Goal: Task Accomplishment & Management: Complete application form

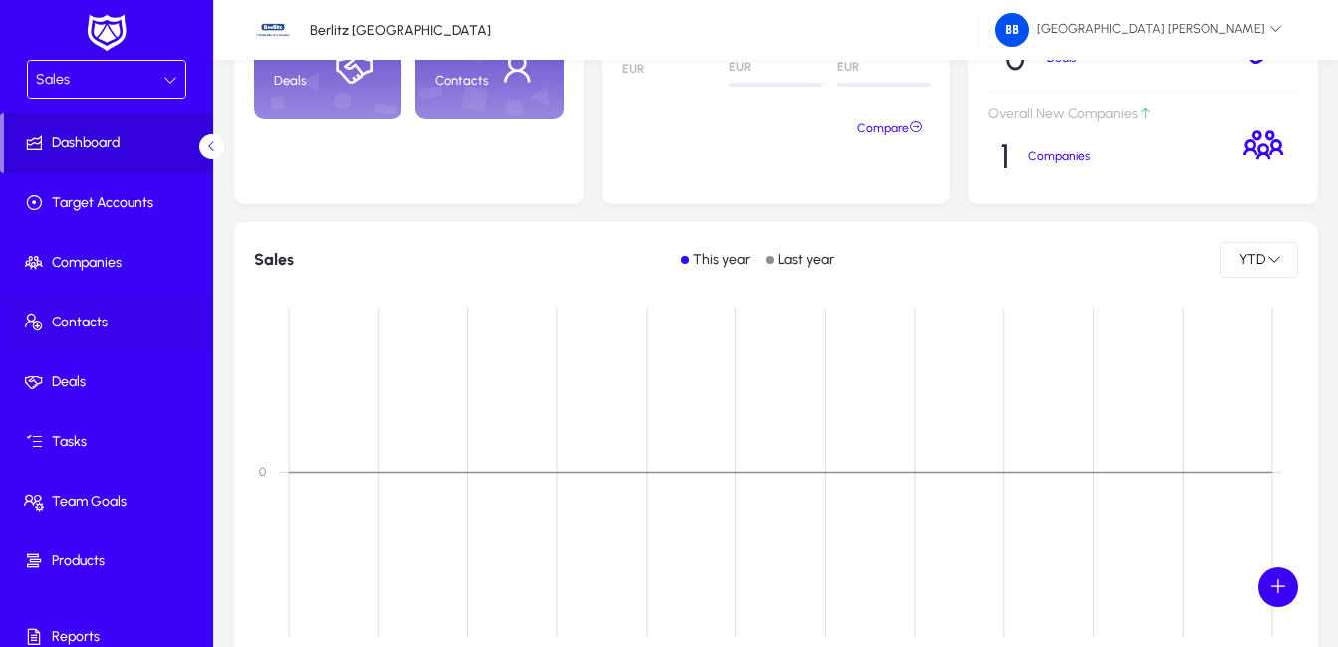
drag, startPoint x: 88, startPoint y: 323, endPoint x: 100, endPoint y: 323, distance: 12.0
click at [88, 323] on span "Contacts" at bounding box center [110, 323] width 213 height 20
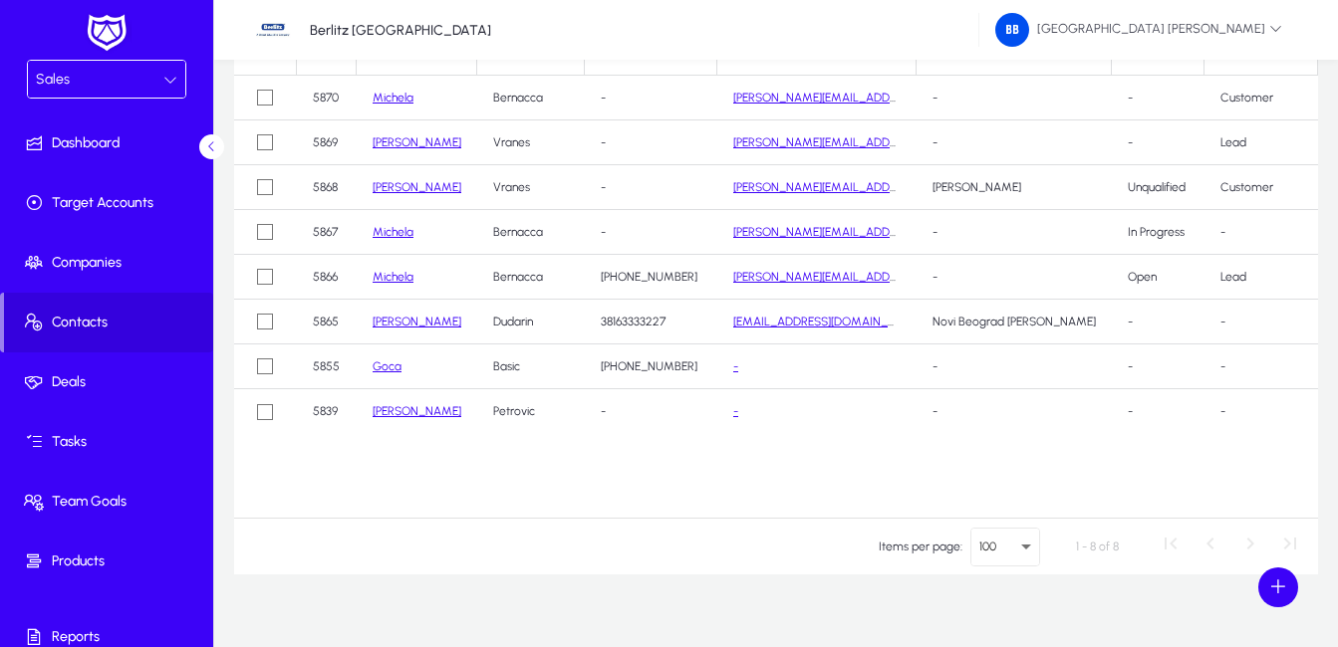
scroll to position [199, 0]
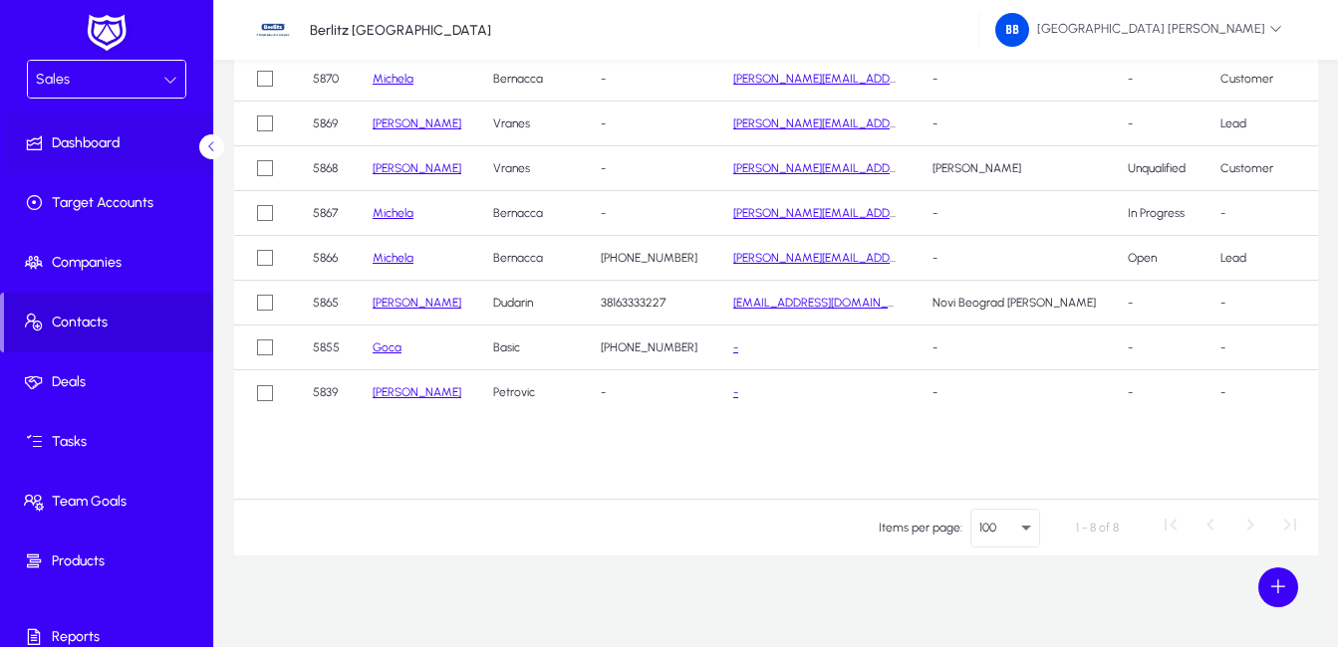
click at [111, 137] on span "Dashboard" at bounding box center [110, 143] width 213 height 20
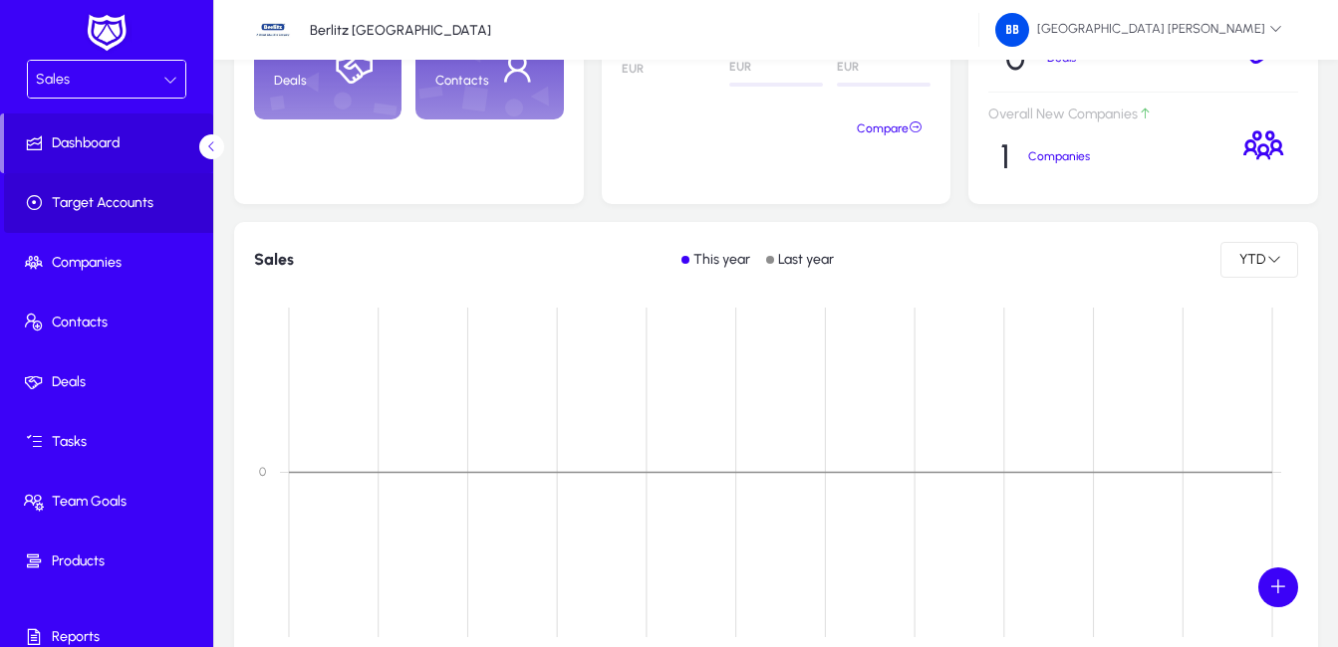
click at [131, 195] on span "Target Accounts" at bounding box center [110, 203] width 213 height 20
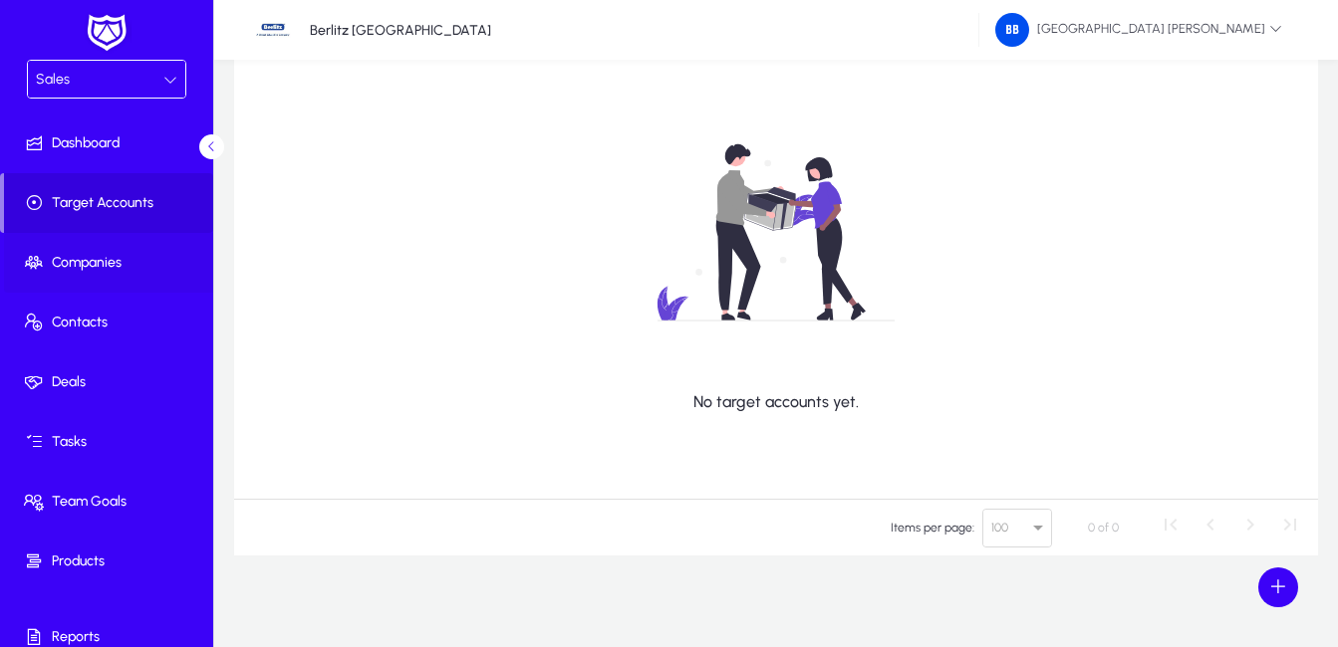
click at [126, 259] on span "Companies" at bounding box center [110, 263] width 213 height 20
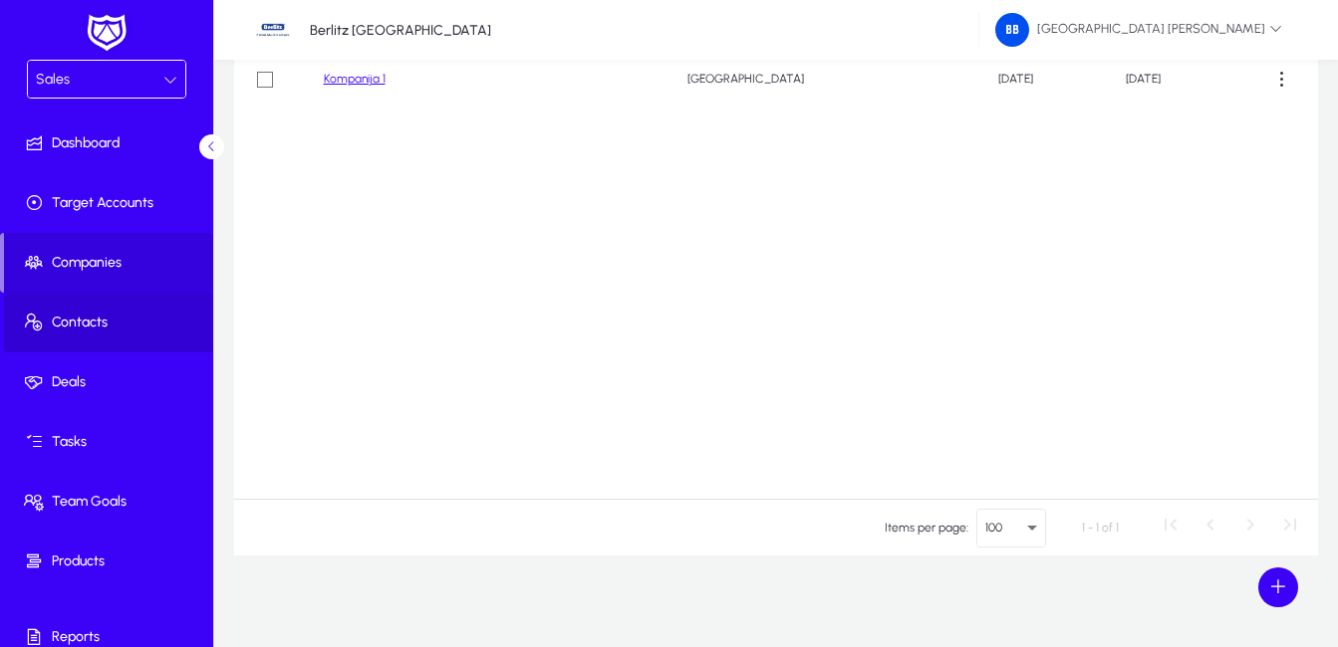
click at [132, 320] on span "Contacts" at bounding box center [110, 323] width 213 height 20
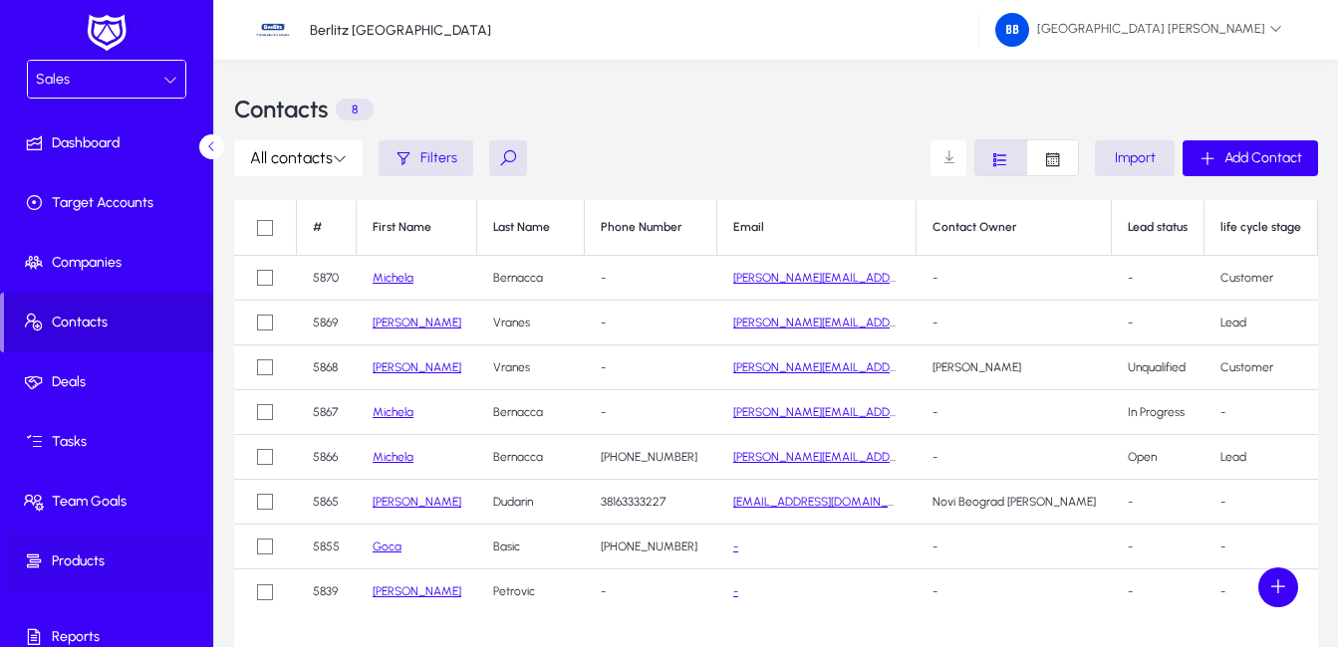
click at [82, 563] on span "Products" at bounding box center [110, 562] width 213 height 20
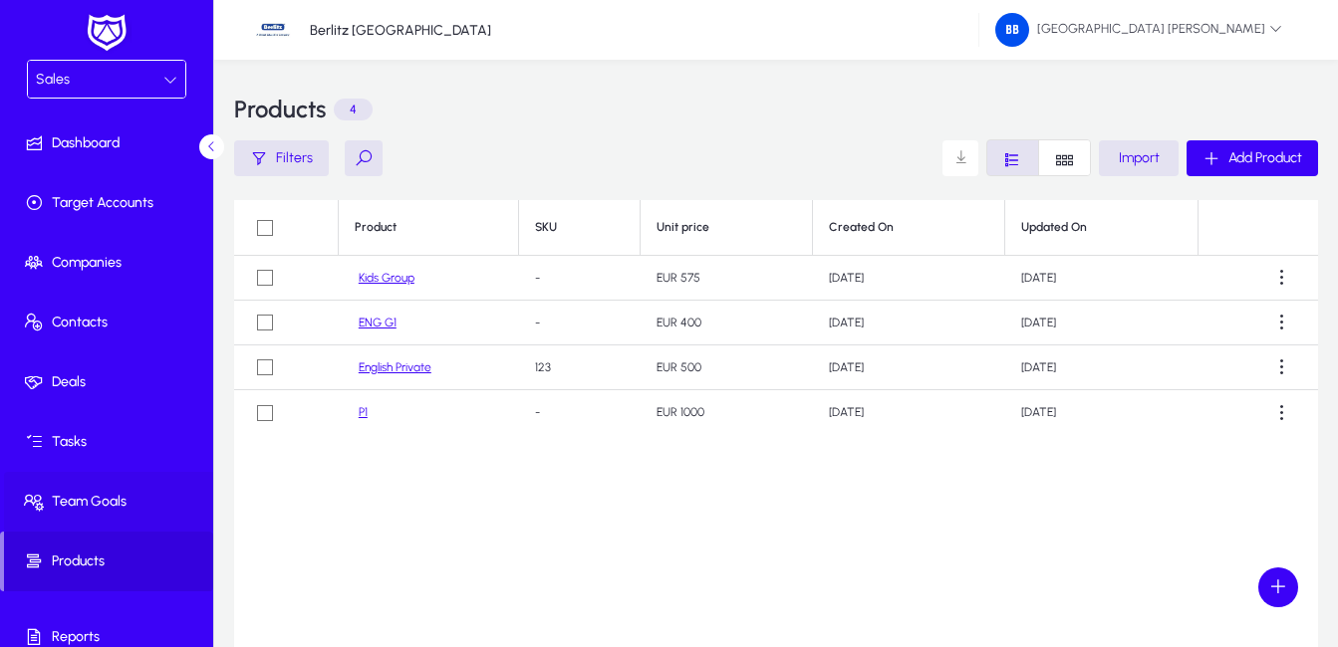
click at [95, 499] on span "Team Goals" at bounding box center [110, 502] width 213 height 20
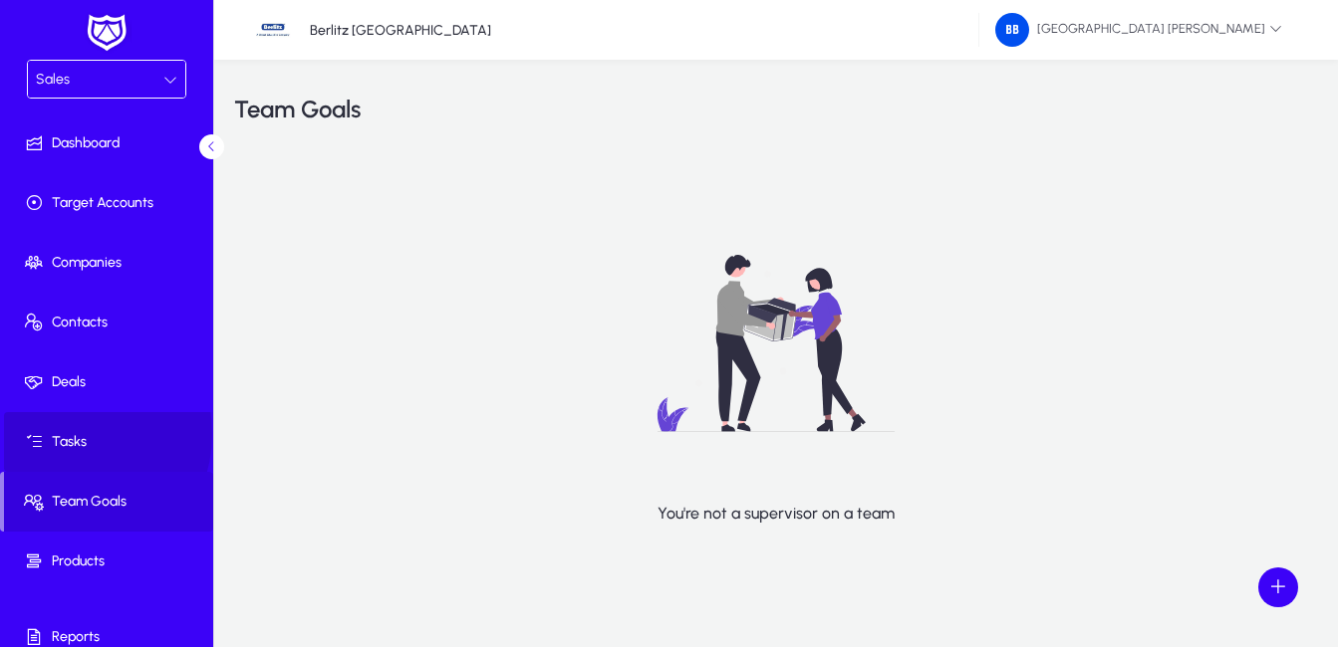
drag, startPoint x: 67, startPoint y: 434, endPoint x: 93, endPoint y: 415, distance: 32.1
click at [68, 435] on span "Tasks" at bounding box center [110, 442] width 213 height 20
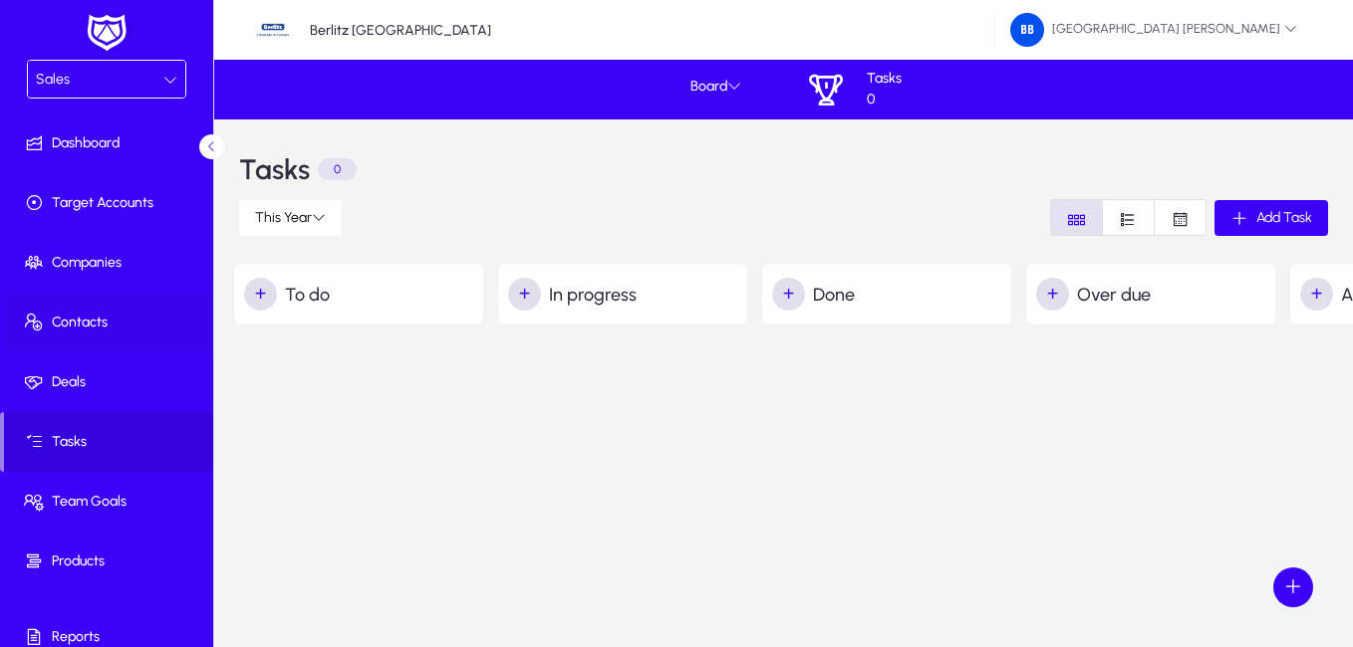
click at [67, 325] on span "Contacts" at bounding box center [110, 323] width 213 height 20
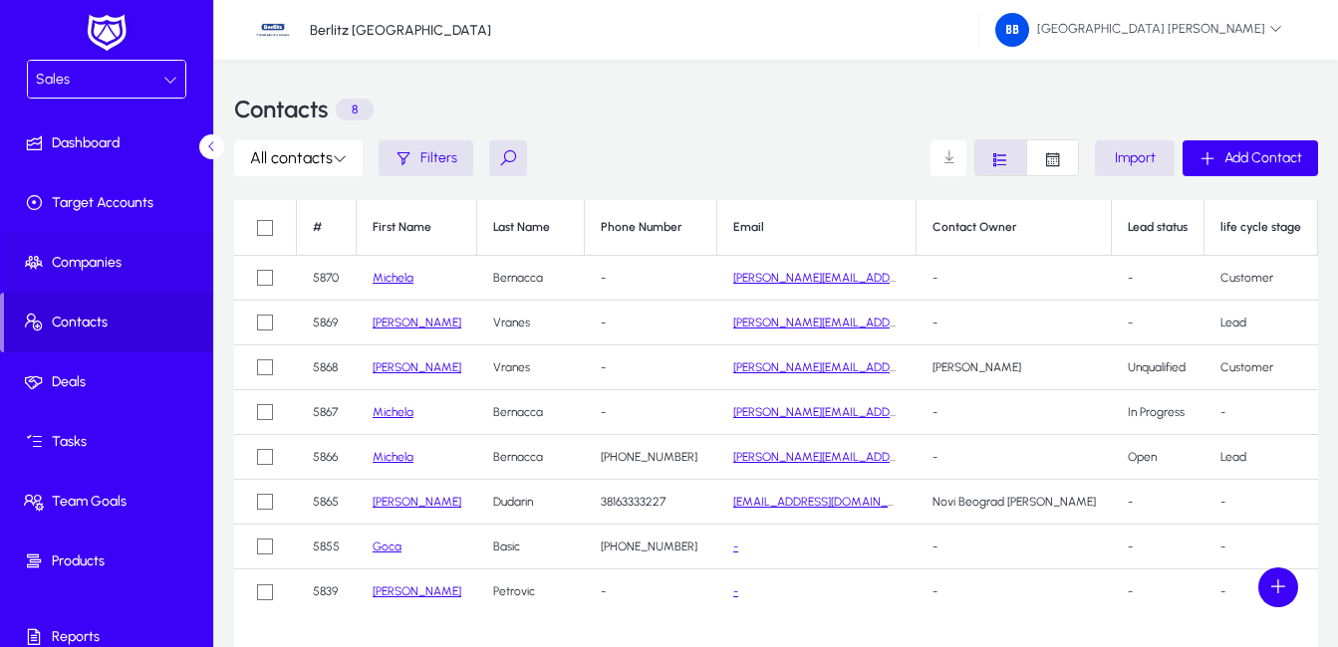
click at [124, 261] on span "Companies" at bounding box center [110, 263] width 213 height 20
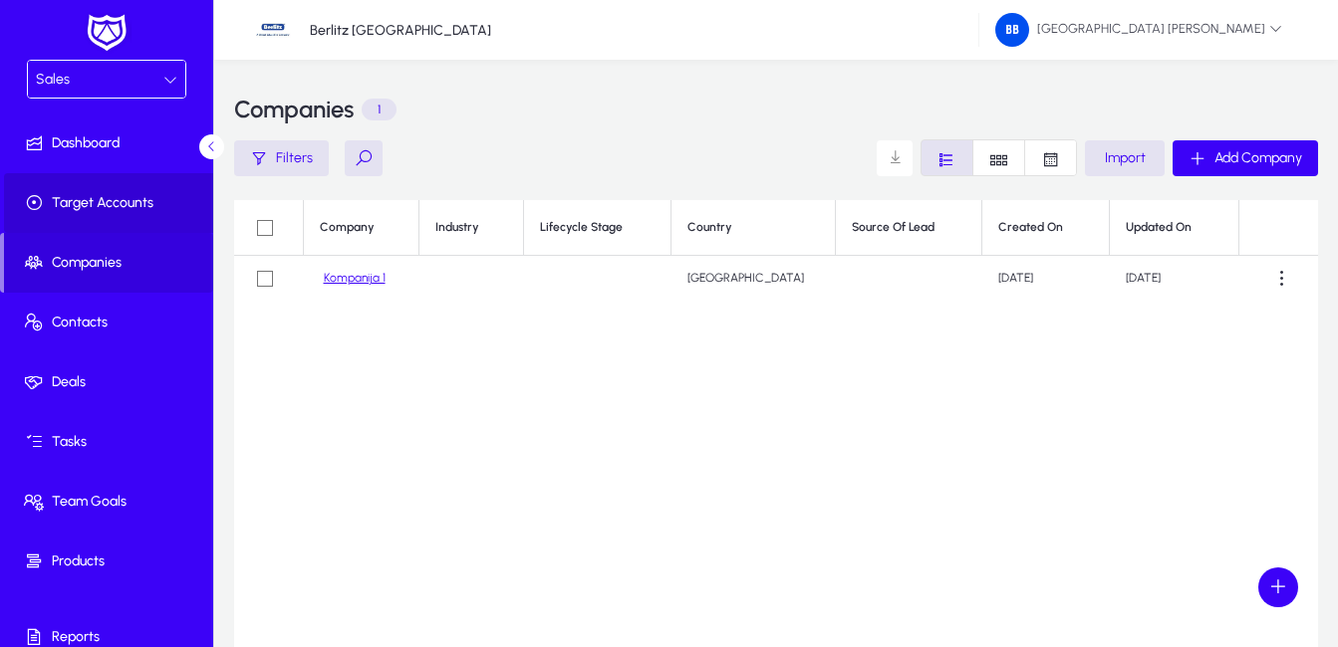
click at [137, 198] on span "Target Accounts" at bounding box center [110, 203] width 213 height 20
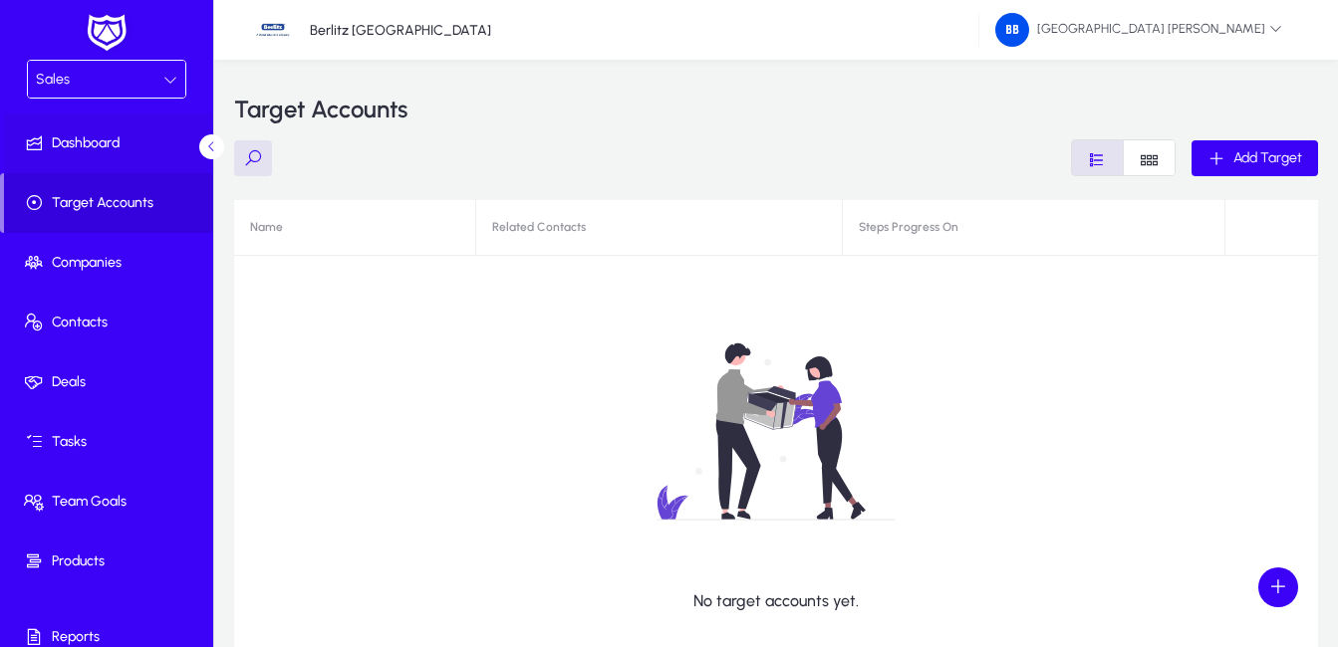
click at [115, 141] on span "Dashboard" at bounding box center [110, 143] width 213 height 20
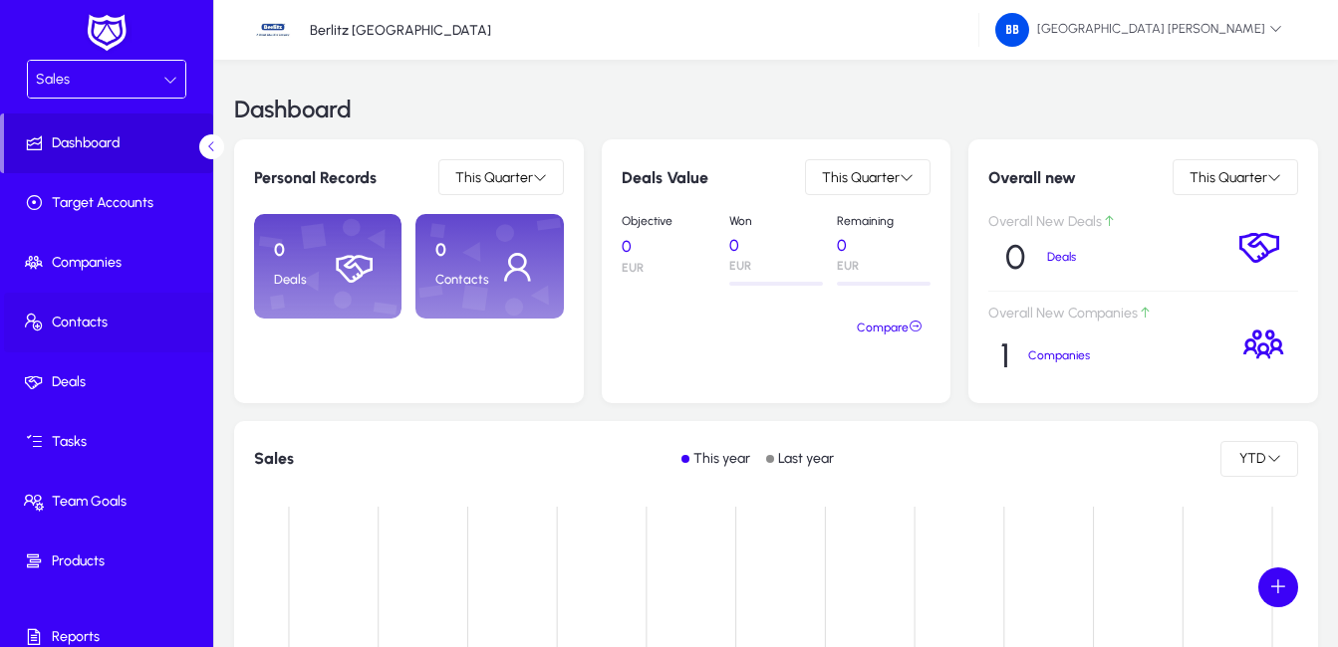
click at [94, 323] on span "Contacts" at bounding box center [110, 323] width 213 height 20
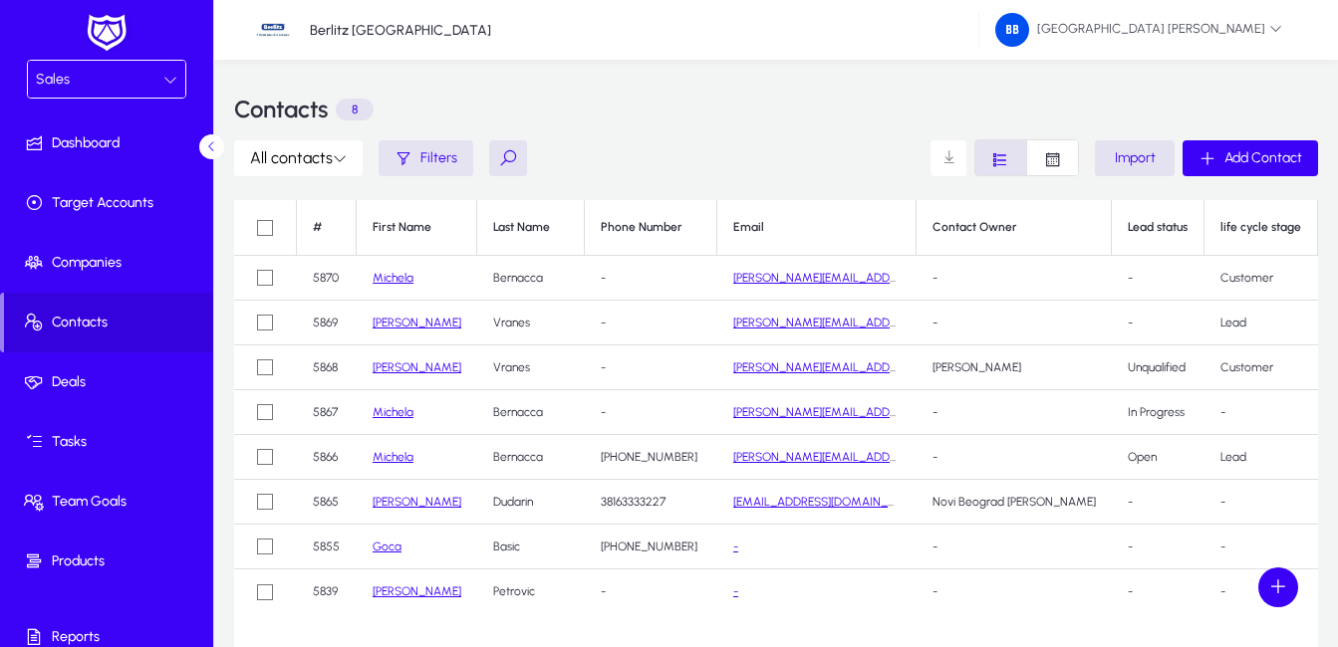
drag, startPoint x: 513, startPoint y: 164, endPoint x: 452, endPoint y: 179, distance: 62.6
click at [512, 164] on button at bounding box center [508, 158] width 38 height 36
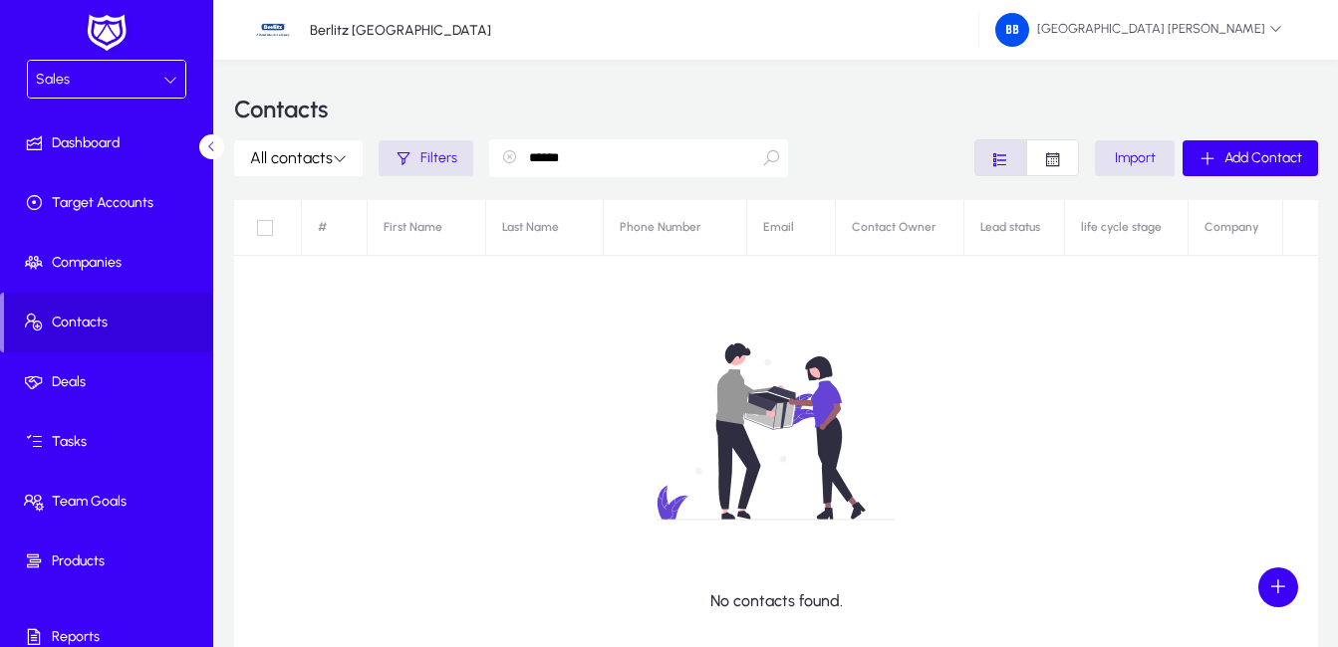
type input "******"
click at [768, 160] on icon at bounding box center [771, 158] width 20 height 20
drag, startPoint x: 592, startPoint y: 160, endPoint x: 498, endPoint y: 151, distance: 94.1
click at [498, 151] on div "******" at bounding box center [508, 158] width 38 height 36
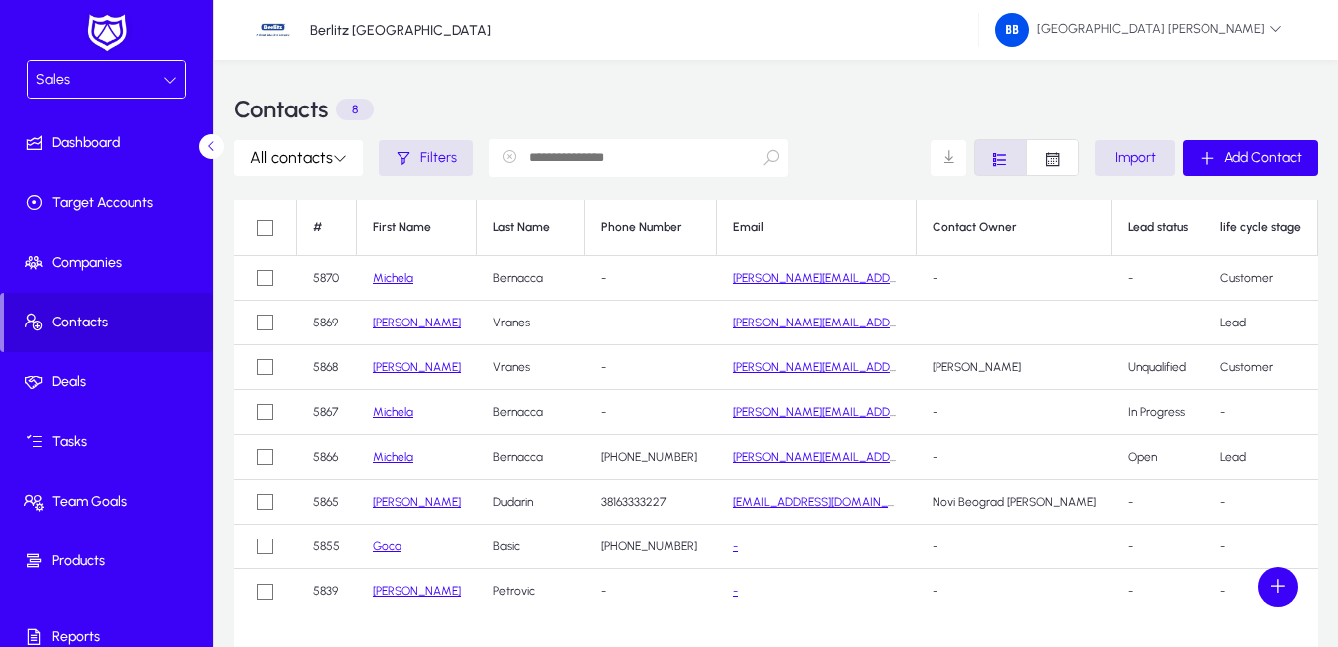
click at [165, 80] on icon at bounding box center [170, 80] width 14 height 14
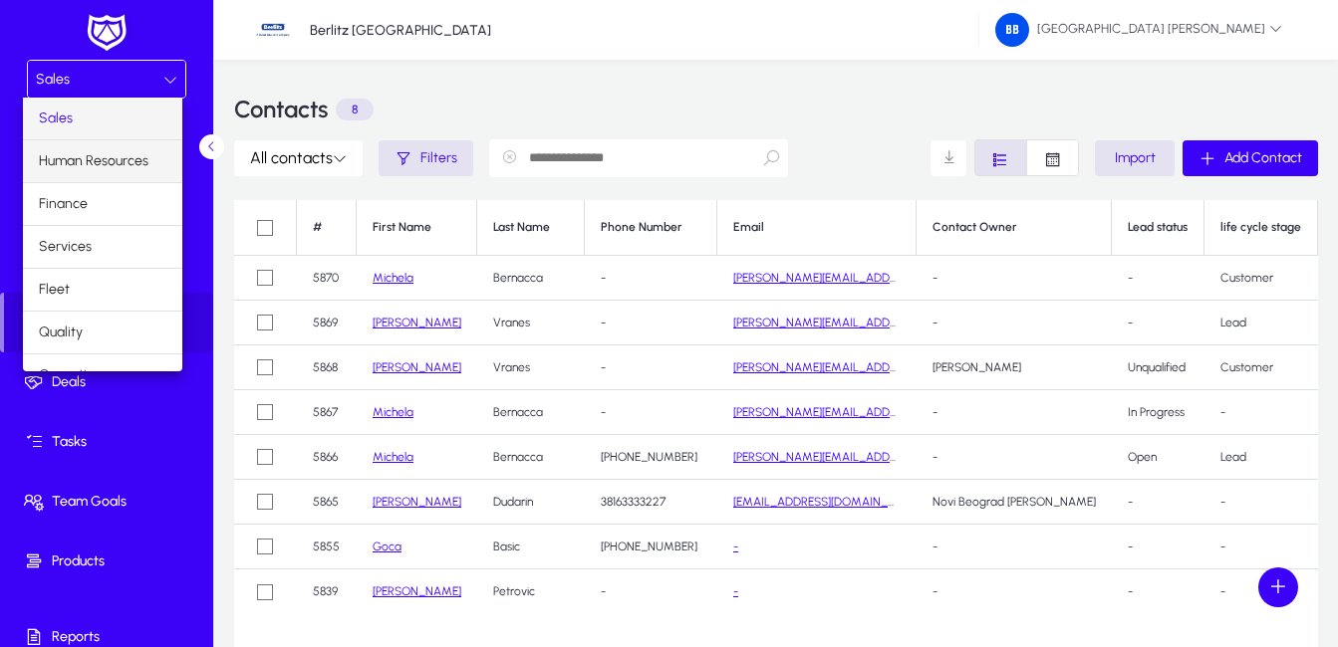
click at [132, 160] on span "Human Resources" at bounding box center [94, 161] width 110 height 24
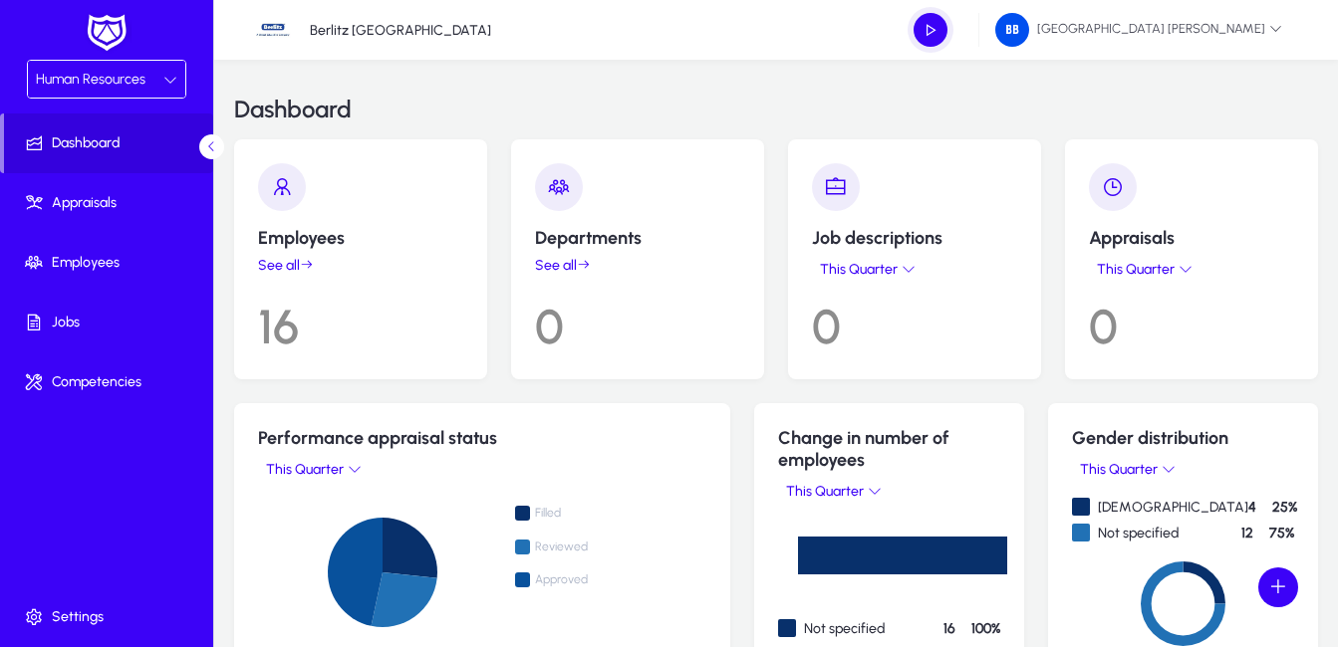
click at [286, 262] on link "See all" at bounding box center [360, 265] width 205 height 17
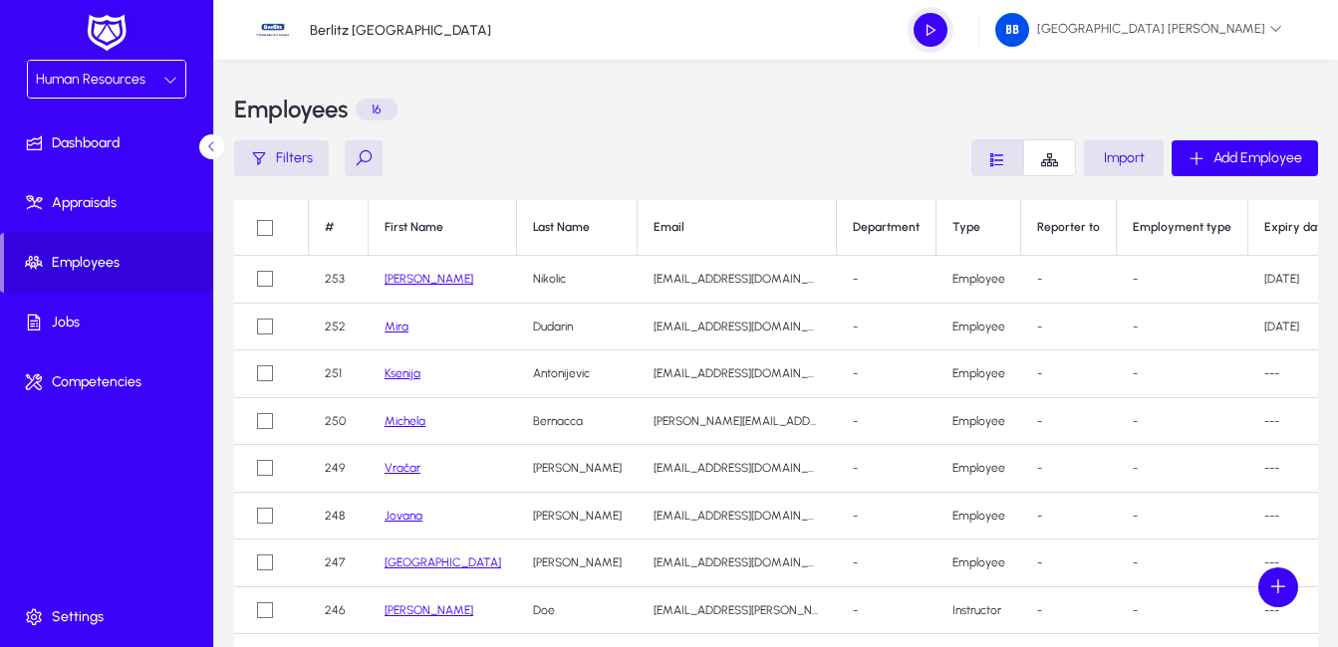
click at [398, 327] on link "Mira" at bounding box center [396, 327] width 24 height 14
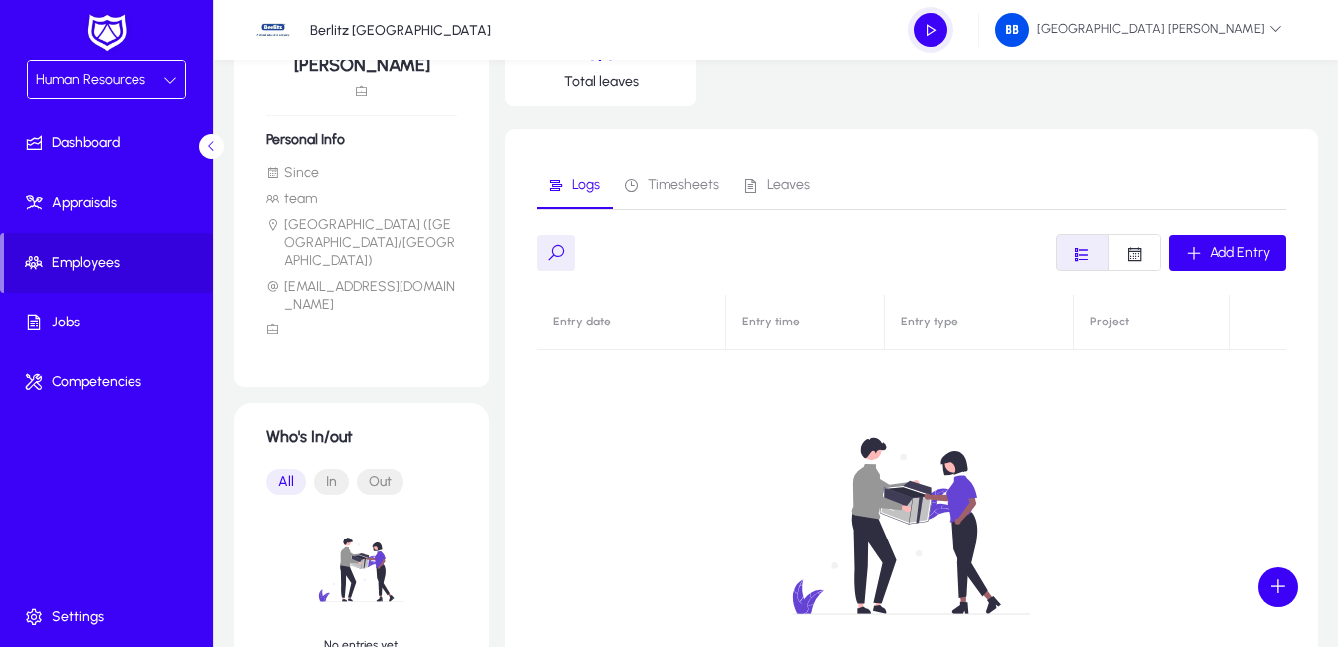
scroll to position [199, 0]
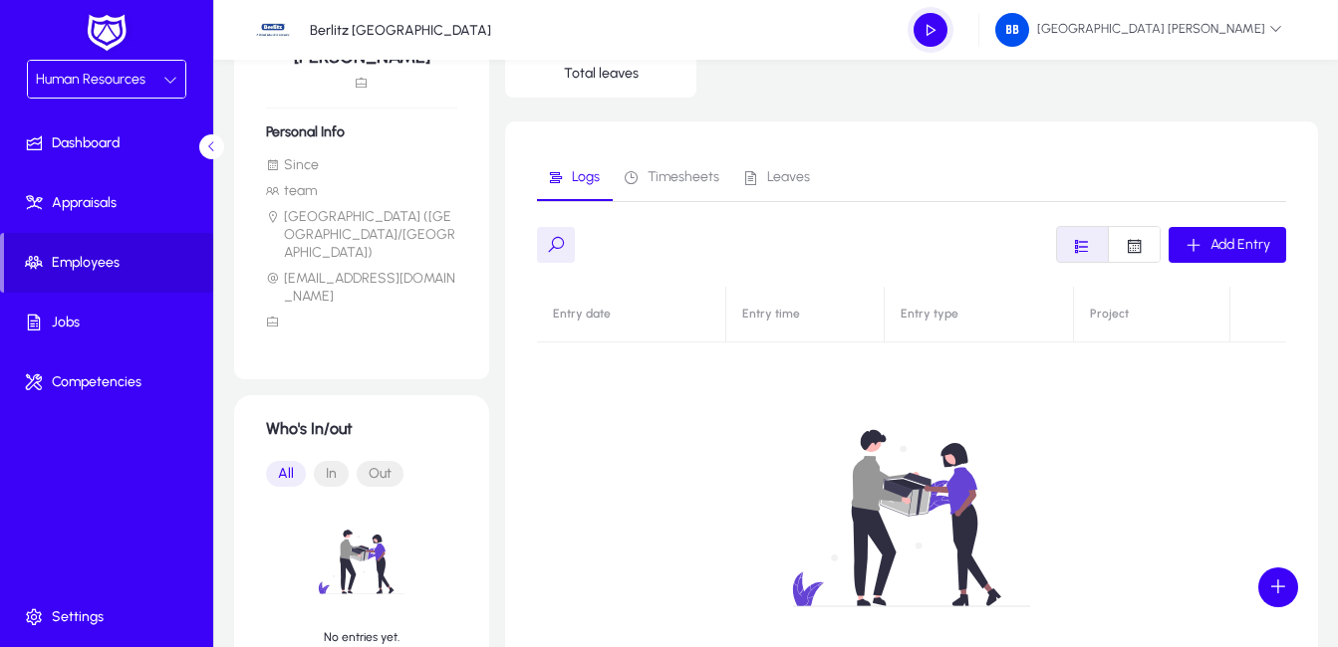
click at [165, 83] on icon at bounding box center [170, 80] width 14 height 14
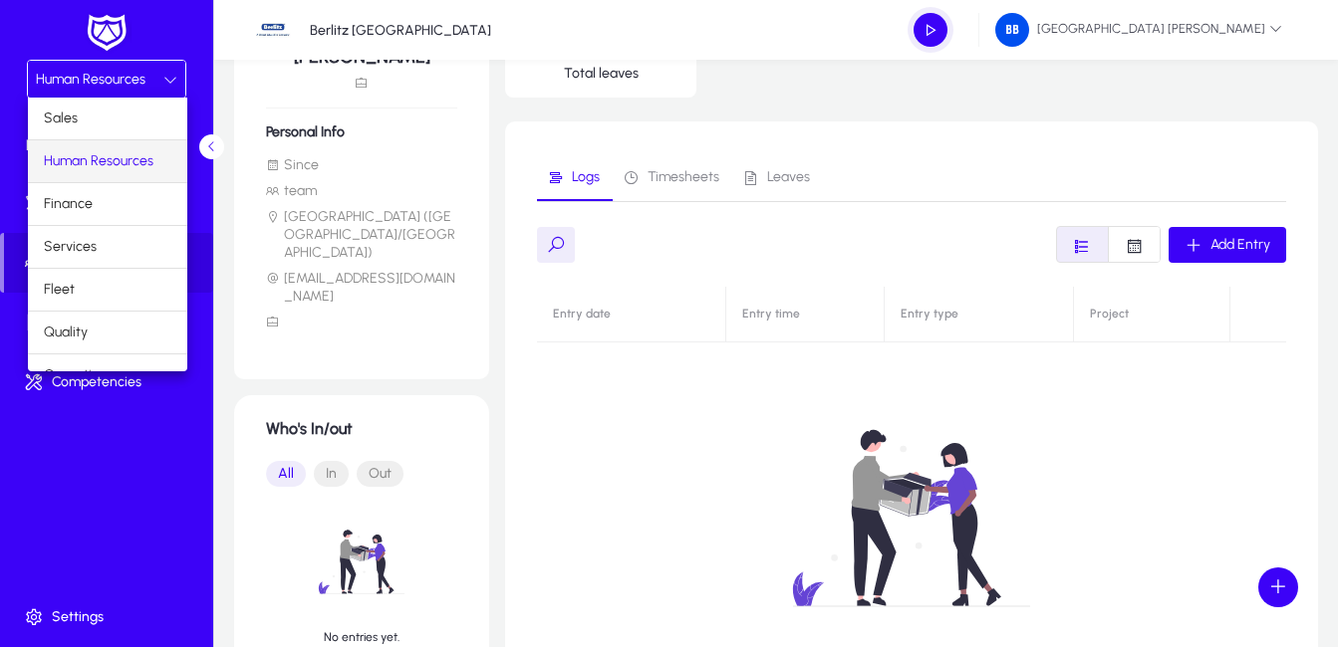
click at [136, 165] on span "Human Resources" at bounding box center [99, 161] width 110 height 24
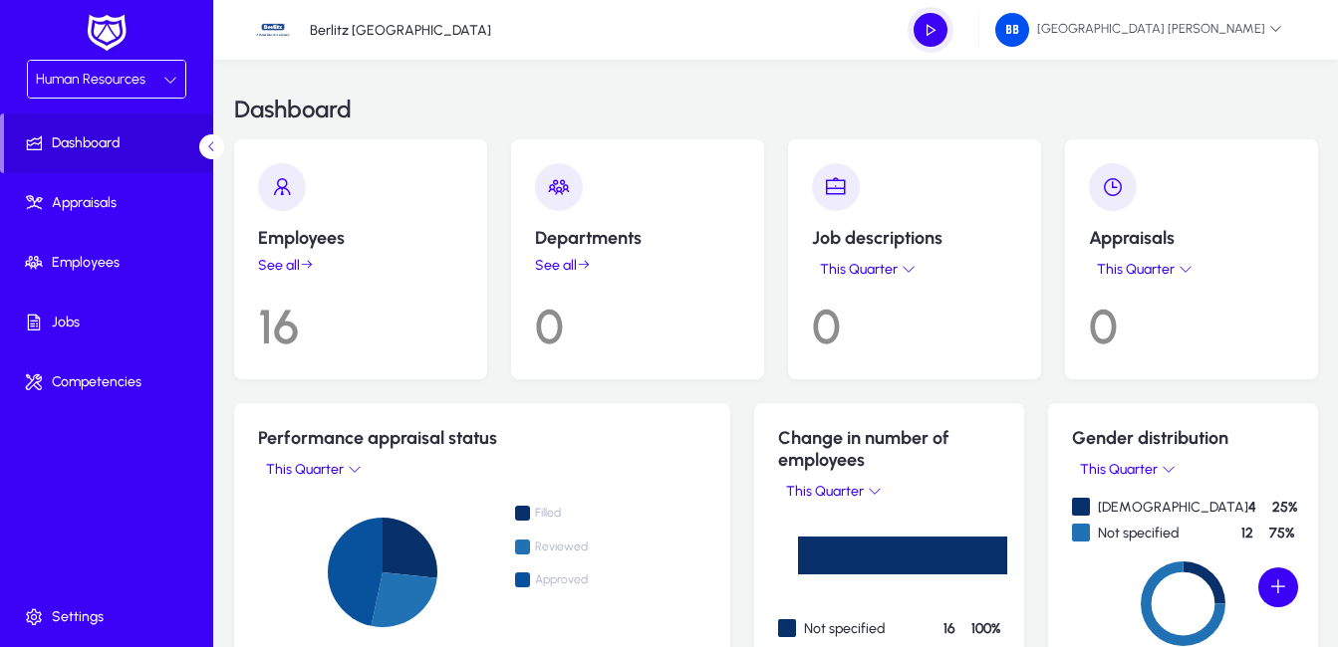
click at [167, 84] on icon at bounding box center [170, 80] width 14 height 14
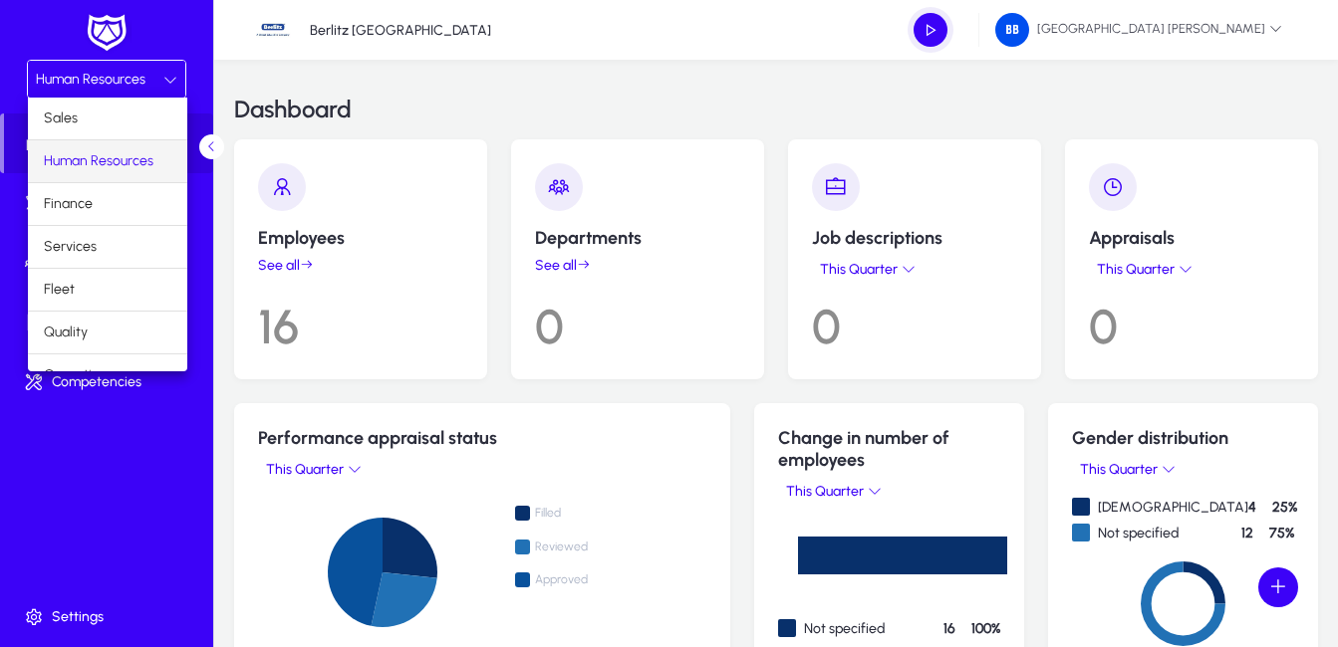
click at [124, 158] on span "Human Resources" at bounding box center [99, 161] width 110 height 24
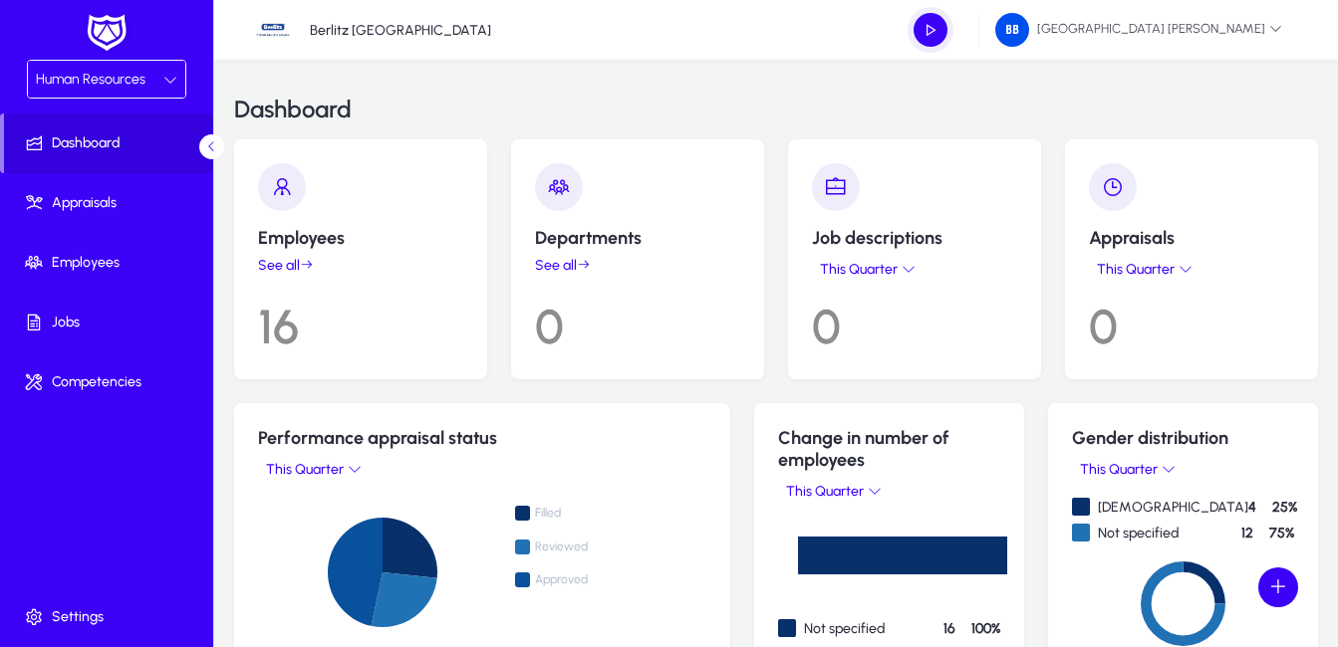
click at [295, 264] on link "See all" at bounding box center [360, 265] width 205 height 17
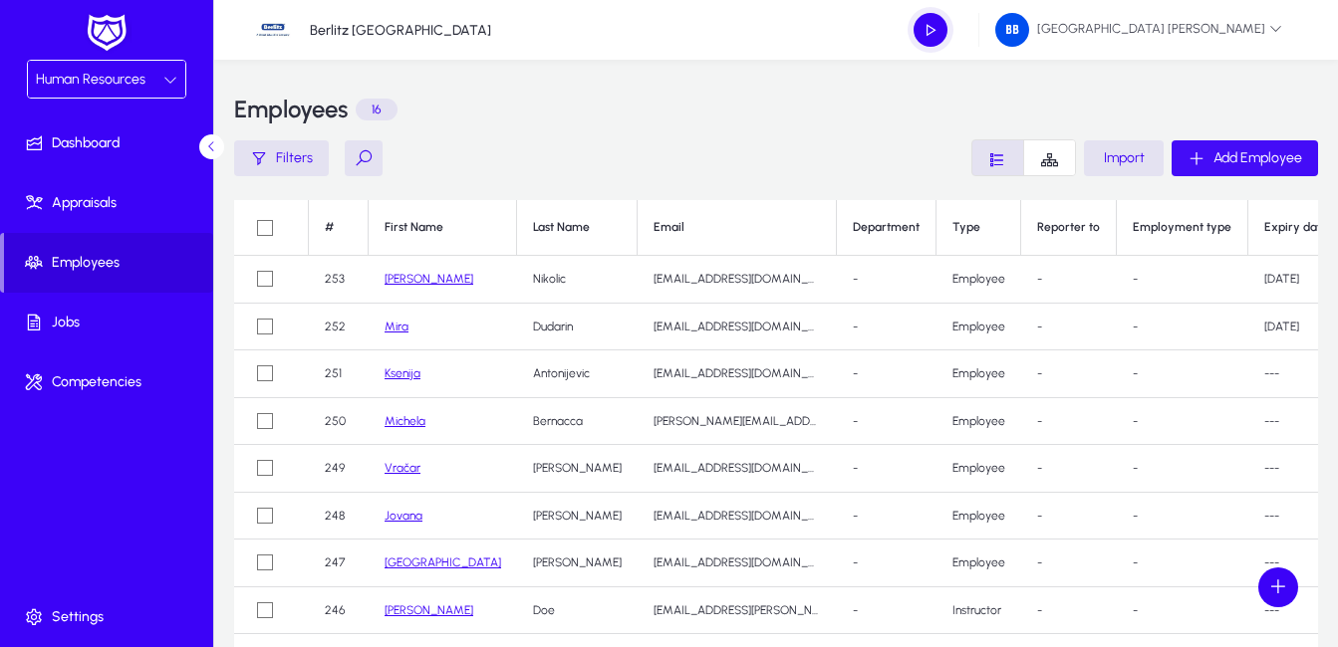
click at [1223, 159] on span "Add Employee" at bounding box center [1257, 157] width 89 height 17
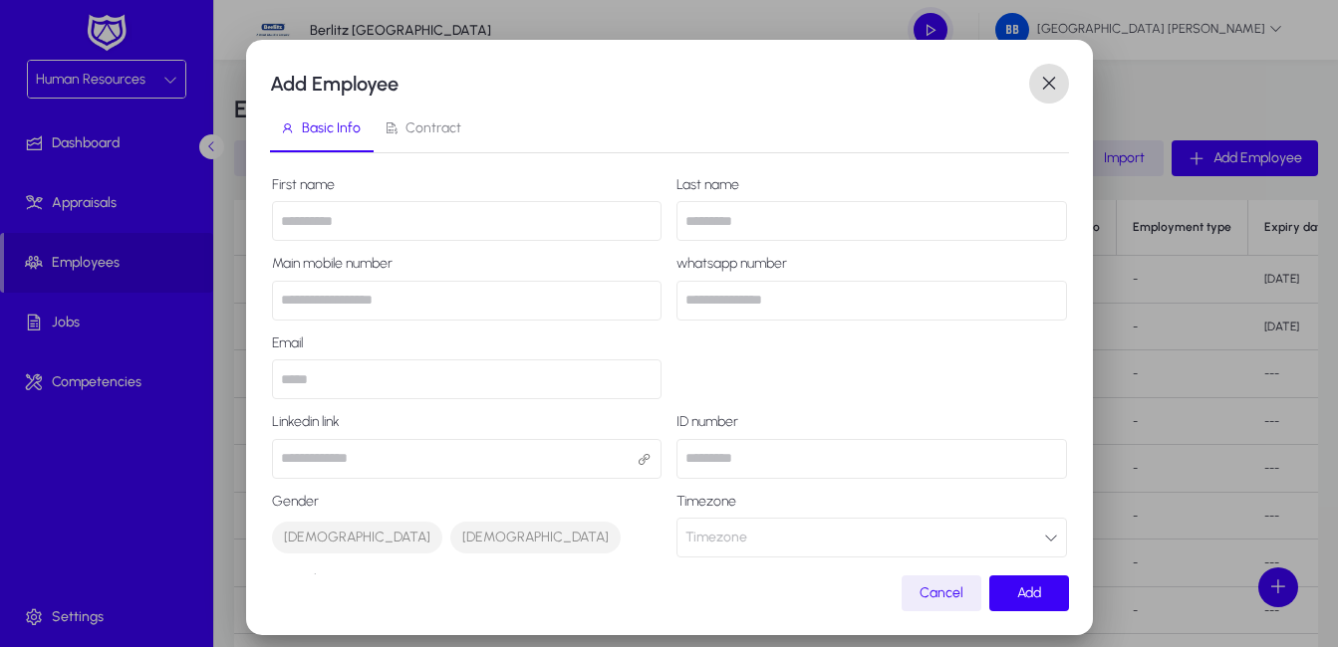
click at [351, 219] on input "text" at bounding box center [467, 221] width 390 height 40
type input "*******"
click at [716, 215] on input "text" at bounding box center [871, 221] width 390 height 40
type input "**********"
click at [395, 301] on input "number" at bounding box center [467, 301] width 390 height 40
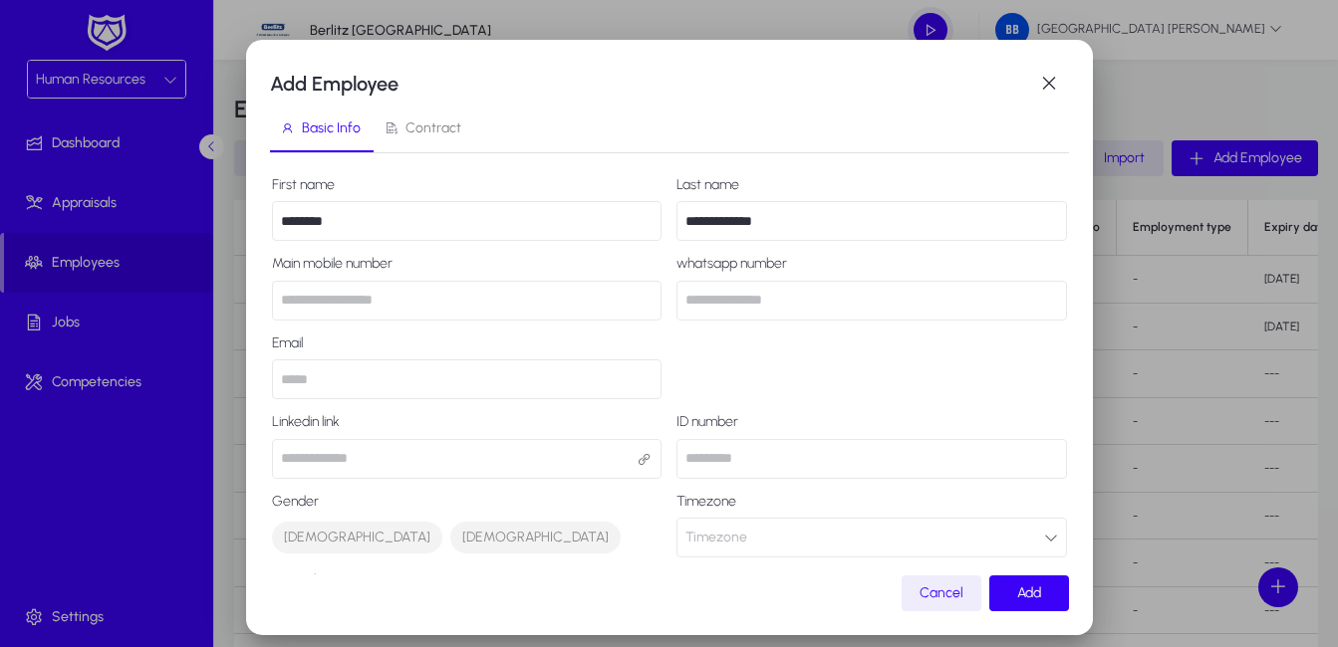
type input "**********"
type input "********"
click at [382, 371] on input "email" at bounding box center [467, 380] width 390 height 40
click at [290, 297] on input "**********" at bounding box center [467, 301] width 390 height 40
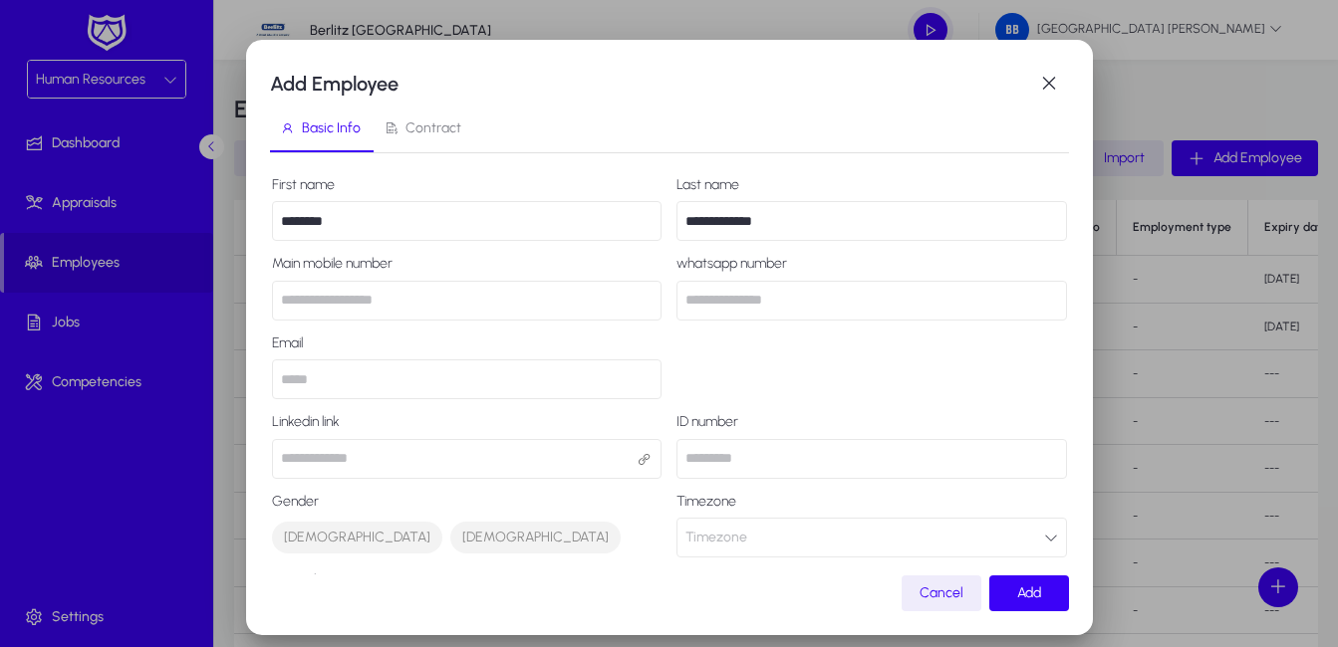
drag, startPoint x: 380, startPoint y: 302, endPoint x: 215, endPoint y: 289, distance: 165.8
click at [215, 289] on div "**********" at bounding box center [669, 323] width 1338 height 647
type input "*"
click at [420, 304] on input "number" at bounding box center [467, 301] width 390 height 40
click at [386, 294] on input "number" at bounding box center [467, 301] width 390 height 40
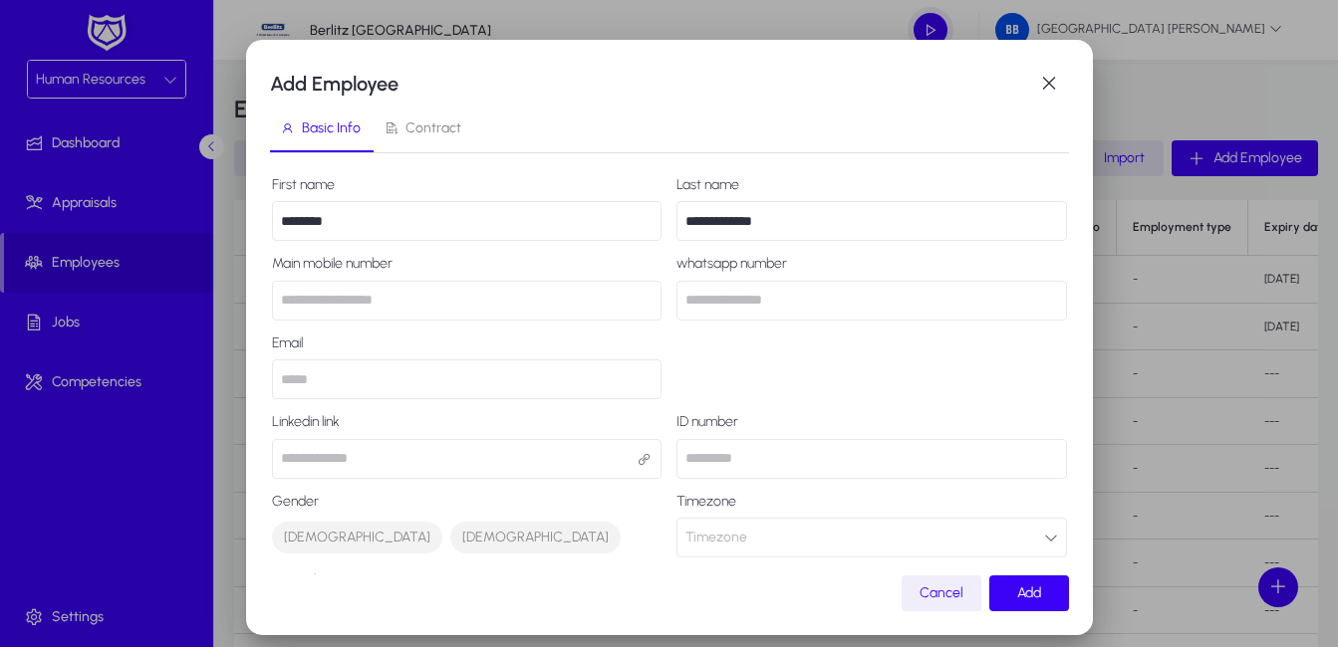
click at [932, 598] on span "Cancel" at bounding box center [941, 593] width 44 height 17
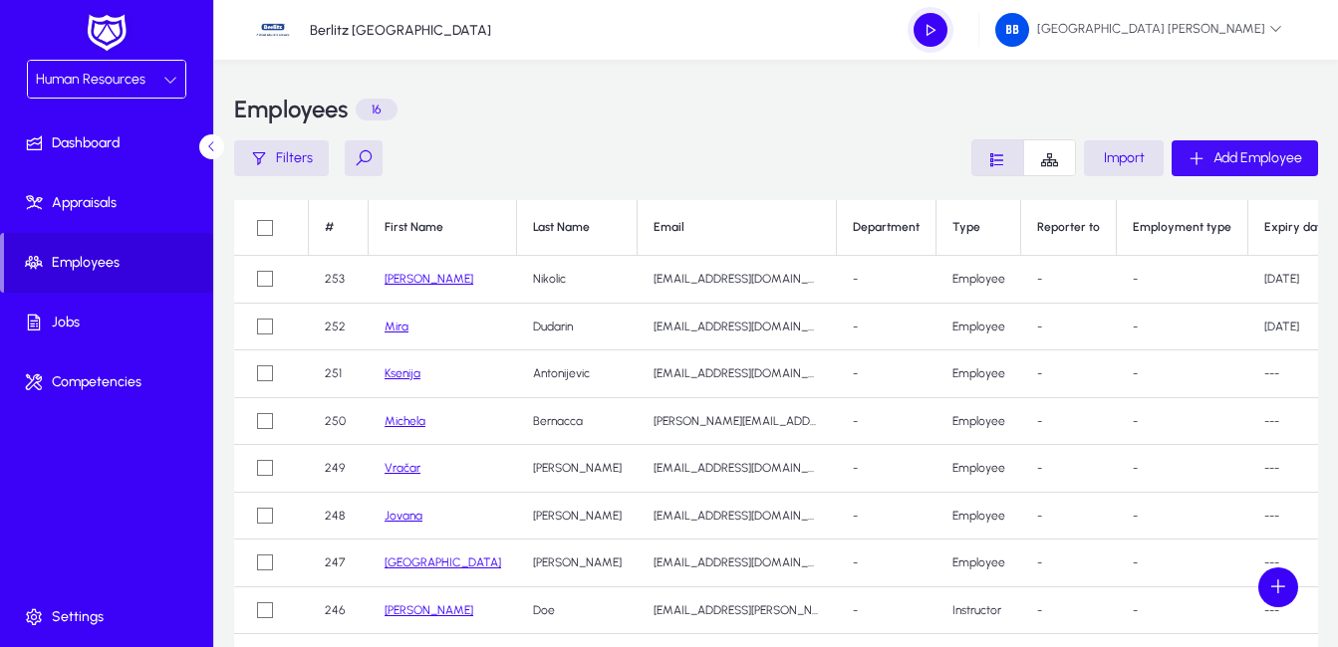
click at [1201, 158] on icon "button" at bounding box center [1196, 158] width 18 height 18
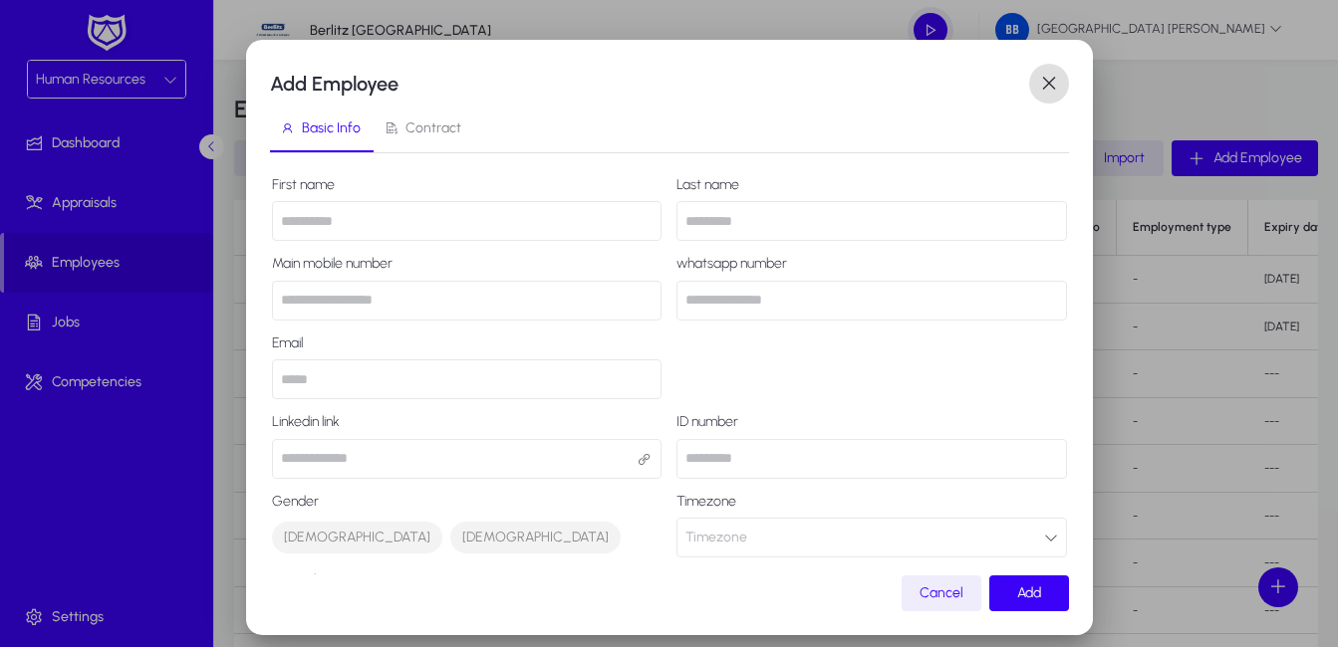
click at [338, 215] on input "text" at bounding box center [467, 221] width 390 height 40
click at [942, 604] on span "button" at bounding box center [941, 594] width 80 height 48
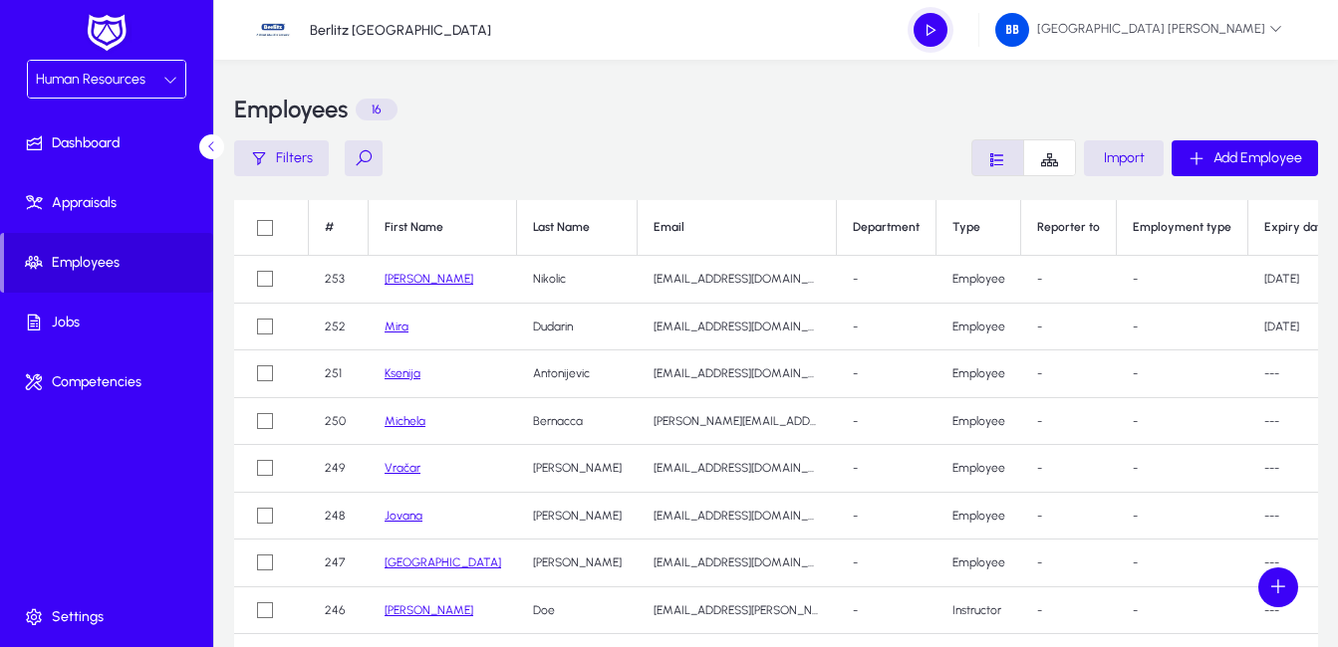
click at [151, 84] on div "Human Resources" at bounding box center [99, 80] width 127 height 26
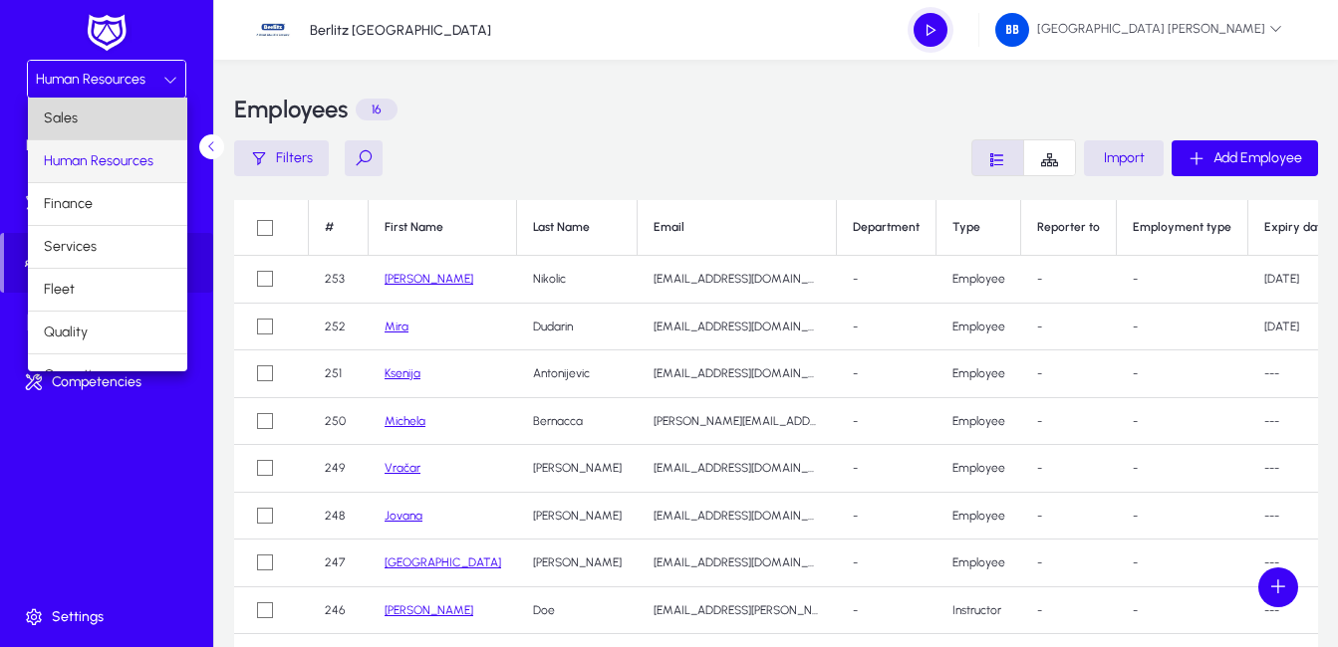
click at [134, 120] on mat-option "Sales" at bounding box center [107, 119] width 159 height 42
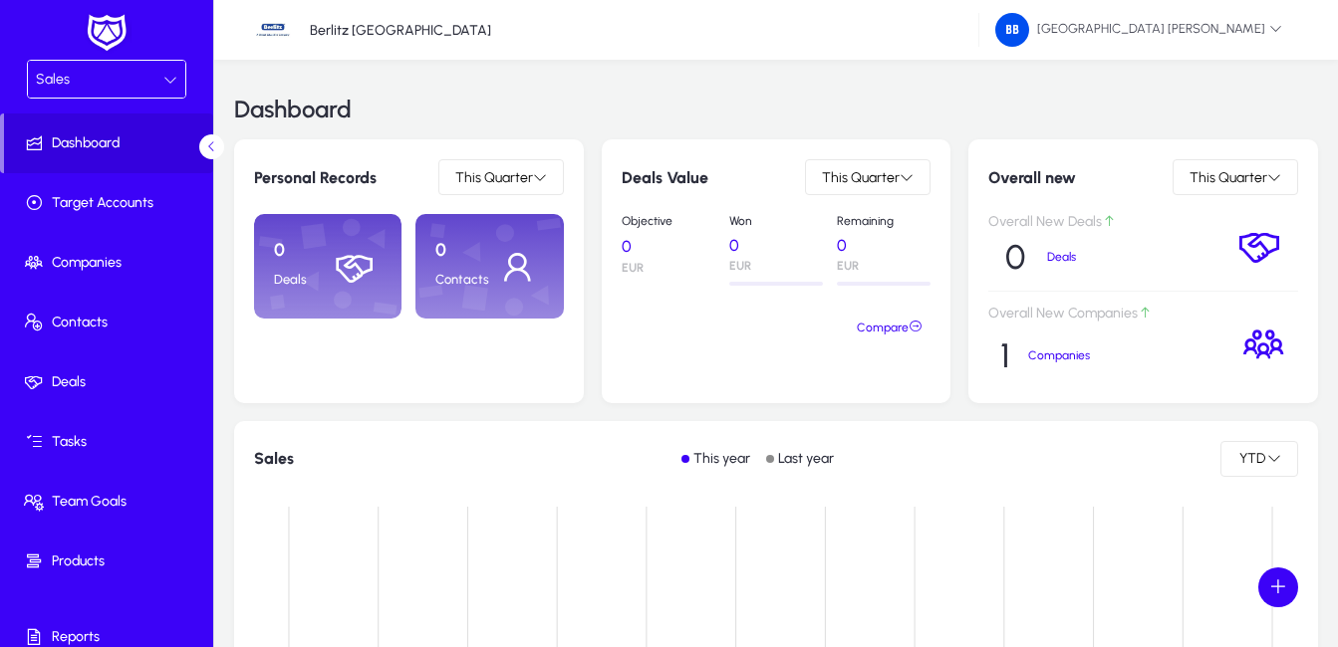
click at [335, 272] on icon at bounding box center [355, 267] width 42 height 42
click at [352, 269] on icon at bounding box center [355, 267] width 42 height 42
click at [353, 283] on icon at bounding box center [355, 267] width 42 height 42
click at [499, 270] on icon at bounding box center [517, 267] width 42 height 42
click at [538, 182] on icon at bounding box center [540, 177] width 14 height 14
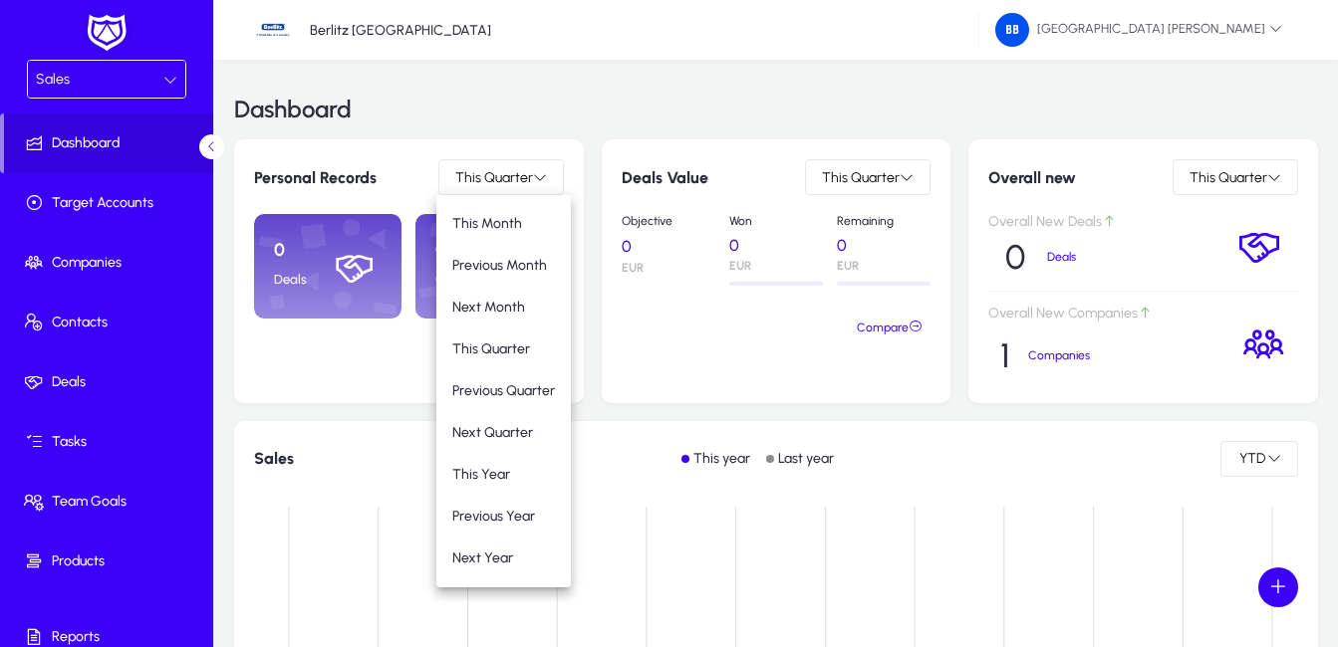
click at [522, 226] on span "This Month" at bounding box center [503, 224] width 103 height 18
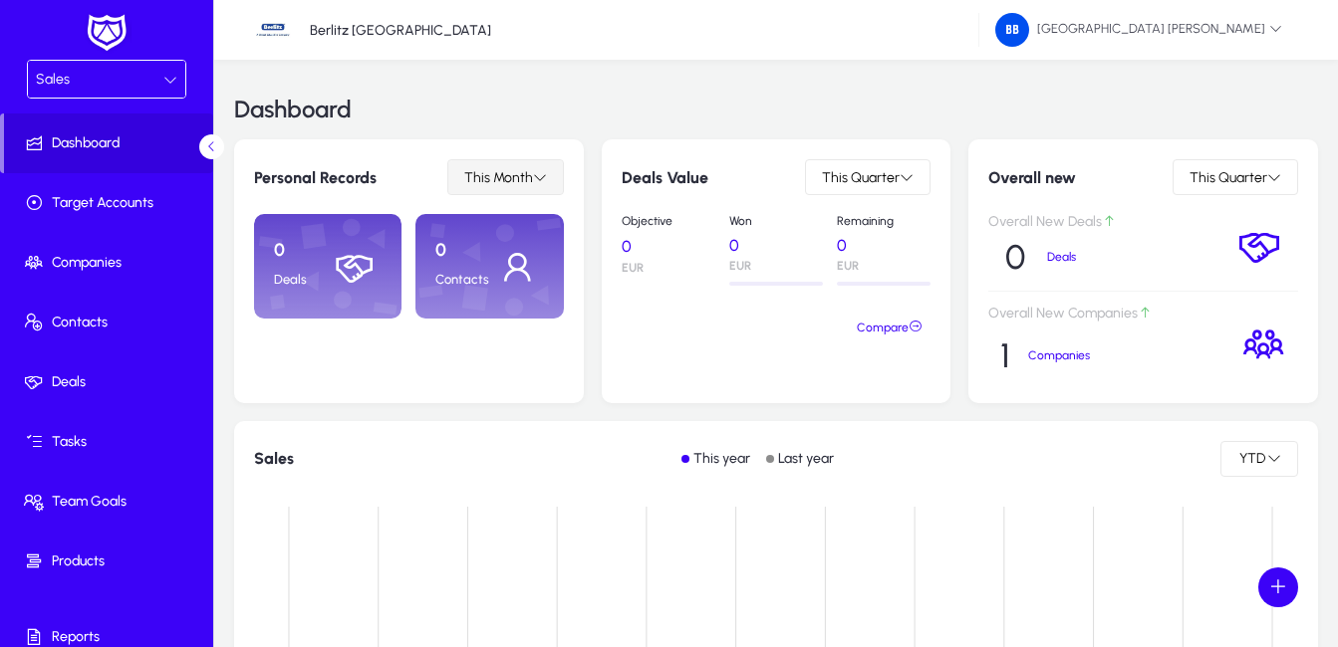
click at [509, 183] on span "This Month" at bounding box center [498, 177] width 69 height 17
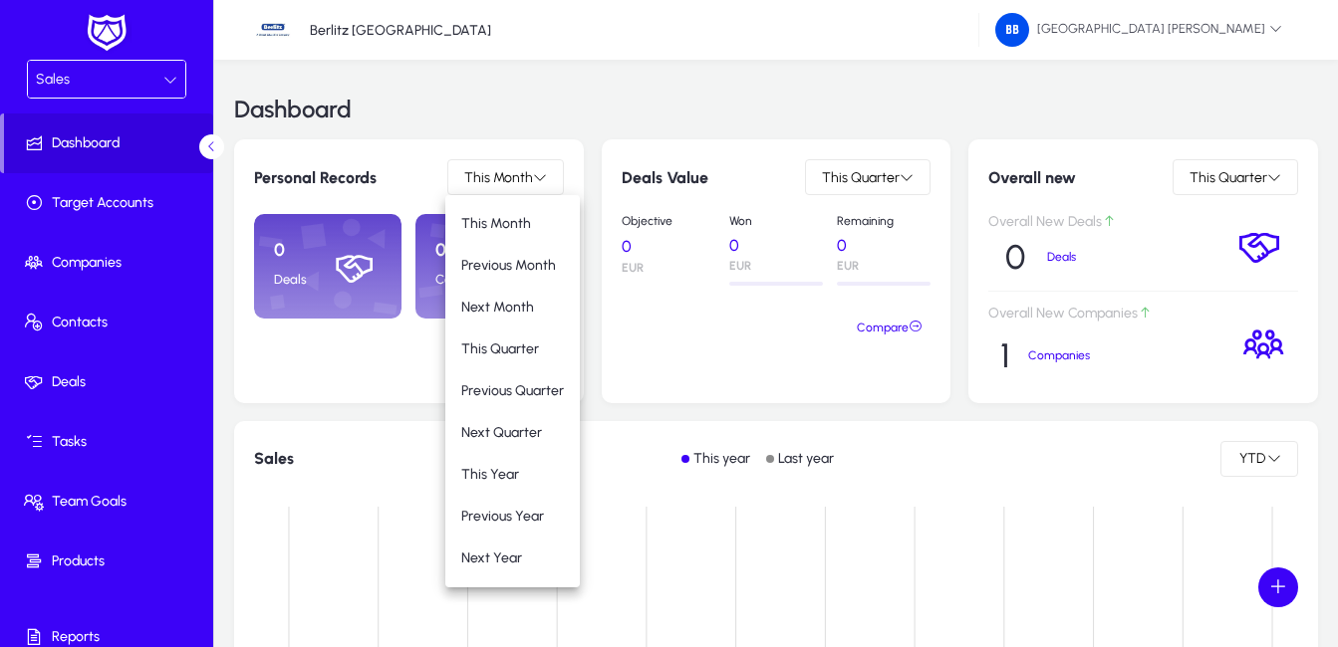
click at [685, 373] on div at bounding box center [669, 323] width 1338 height 647
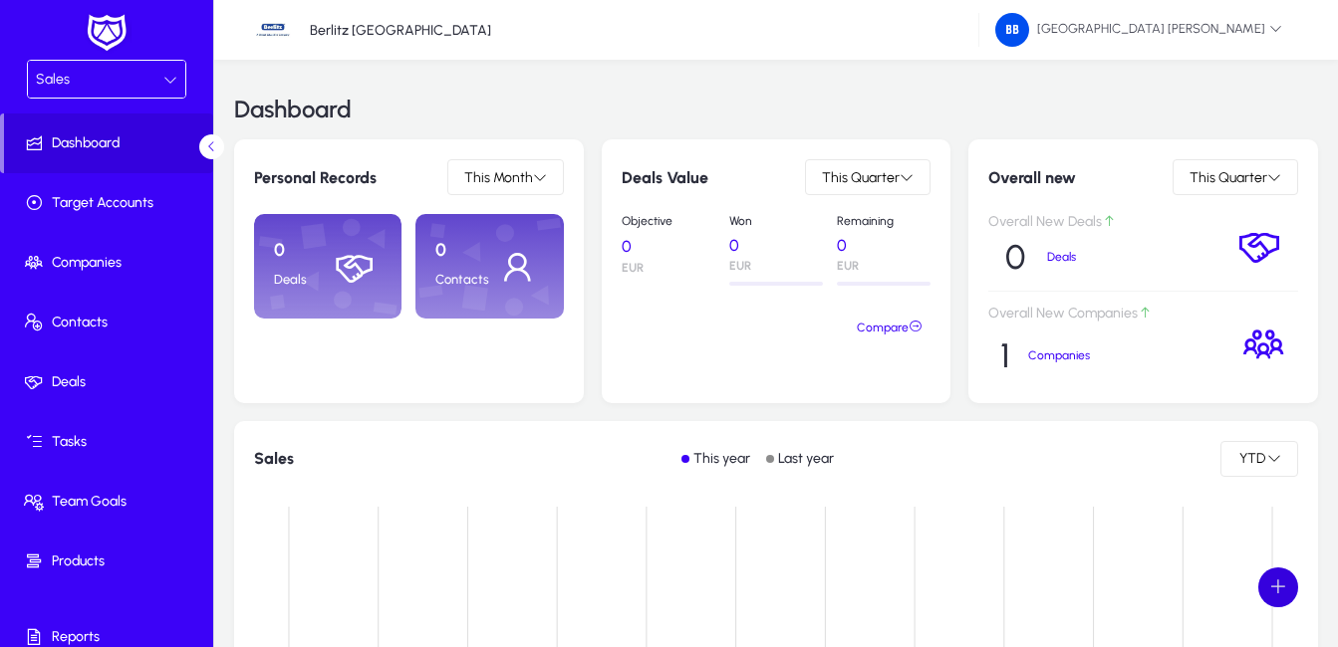
click at [1278, 584] on span at bounding box center [1278, 588] width 40 height 40
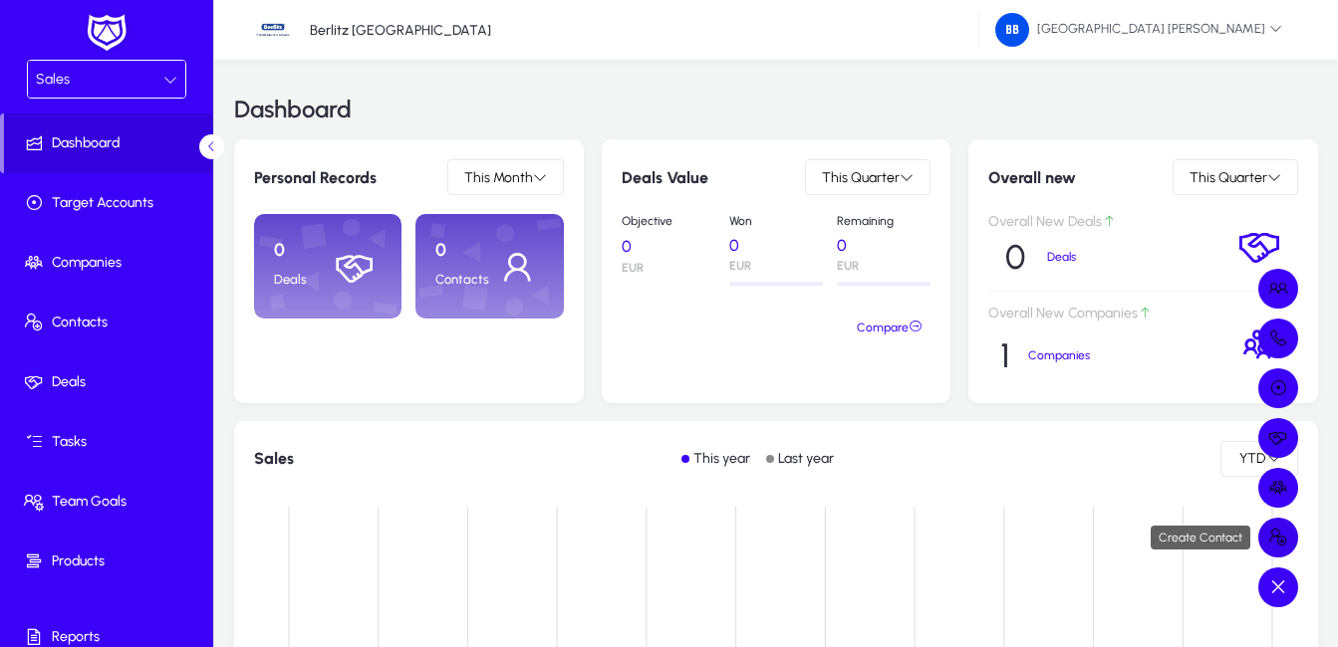
click at [1275, 537] on span at bounding box center [1278, 538] width 40 height 40
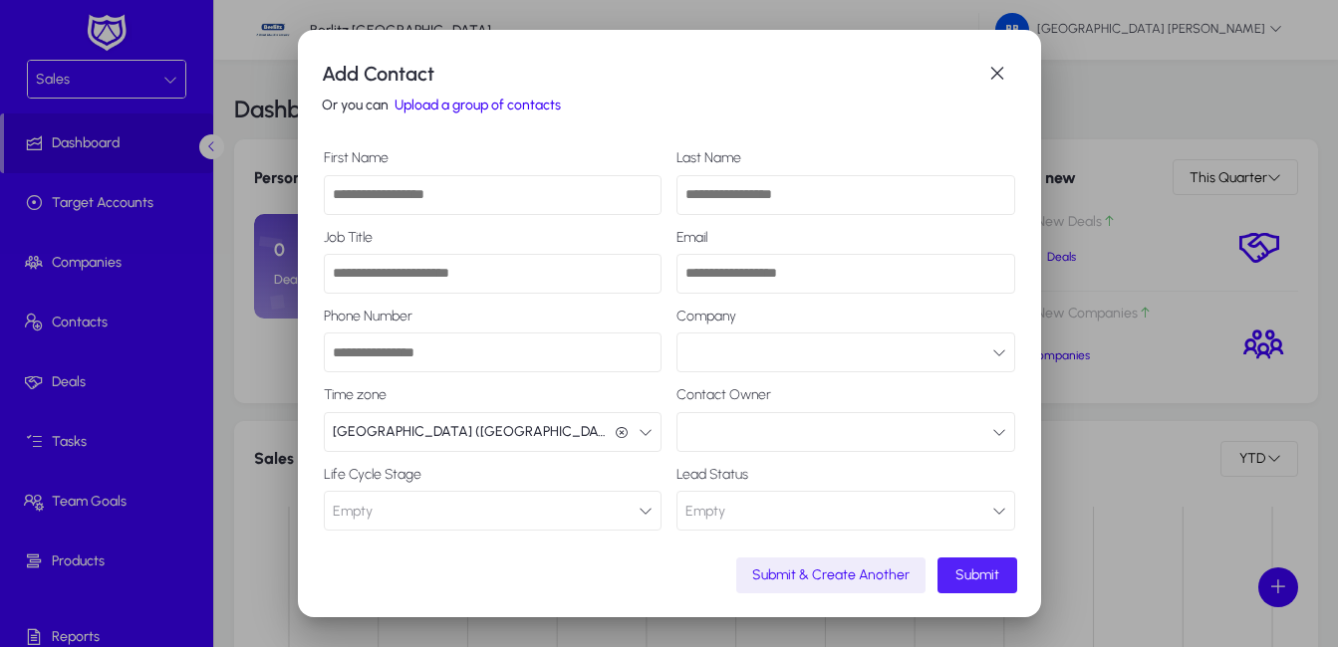
drag, startPoint x: 402, startPoint y: 190, endPoint x: 474, endPoint y: 190, distance: 71.7
click at [402, 190] on input "First Name" at bounding box center [493, 195] width 339 height 40
type input "******"
click at [785, 185] on input "Last Name" at bounding box center [845, 195] width 339 height 40
type input "**********"
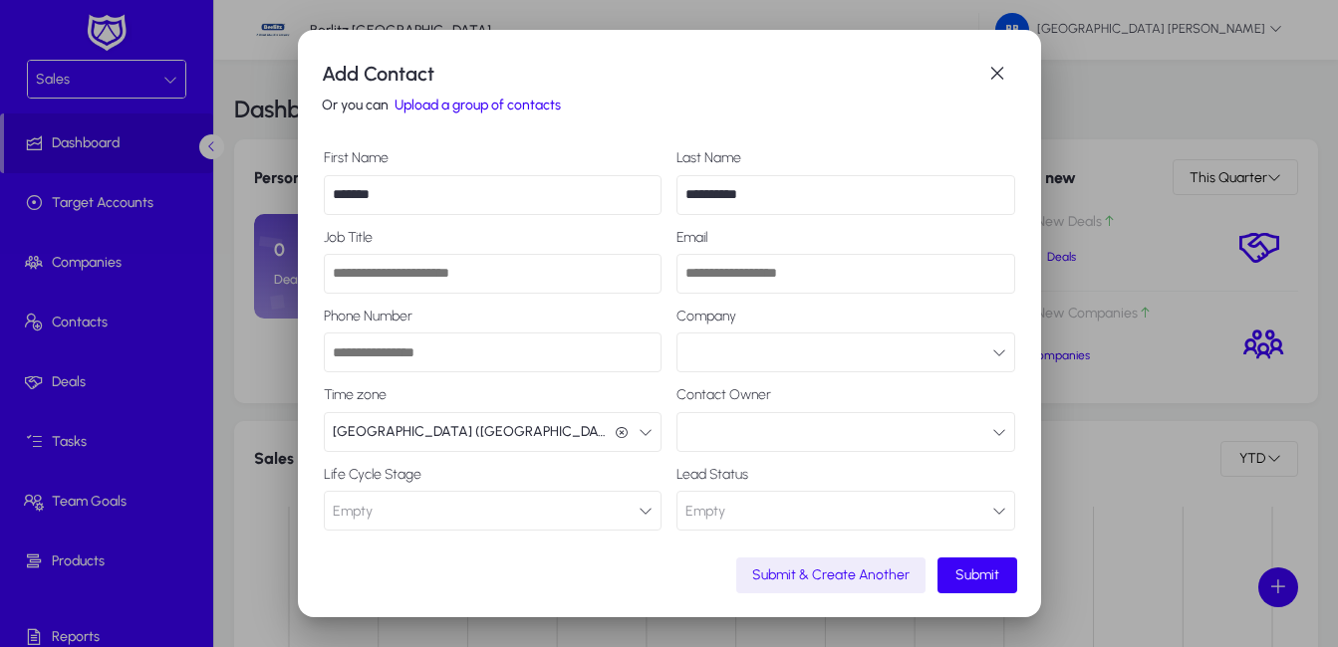
click at [513, 277] on input "Job Title" at bounding box center [493, 274] width 339 height 40
drag, startPoint x: 514, startPoint y: 47, endPoint x: 741, endPoint y: 79, distance: 229.3
click at [741, 79] on div "**********" at bounding box center [669, 323] width 743 height 587
click at [421, 273] on input "Job Title" at bounding box center [493, 274] width 339 height 40
type input "****"
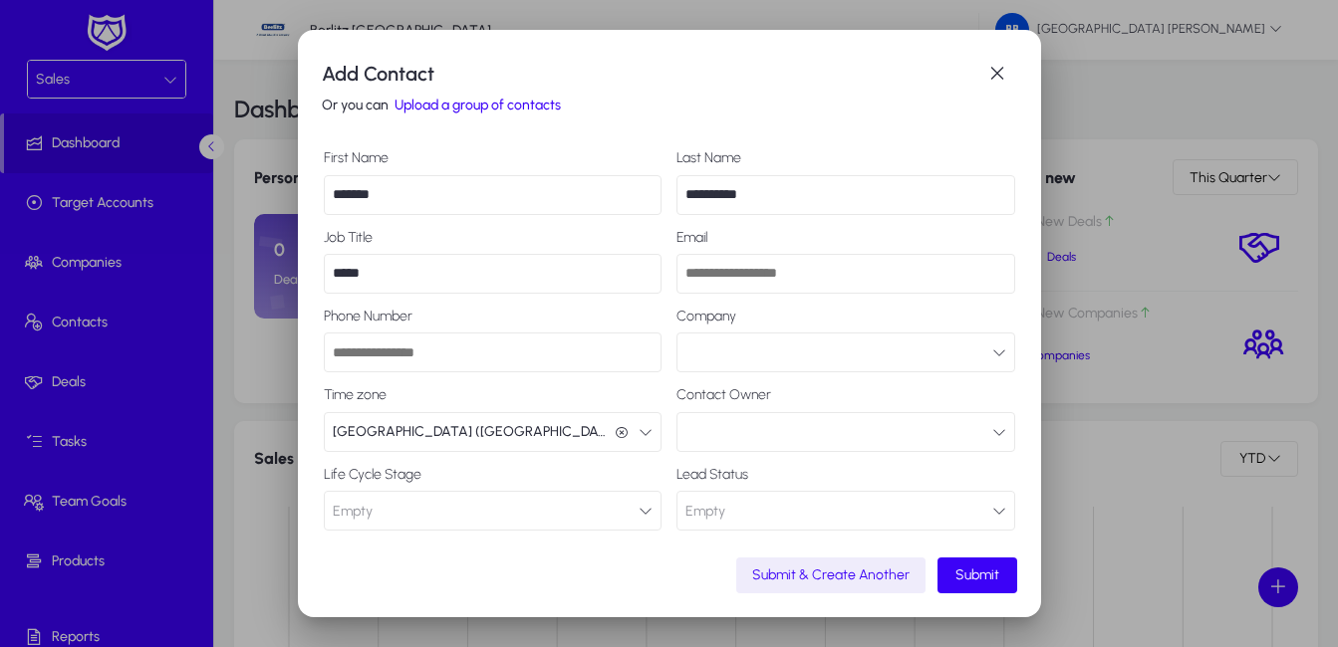
click at [710, 277] on input "Email" at bounding box center [845, 274] width 339 height 40
type input "****"
click at [450, 361] on input "Phone Number" at bounding box center [493, 353] width 339 height 40
type input "**********"
drag, startPoint x: 725, startPoint y: 272, endPoint x: 616, endPoint y: 266, distance: 109.7
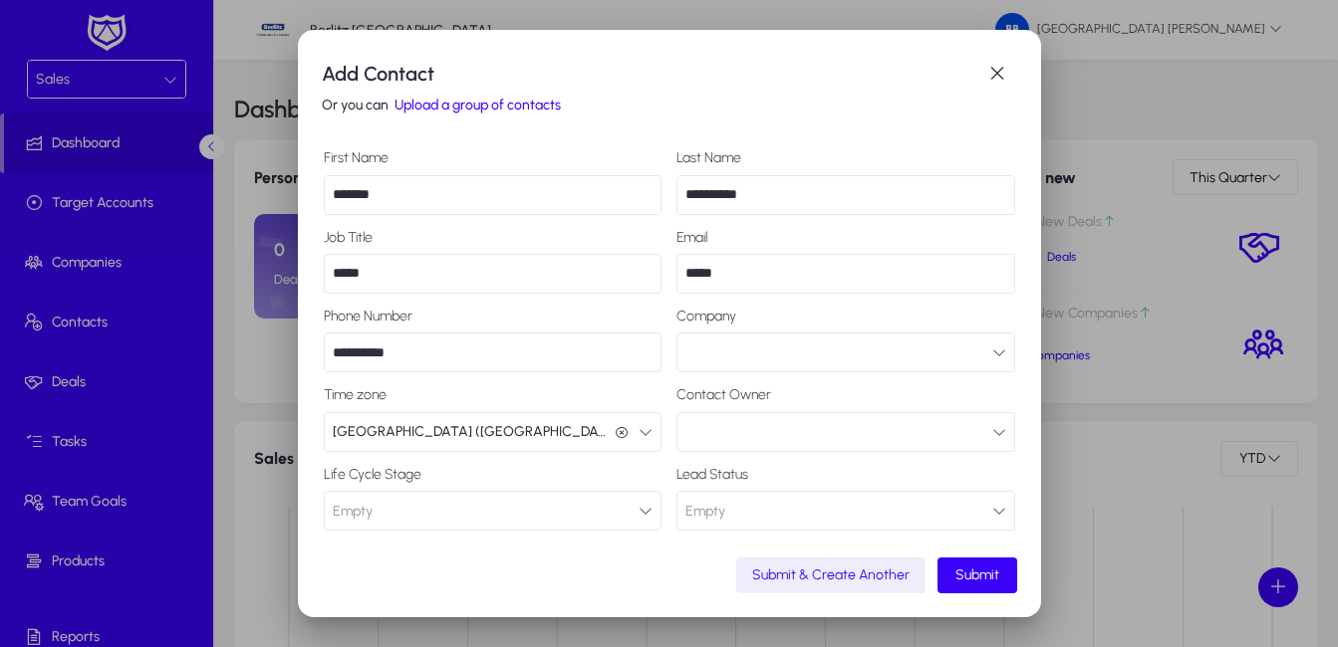
click at [624, 266] on div "**********" at bounding box center [669, 340] width 691 height 380
type input "**********"
drag, startPoint x: 968, startPoint y: 572, endPoint x: 1023, endPoint y: 564, distance: 55.4
click at [967, 572] on span "Submit" at bounding box center [977, 575] width 44 height 17
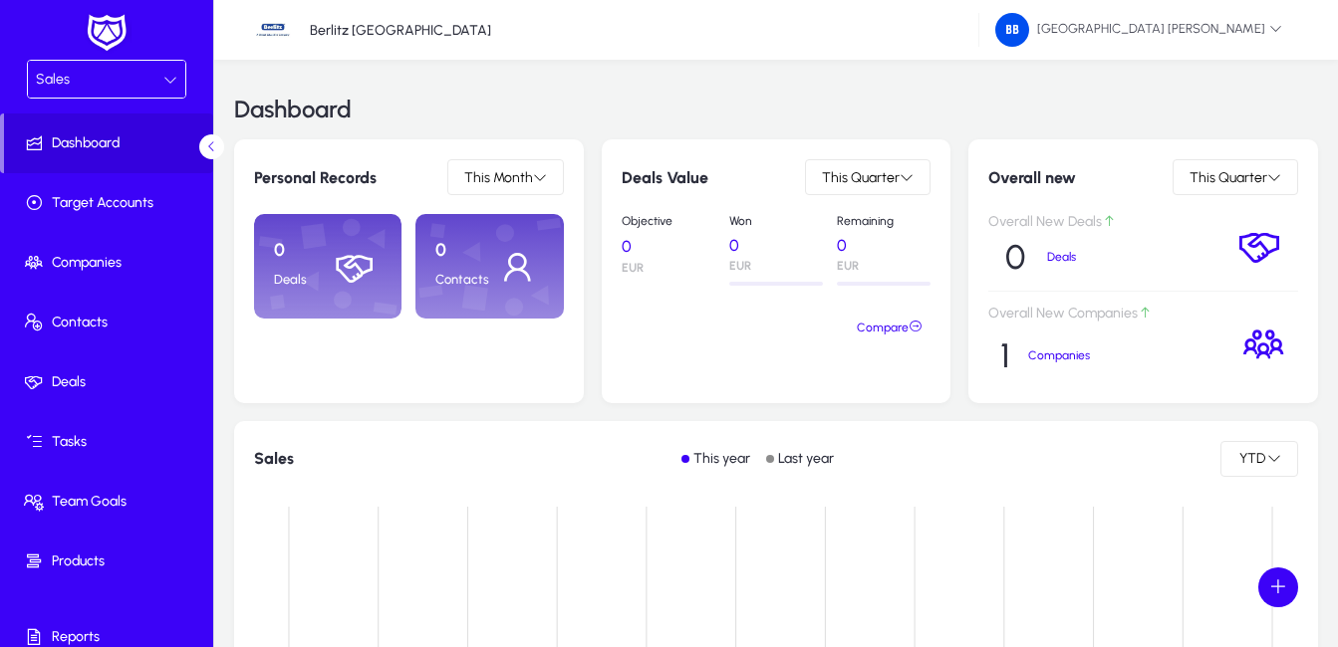
click at [1274, 586] on span at bounding box center [1278, 588] width 40 height 40
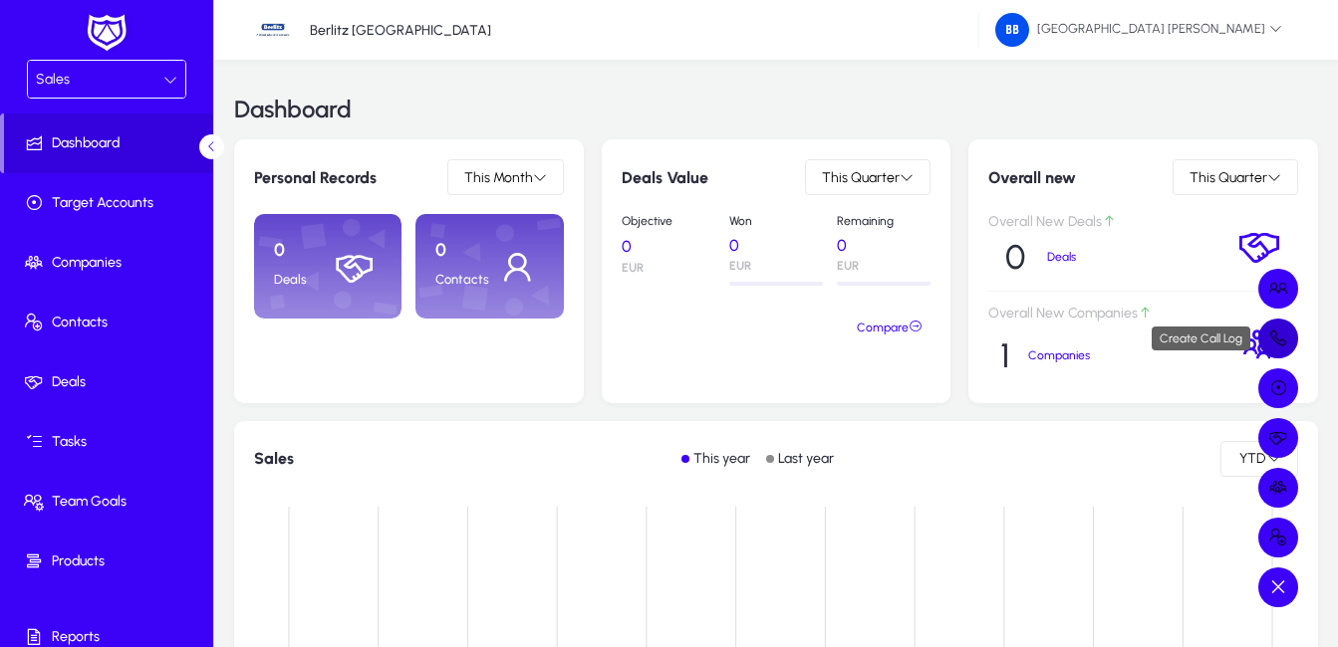
click at [1277, 340] on span at bounding box center [1278, 339] width 40 height 40
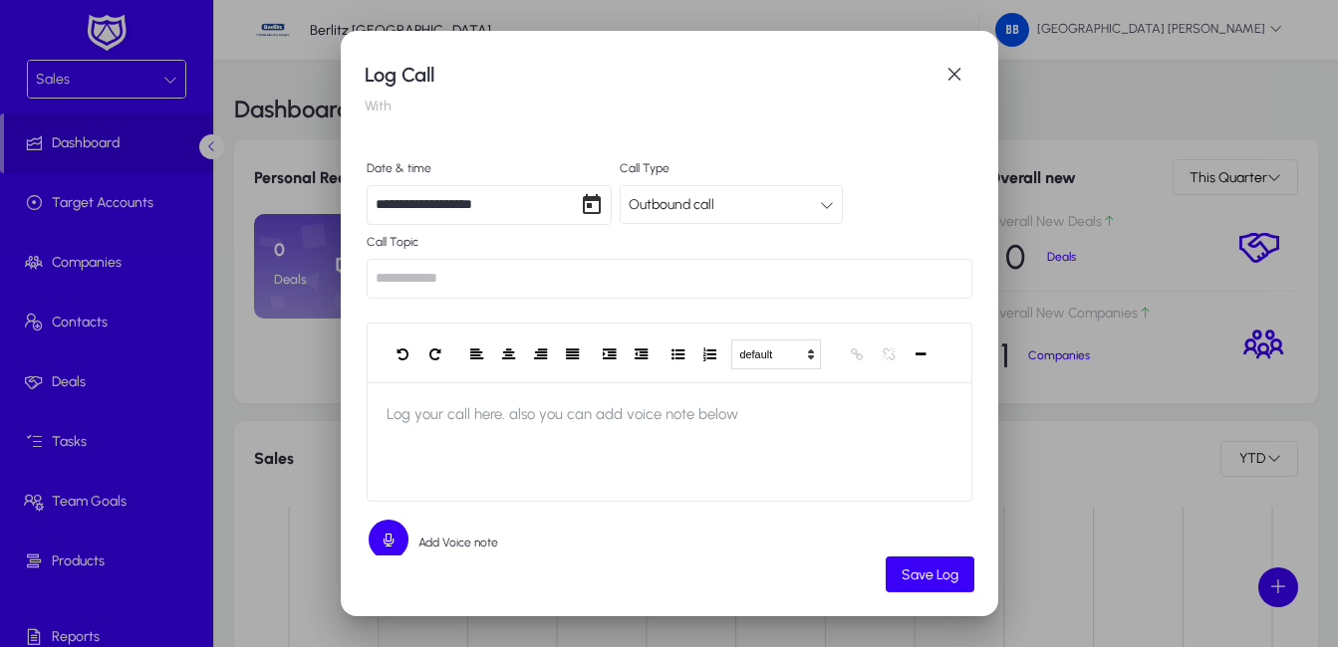
scroll to position [3, 0]
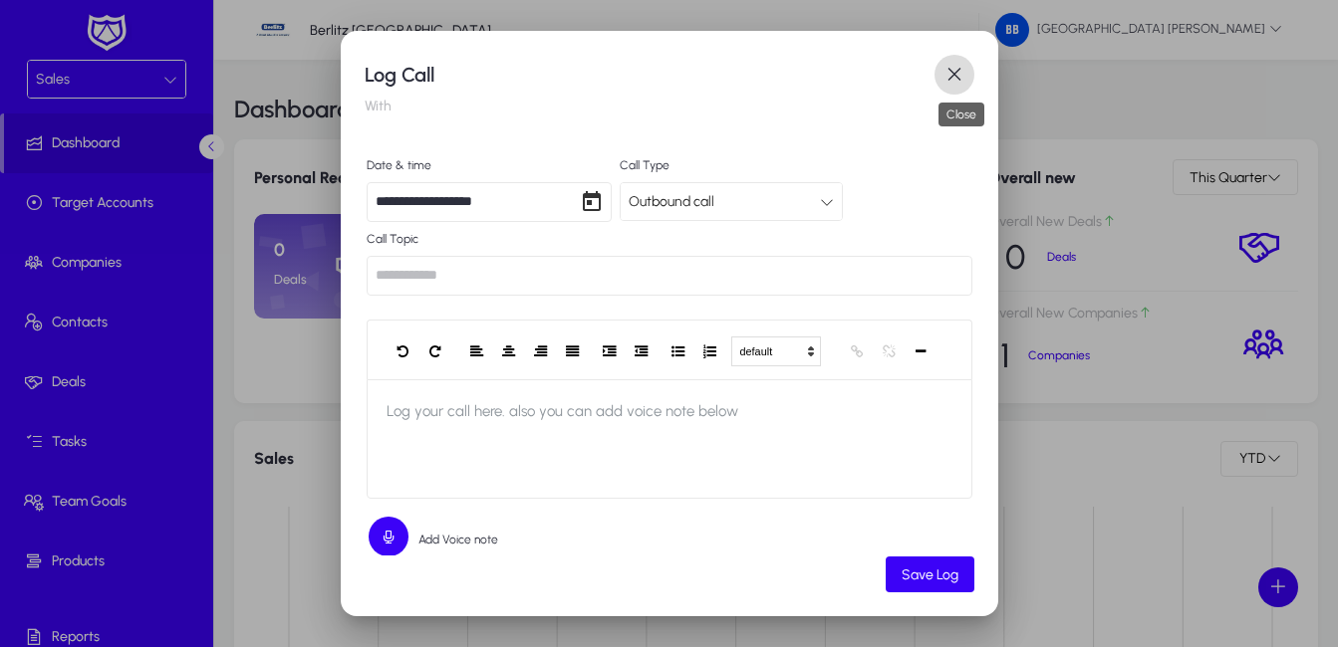
click at [959, 69] on span "button" at bounding box center [954, 75] width 40 height 40
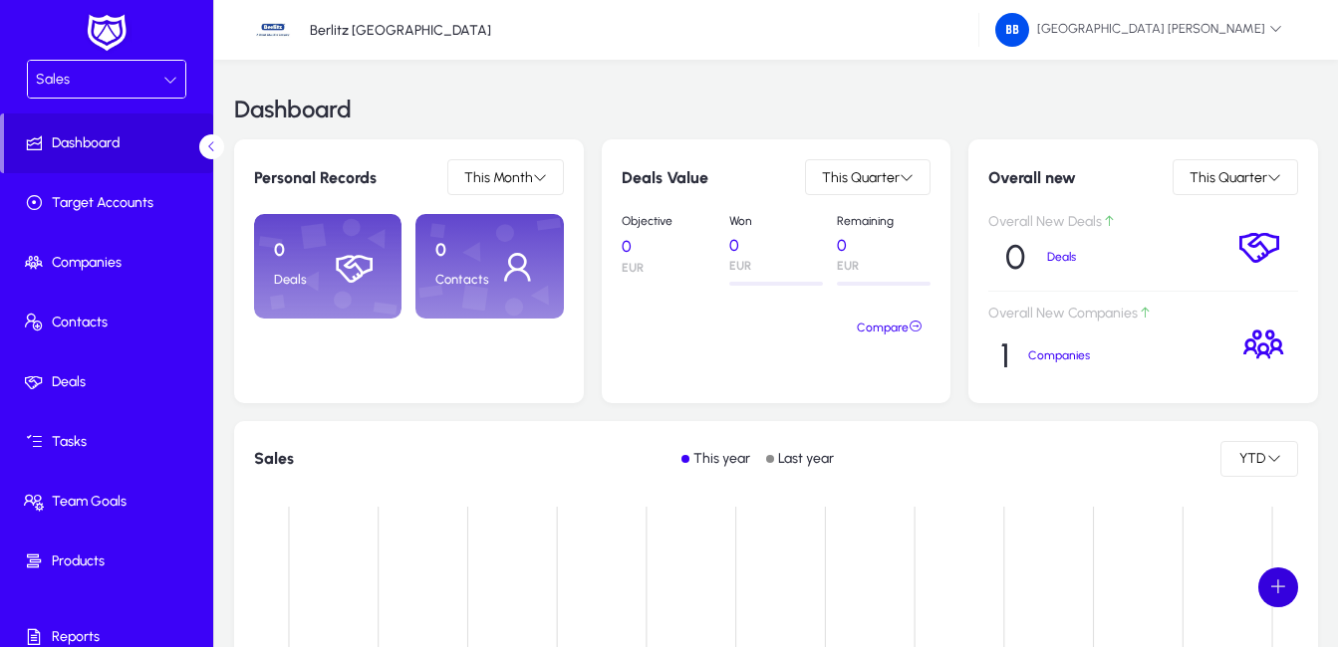
click at [1268, 595] on span at bounding box center [1278, 588] width 40 height 40
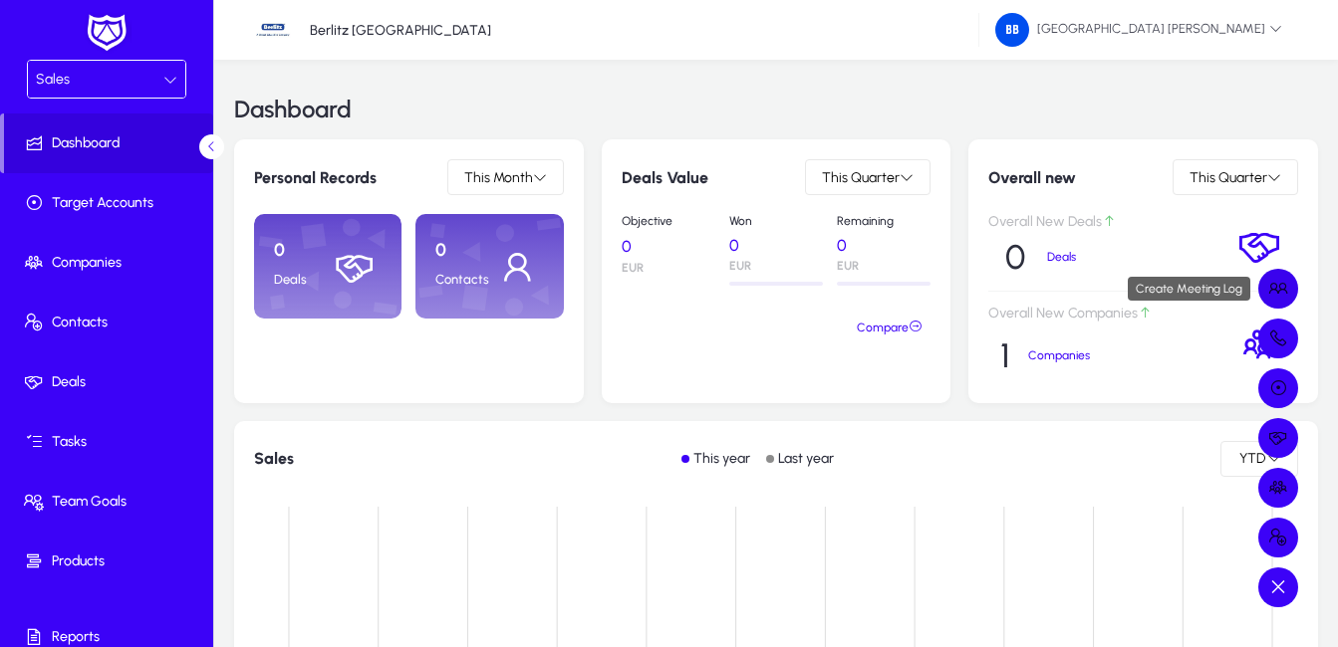
click at [1281, 286] on span at bounding box center [1278, 289] width 40 height 40
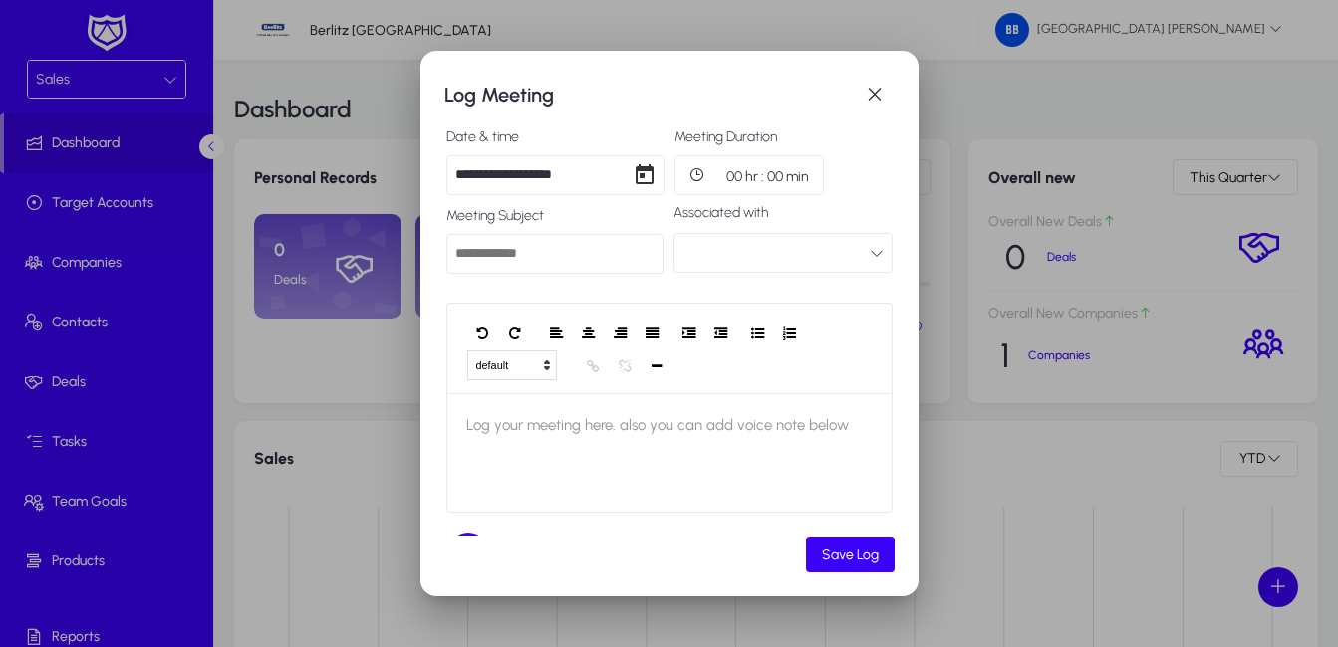
scroll to position [0, 0]
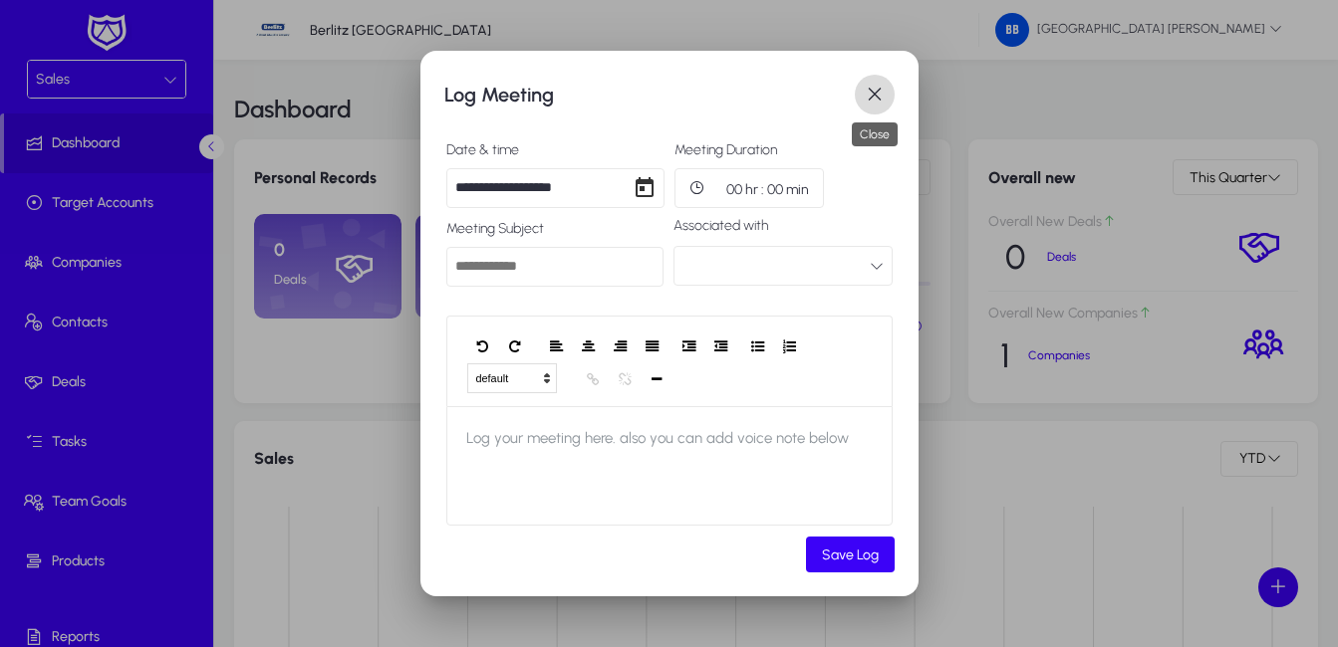
click at [871, 93] on span "button" at bounding box center [875, 95] width 40 height 40
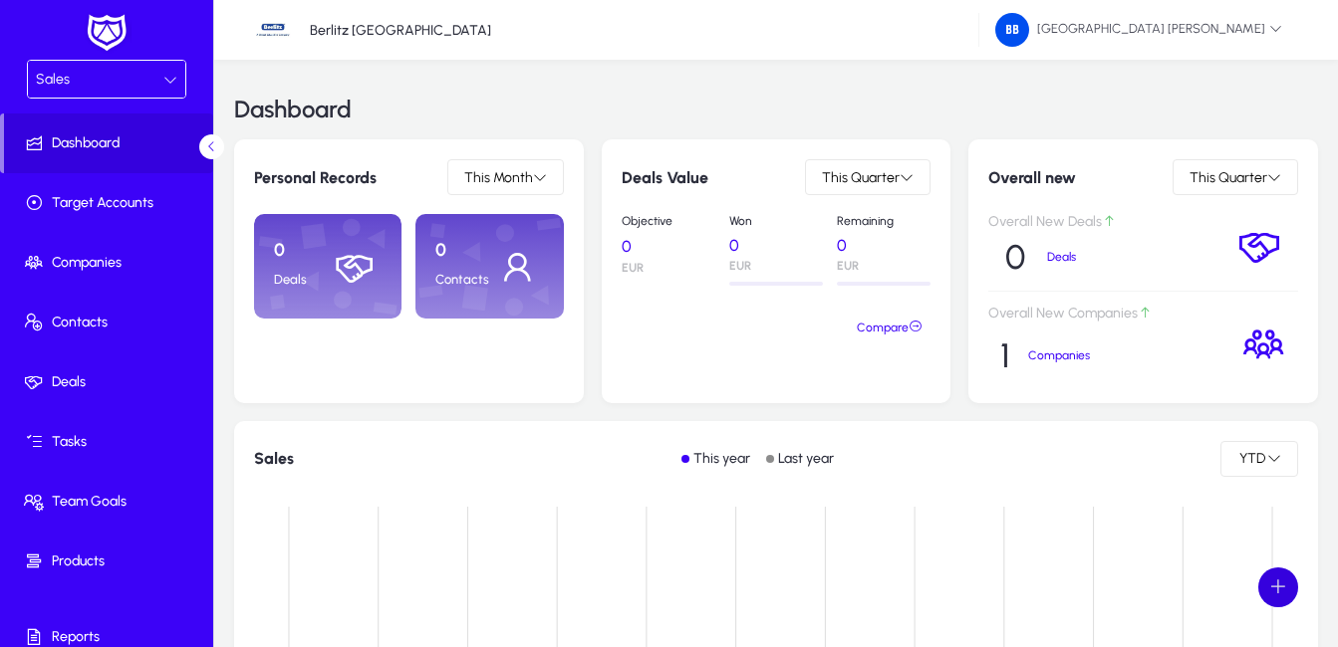
click at [1280, 587] on span at bounding box center [1278, 588] width 40 height 40
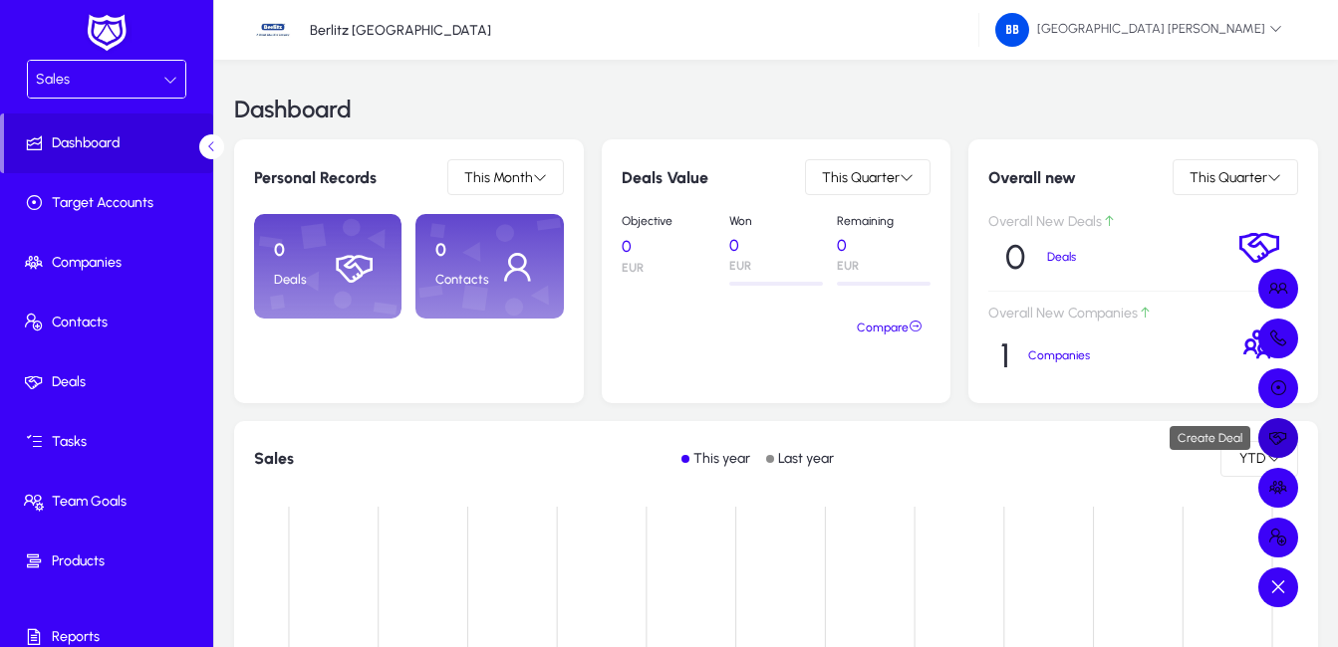
click at [1282, 437] on span at bounding box center [1278, 438] width 40 height 40
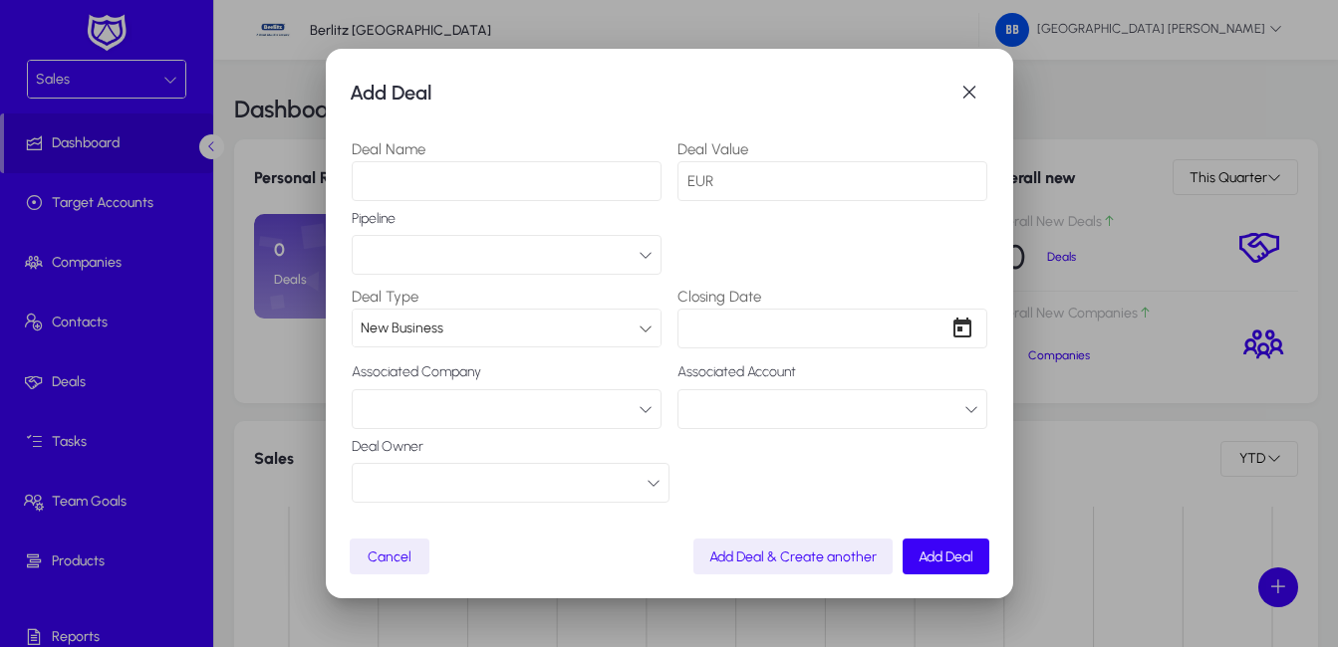
click at [428, 177] on input "Deal Name" at bounding box center [507, 181] width 310 height 40
click at [478, 255] on button "button" at bounding box center [507, 255] width 310 height 40
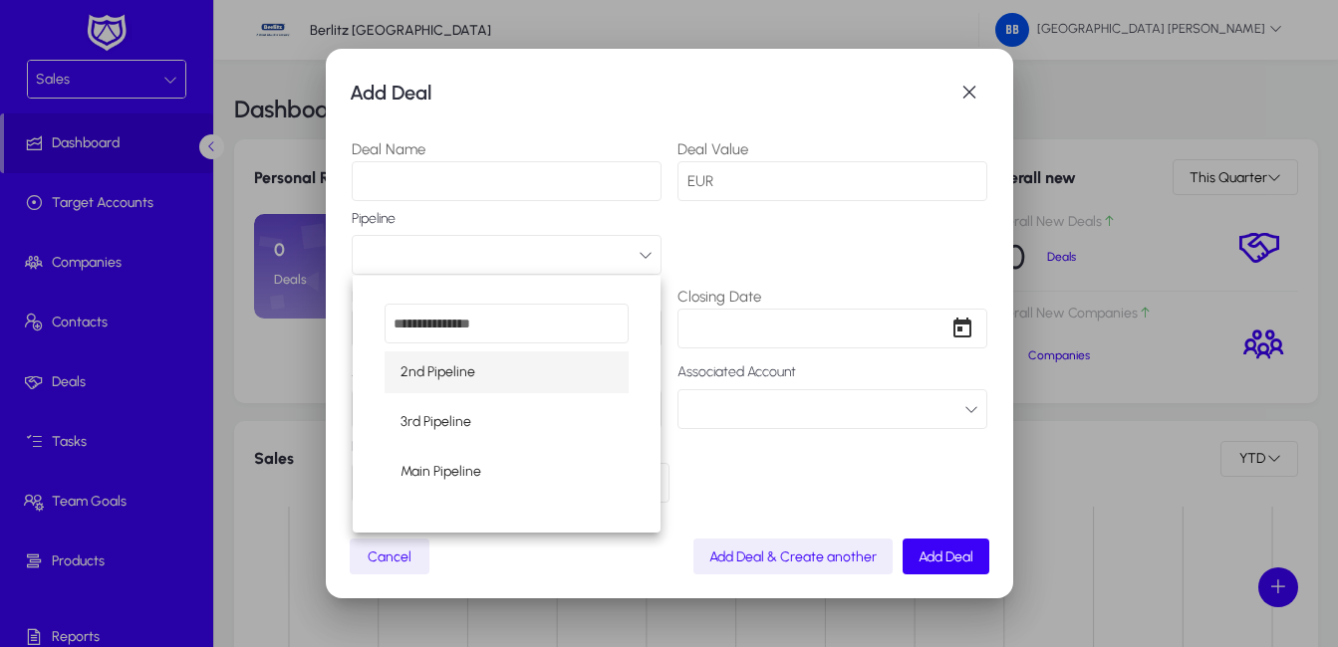
drag, startPoint x: 477, startPoint y: 216, endPoint x: 466, endPoint y: 218, distance: 11.1
click at [477, 218] on div at bounding box center [669, 323] width 1338 height 647
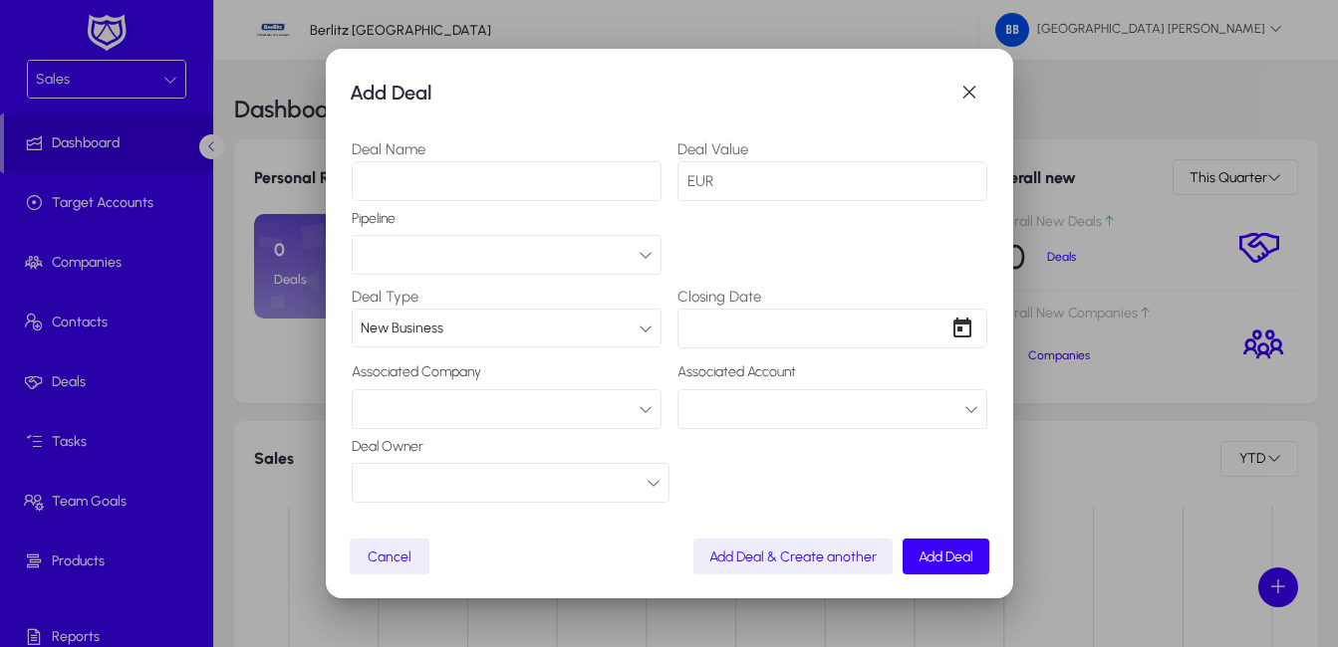
click at [537, 404] on button "button" at bounding box center [507, 409] width 310 height 40
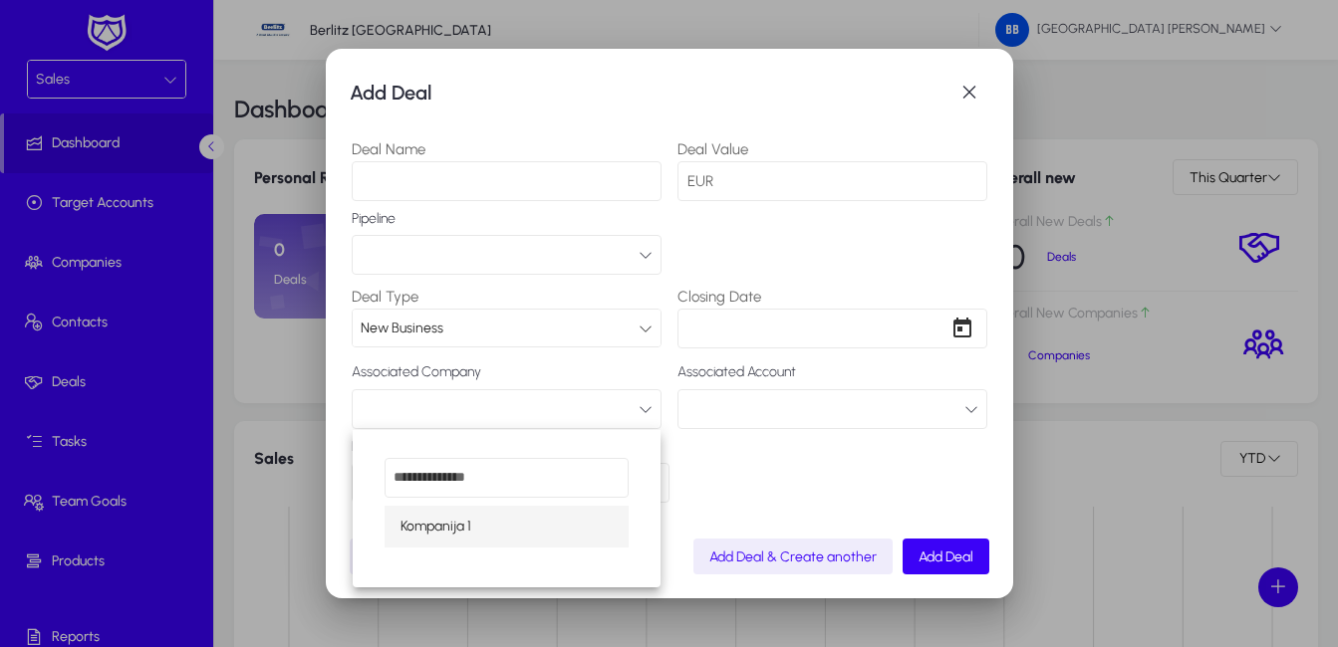
click at [537, 404] on div at bounding box center [669, 323] width 1338 height 647
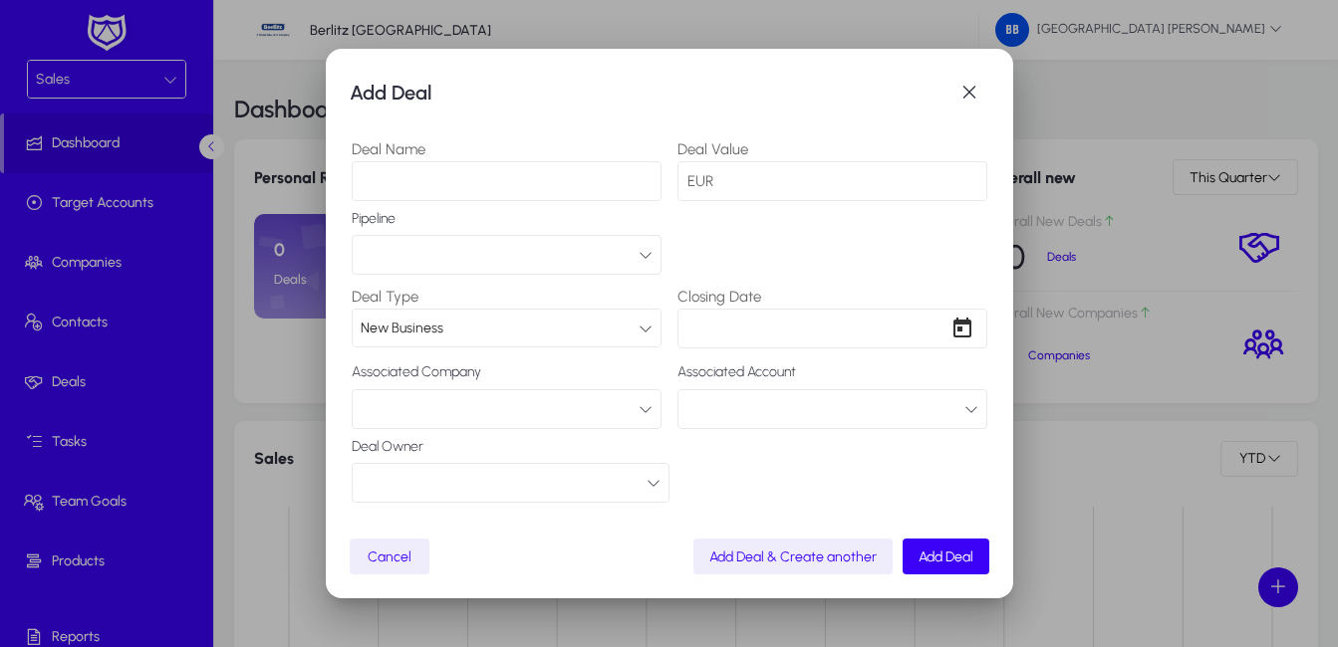
click at [454, 480] on button "button" at bounding box center [511, 483] width 318 height 40
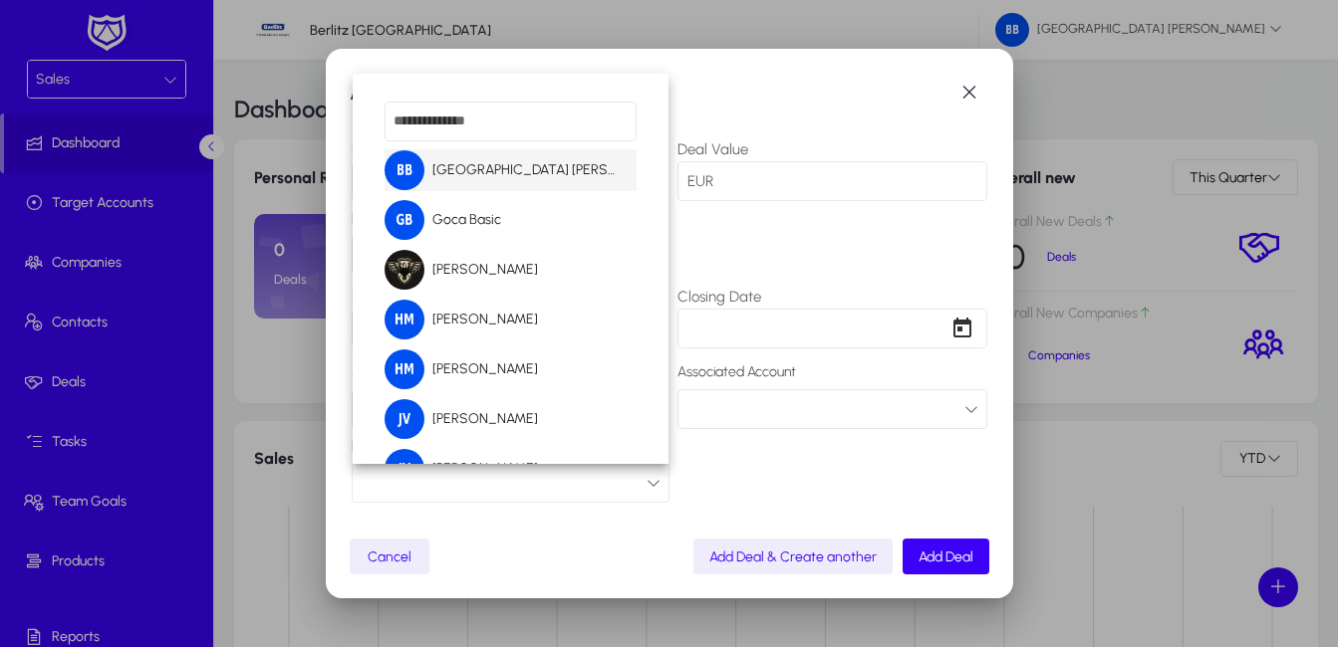
click at [454, 480] on div at bounding box center [669, 323] width 1338 height 647
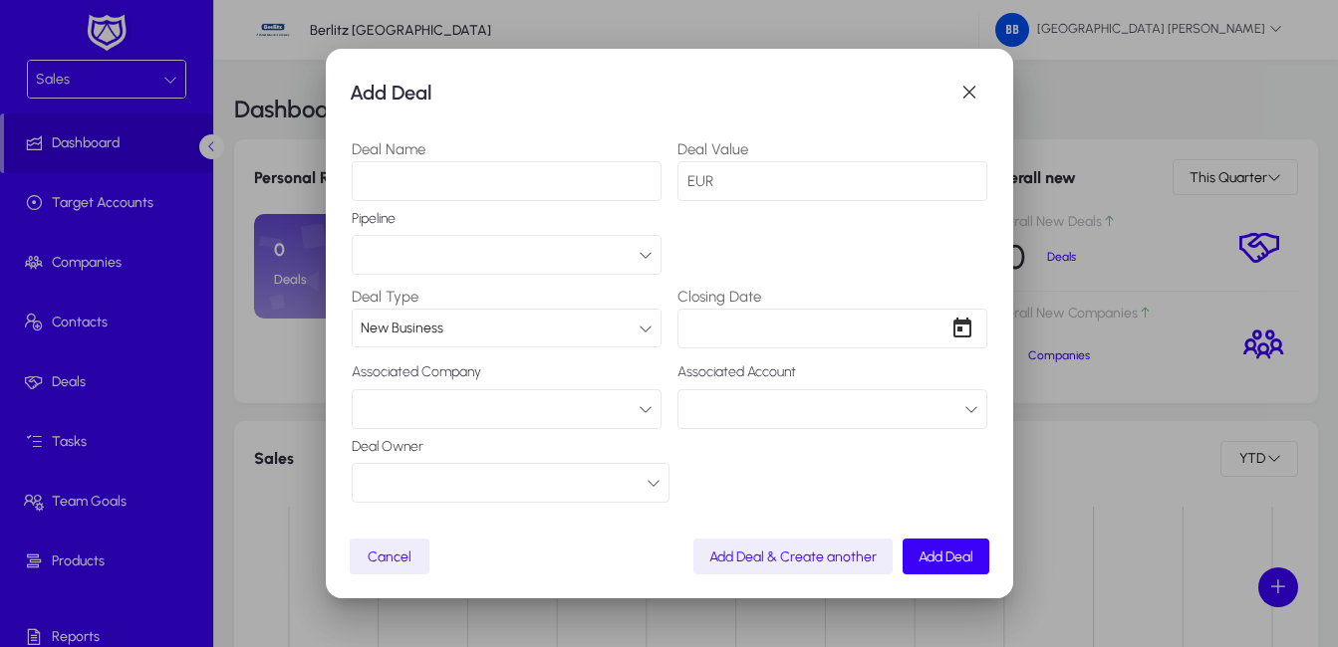
click at [449, 479] on button "button" at bounding box center [511, 483] width 318 height 40
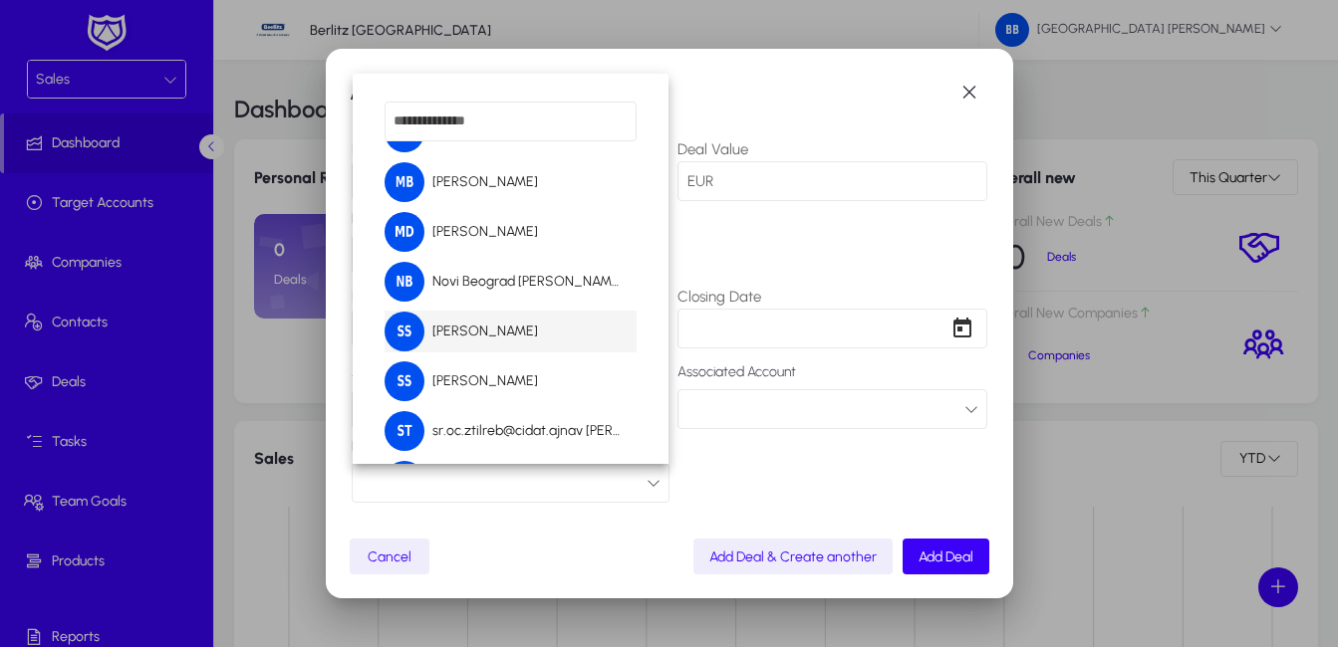
scroll to position [863, 0]
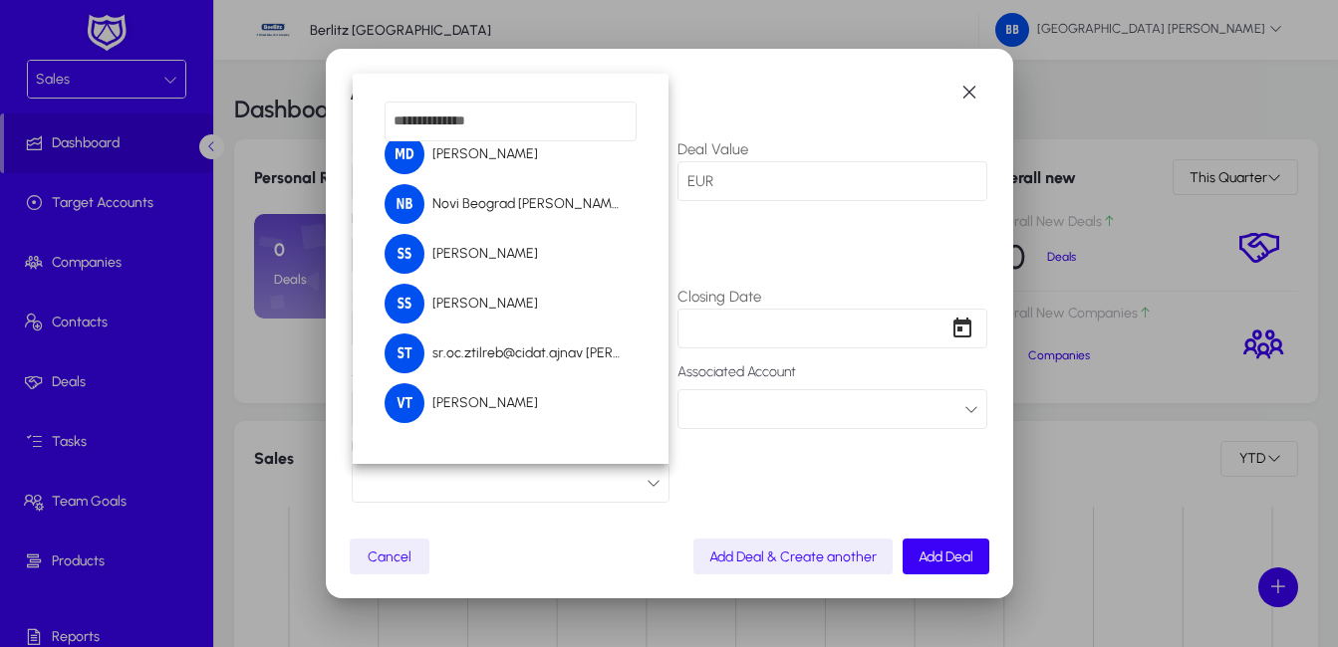
click at [800, 476] on div at bounding box center [669, 323] width 1338 height 647
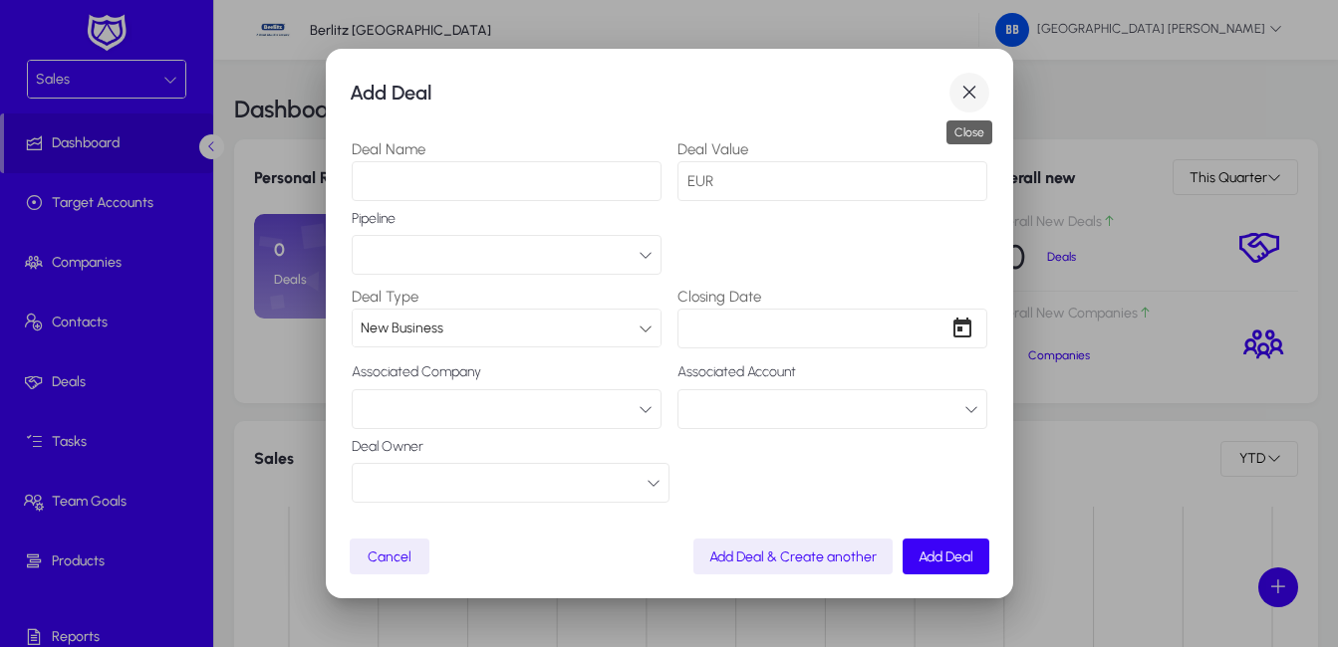
click at [966, 91] on span "button" at bounding box center [969, 93] width 40 height 40
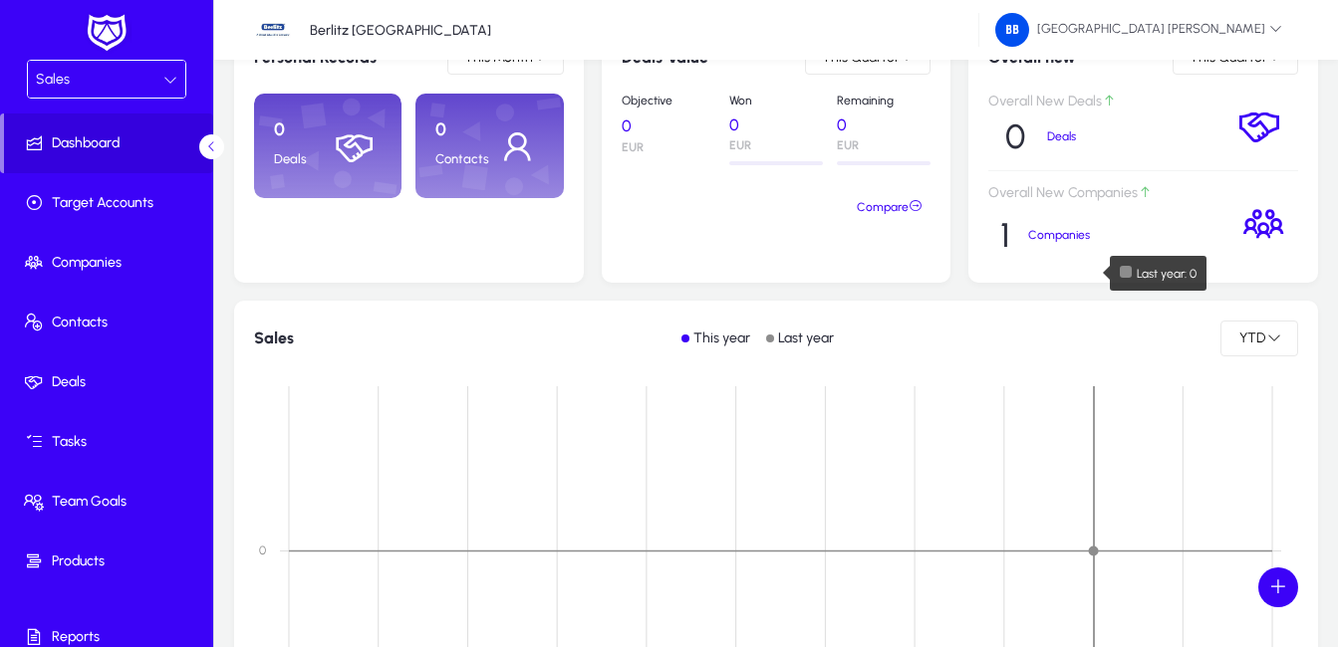
scroll to position [0, 0]
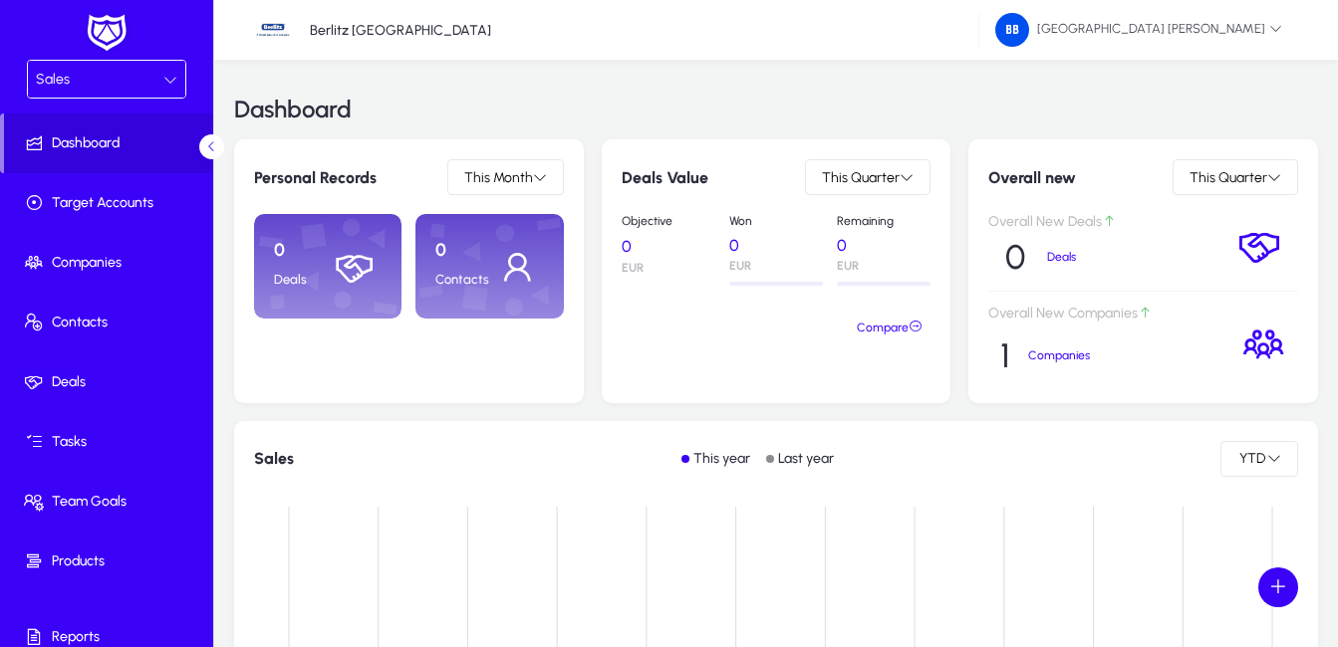
click at [1262, 350] on icon at bounding box center [1263, 345] width 46 height 46
click at [1053, 366] on div "Companies" at bounding box center [1071, 356] width 86 height 55
click at [1053, 357] on p "Companies" at bounding box center [1071, 356] width 86 height 14
click at [1228, 184] on span "This Quarter" at bounding box center [1228, 177] width 78 height 17
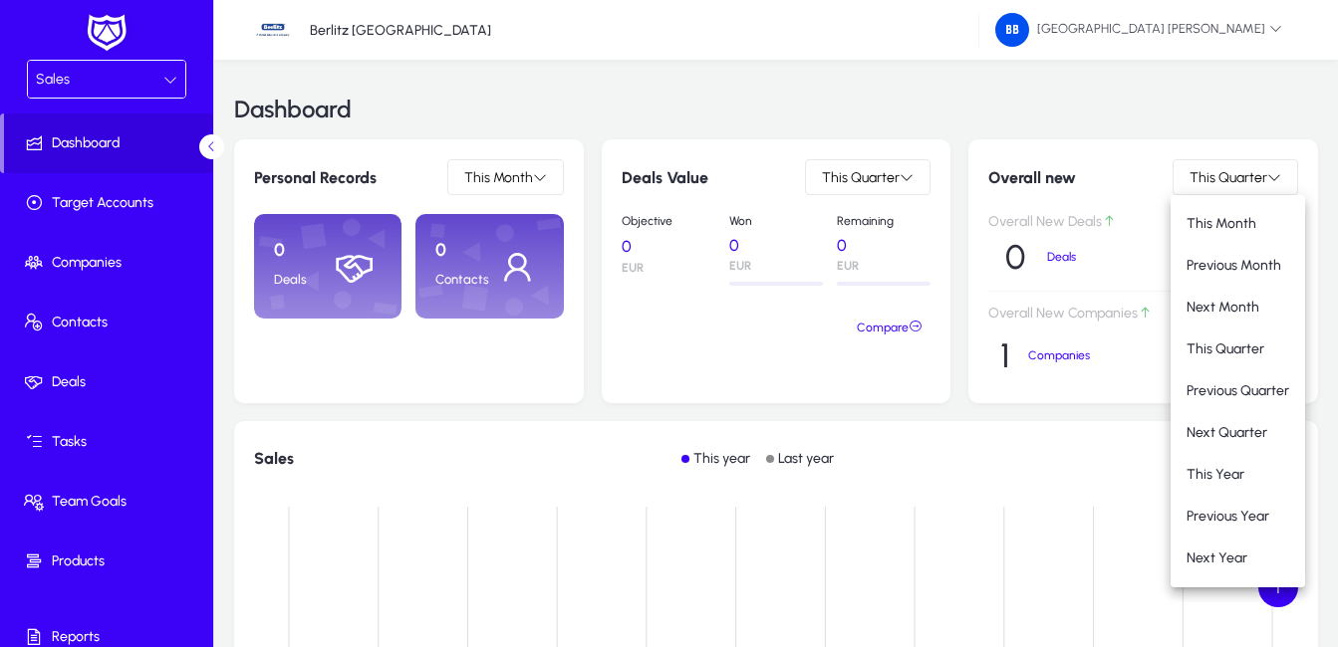
click at [876, 181] on div at bounding box center [669, 323] width 1338 height 647
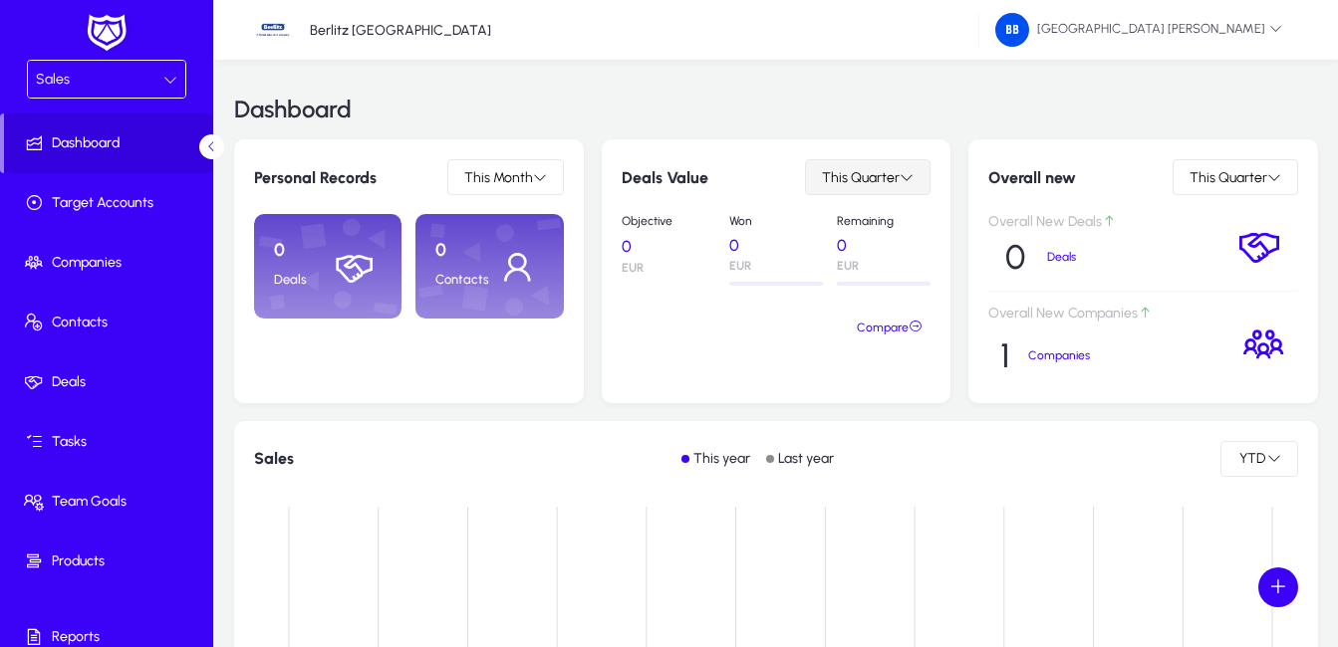
click at [895, 182] on span "This Quarter" at bounding box center [861, 177] width 78 height 17
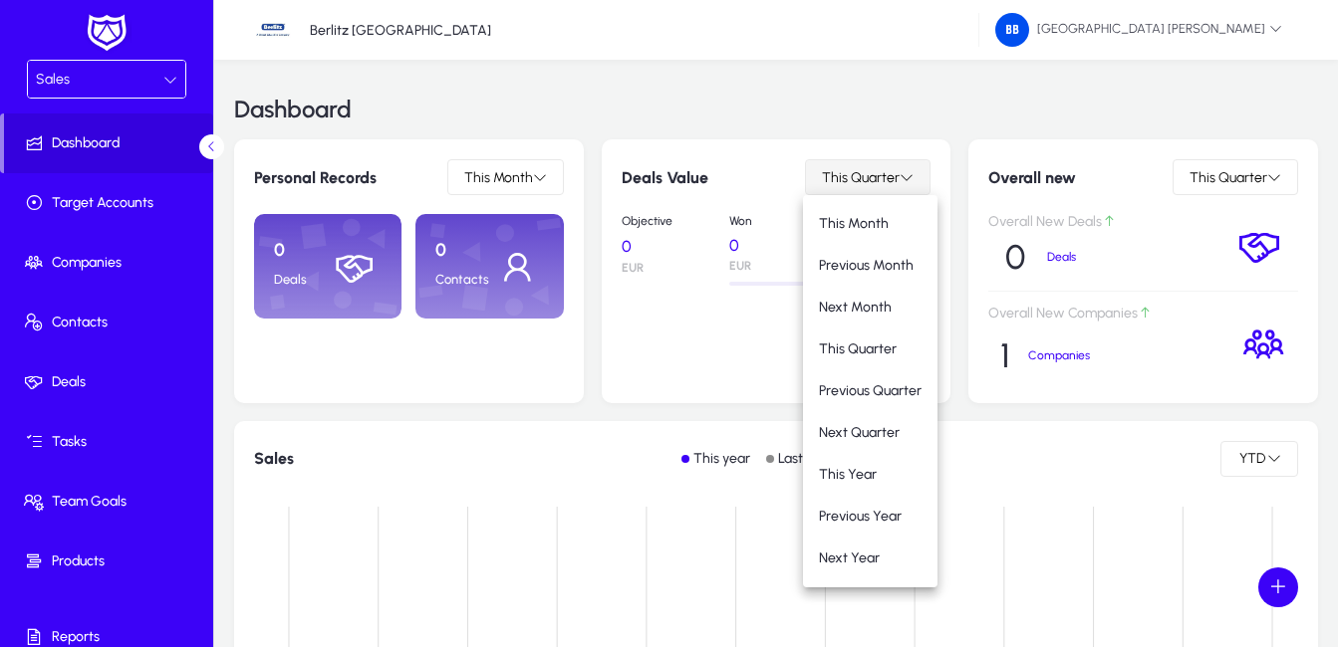
click at [895, 182] on div at bounding box center [669, 323] width 1338 height 647
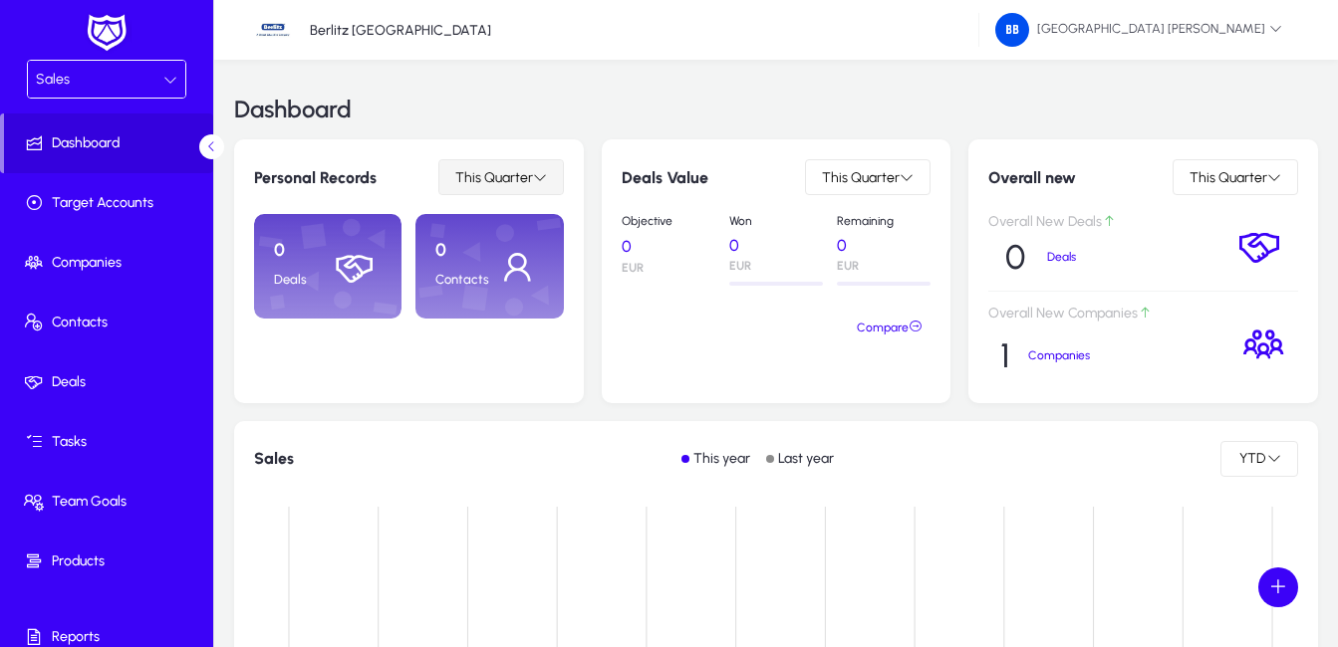
click at [509, 186] on span at bounding box center [501, 177] width 124 height 48
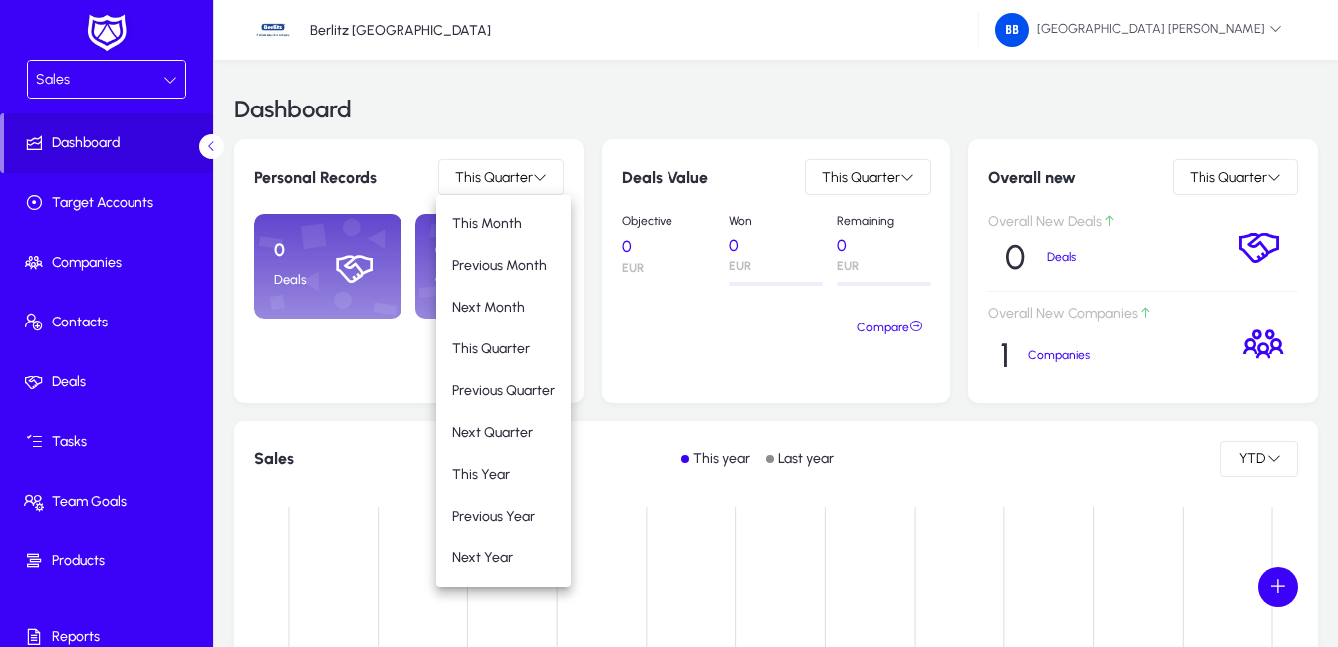
click at [376, 385] on div at bounding box center [669, 323] width 1338 height 647
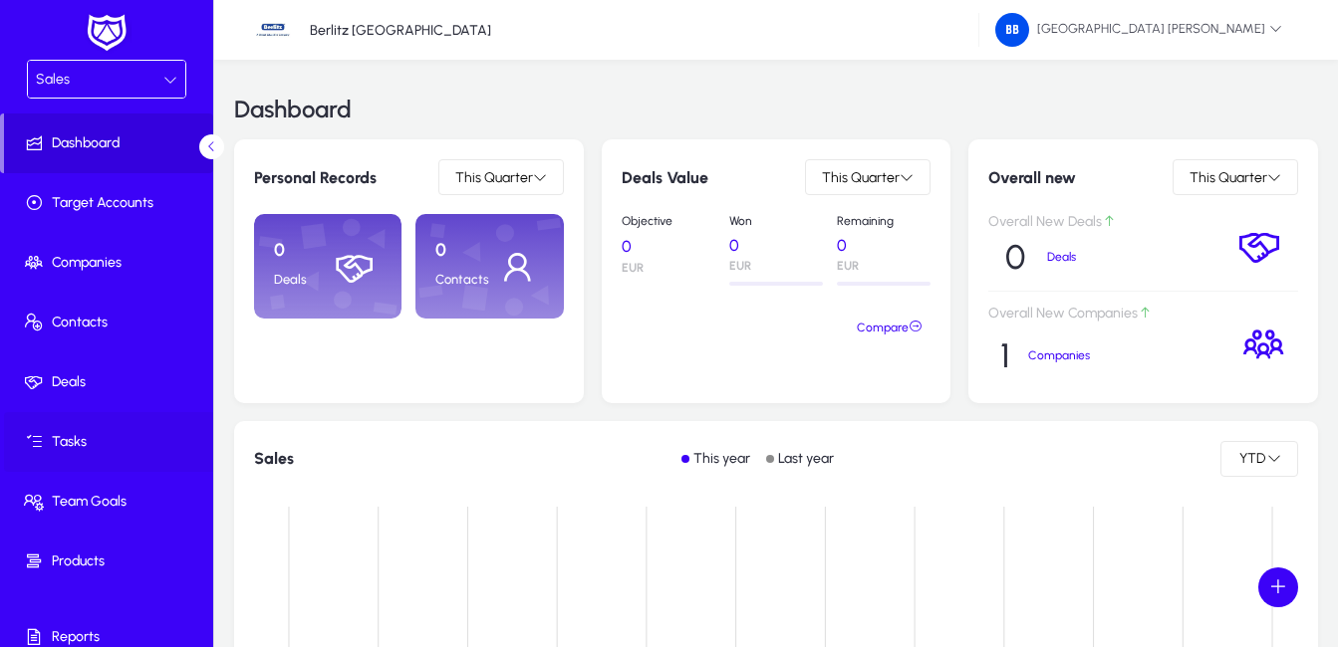
click at [63, 441] on span "Tasks" at bounding box center [110, 442] width 213 height 20
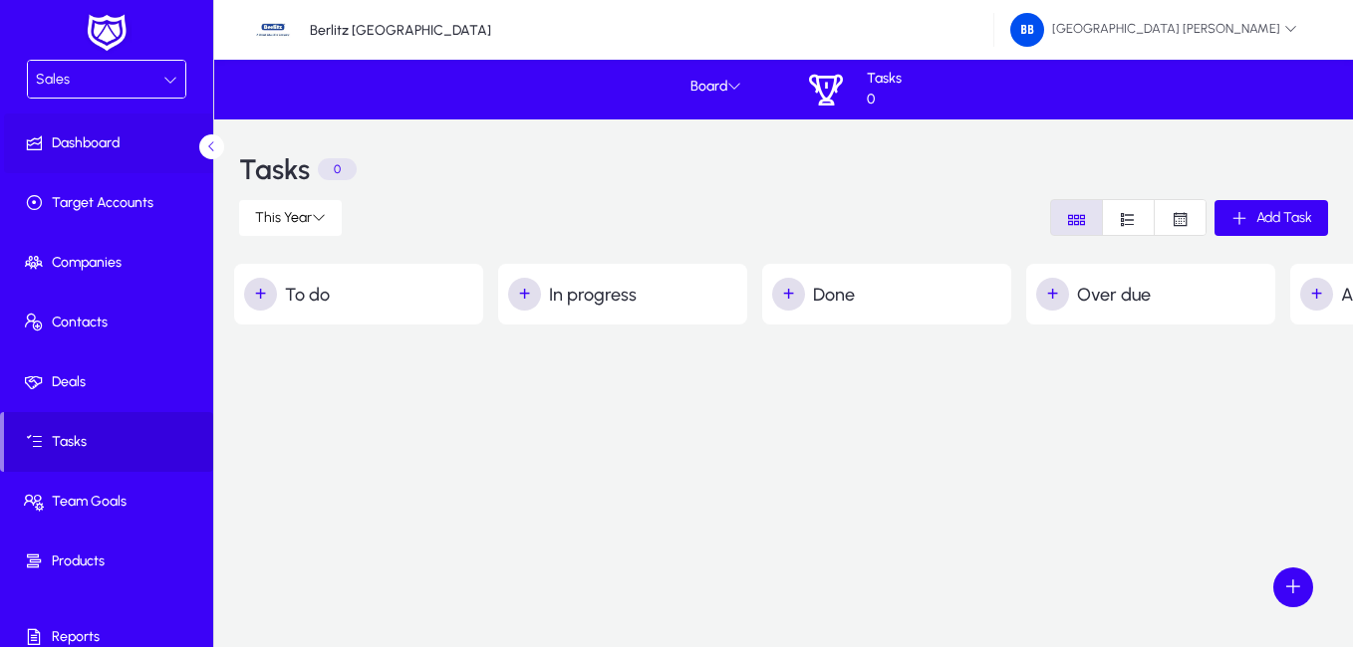
click at [71, 128] on span at bounding box center [110, 144] width 213 height 48
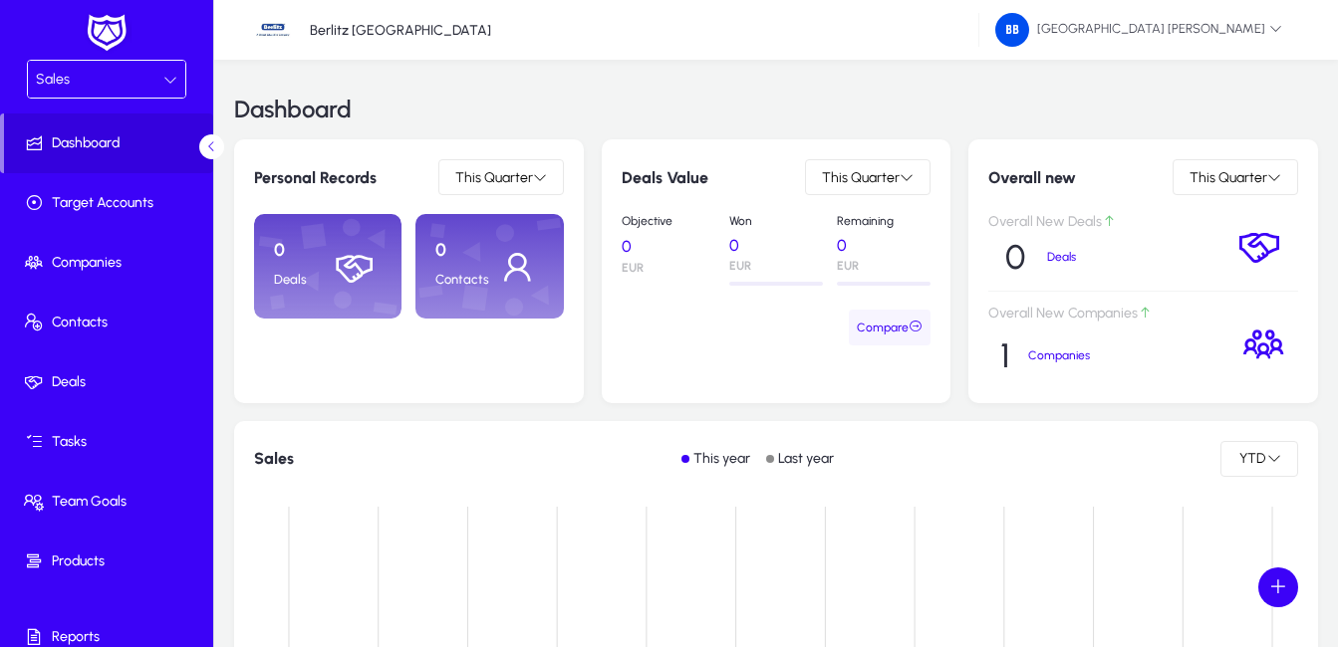
click at [888, 326] on span "Compare" at bounding box center [890, 328] width 66 height 30
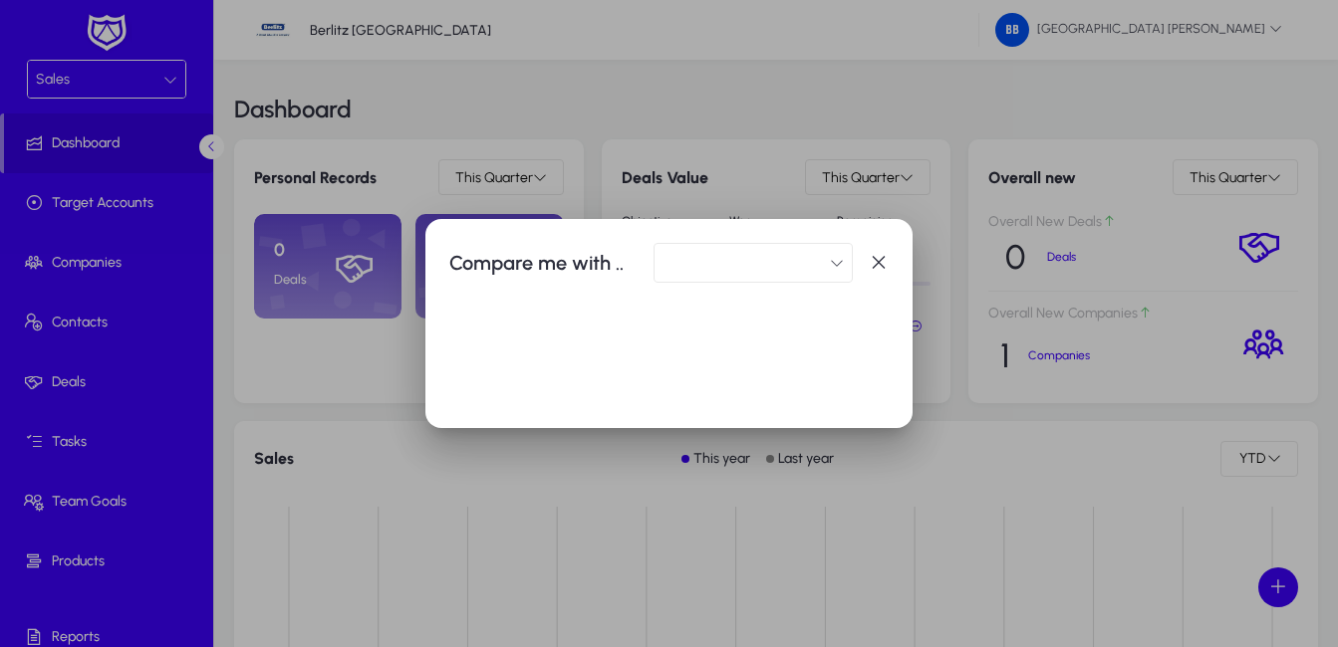
click at [882, 257] on icon "button" at bounding box center [879, 263] width 20 height 20
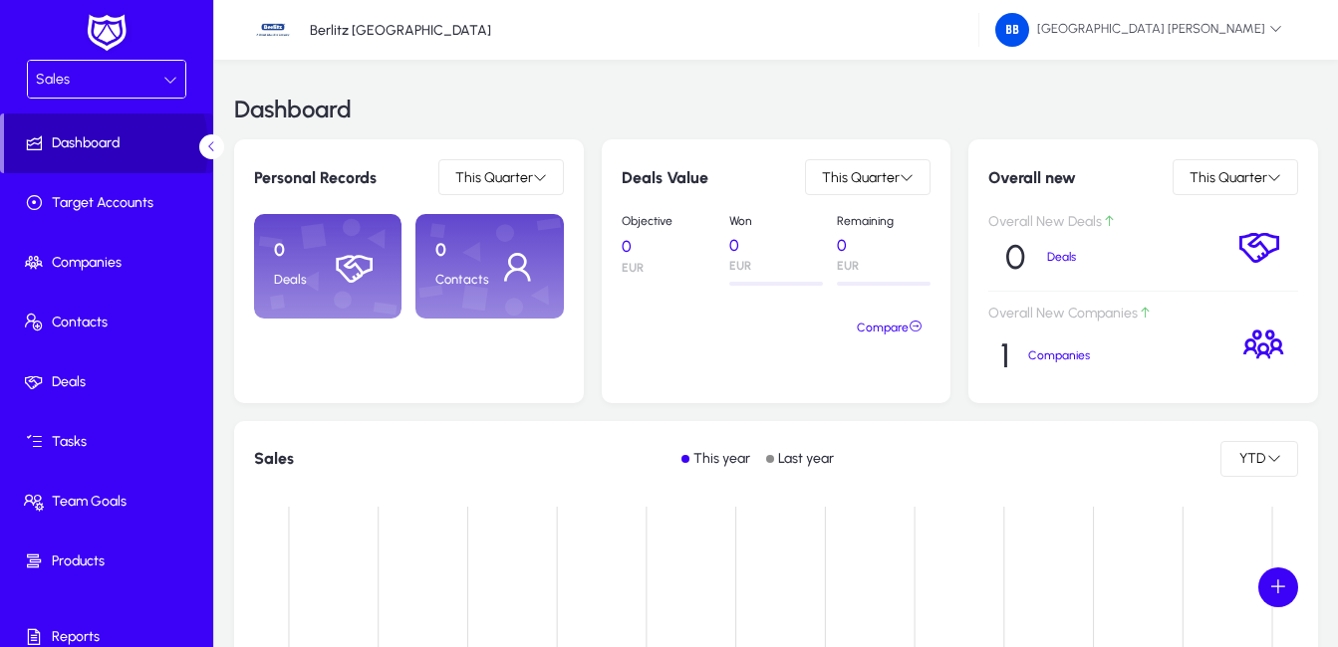
click at [86, 146] on span "Dashboard" at bounding box center [108, 143] width 209 height 20
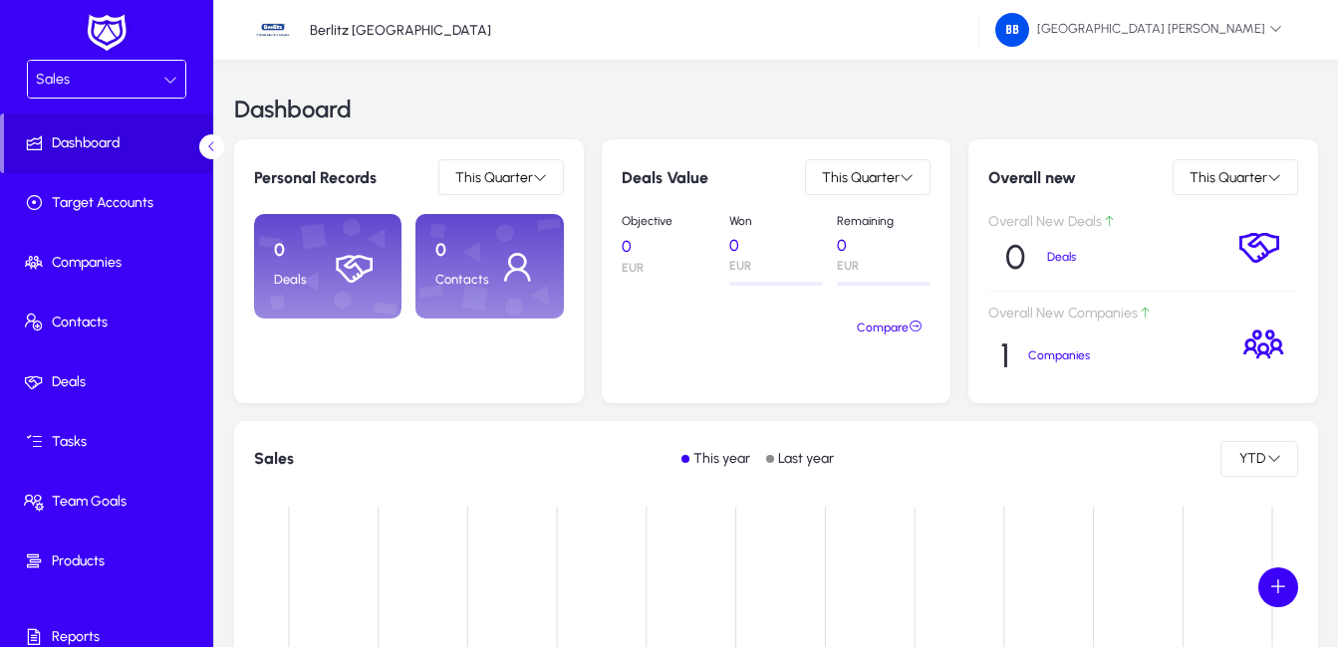
click at [163, 77] on icon at bounding box center [170, 80] width 14 height 14
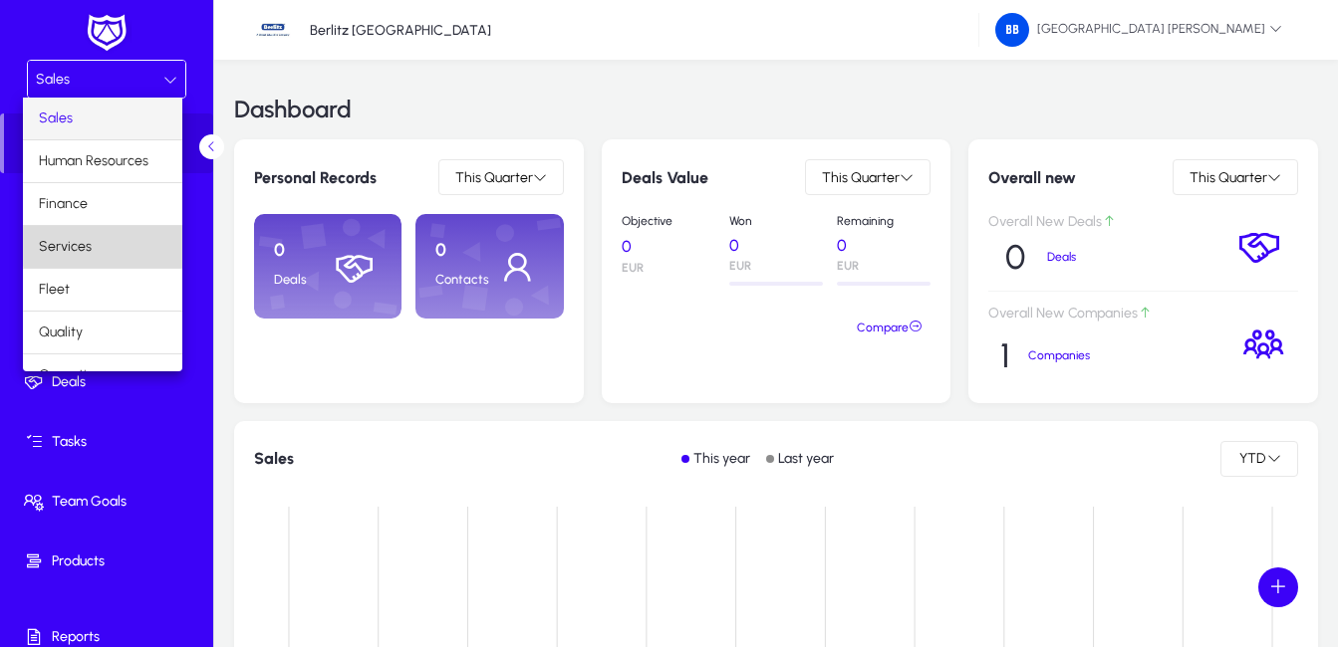
click at [118, 246] on mat-option "Services" at bounding box center [102, 247] width 159 height 42
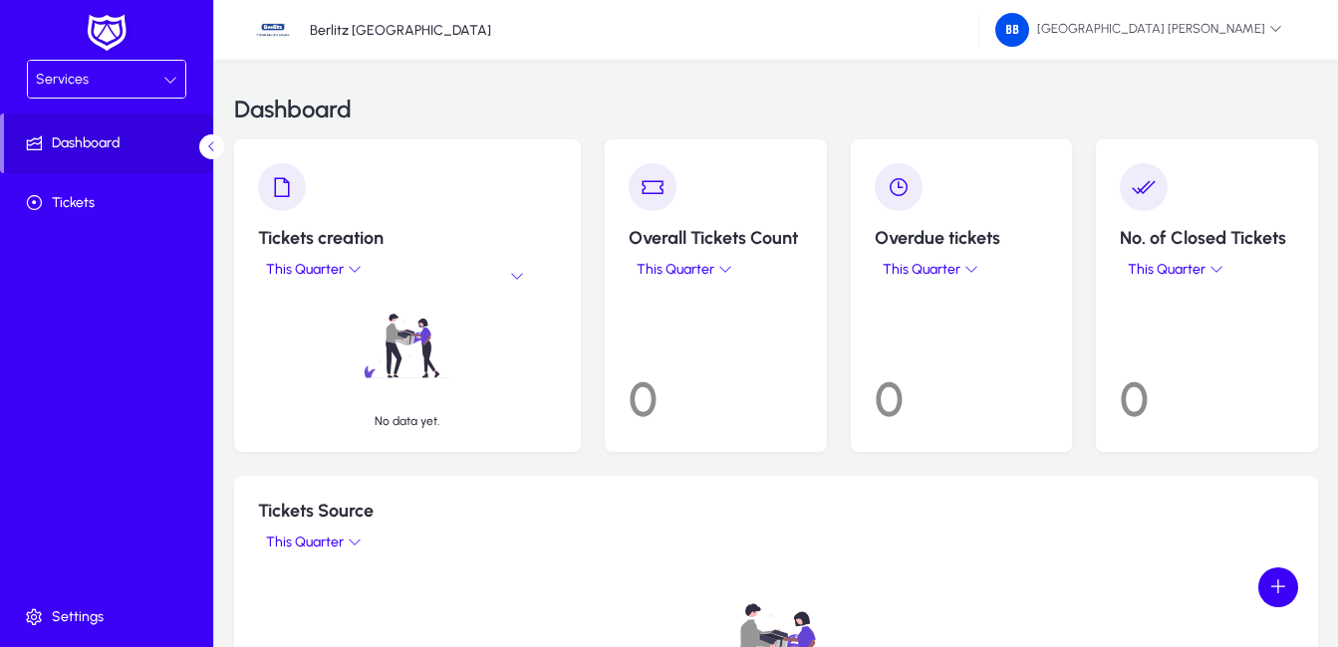
click at [175, 82] on icon at bounding box center [170, 80] width 14 height 14
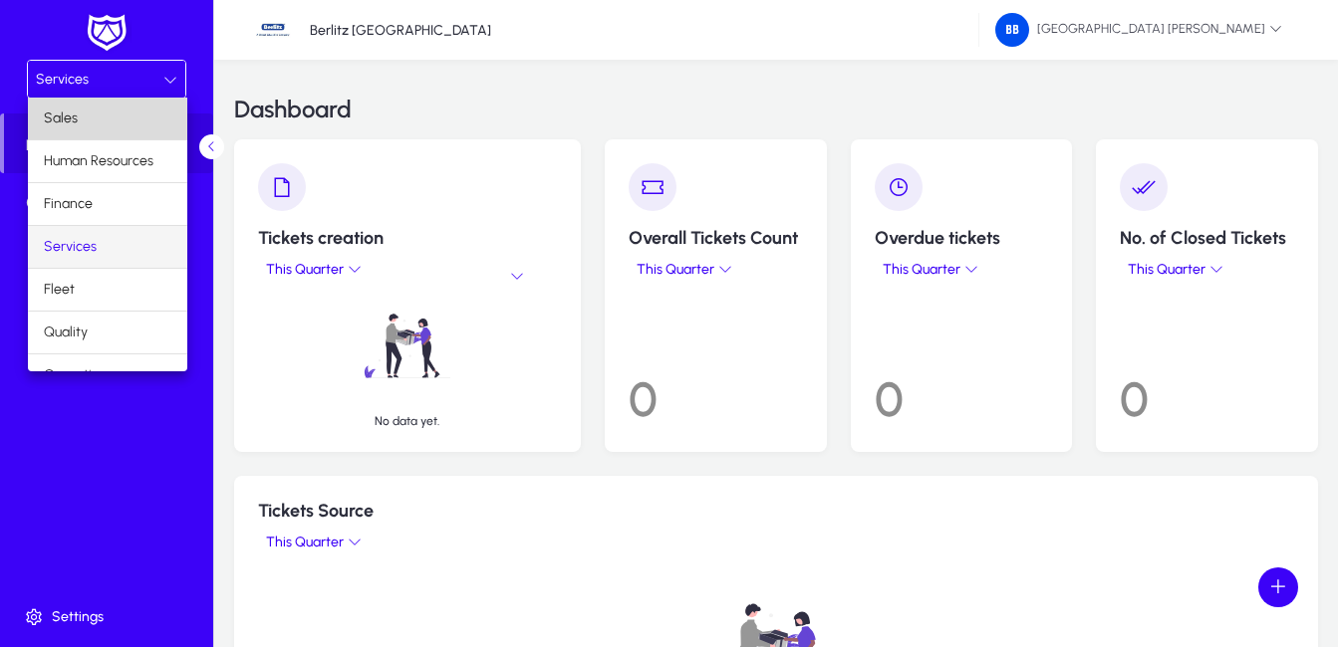
click at [137, 119] on mat-option "Sales" at bounding box center [107, 119] width 159 height 42
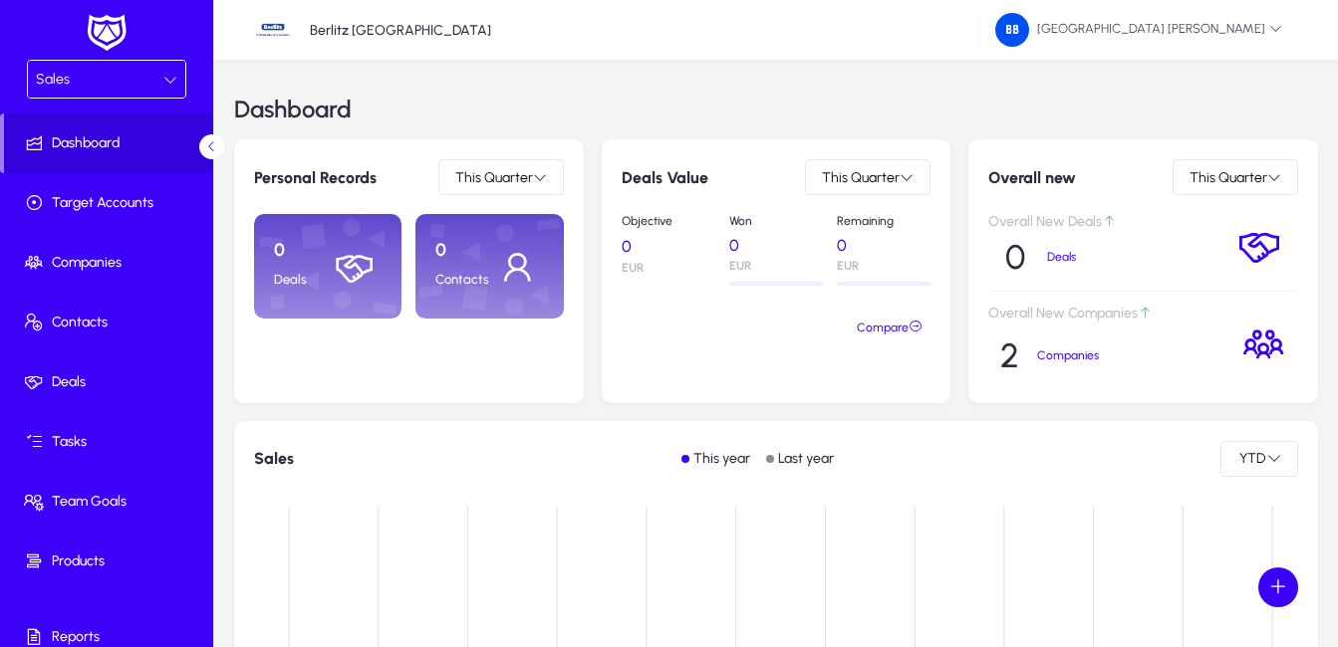
click at [153, 85] on div "Sales" at bounding box center [99, 80] width 127 height 26
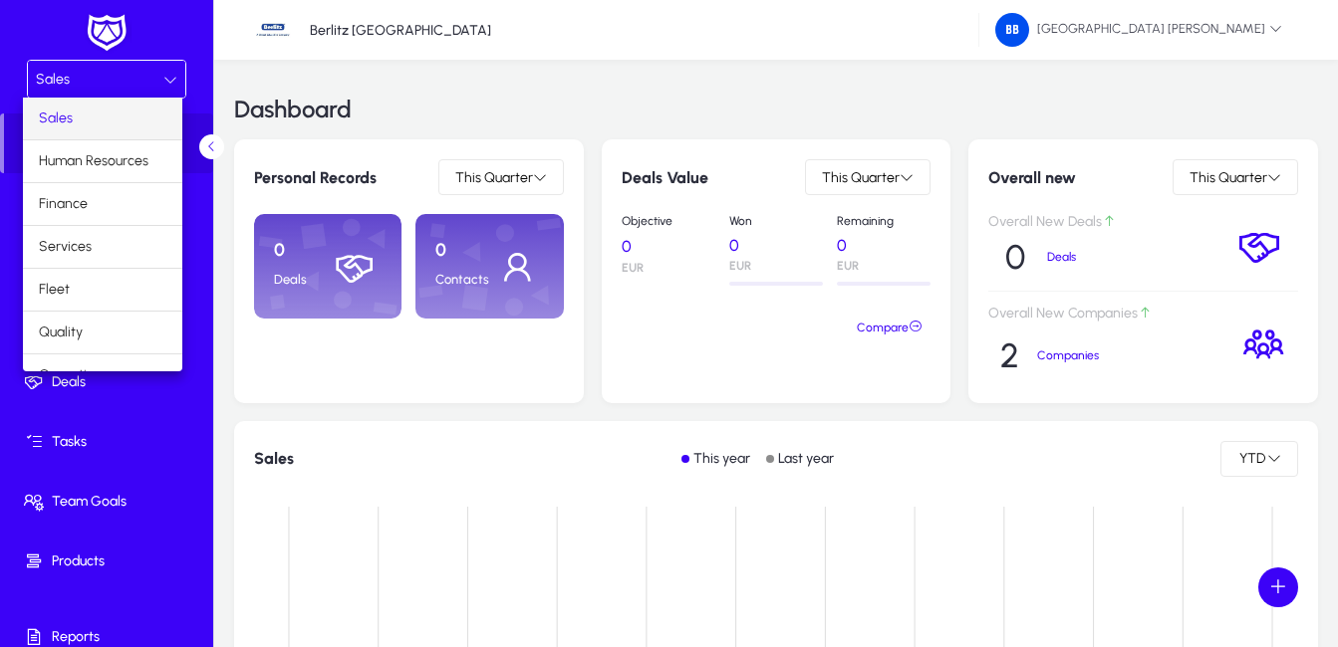
click at [108, 82] on div at bounding box center [669, 323] width 1338 height 647
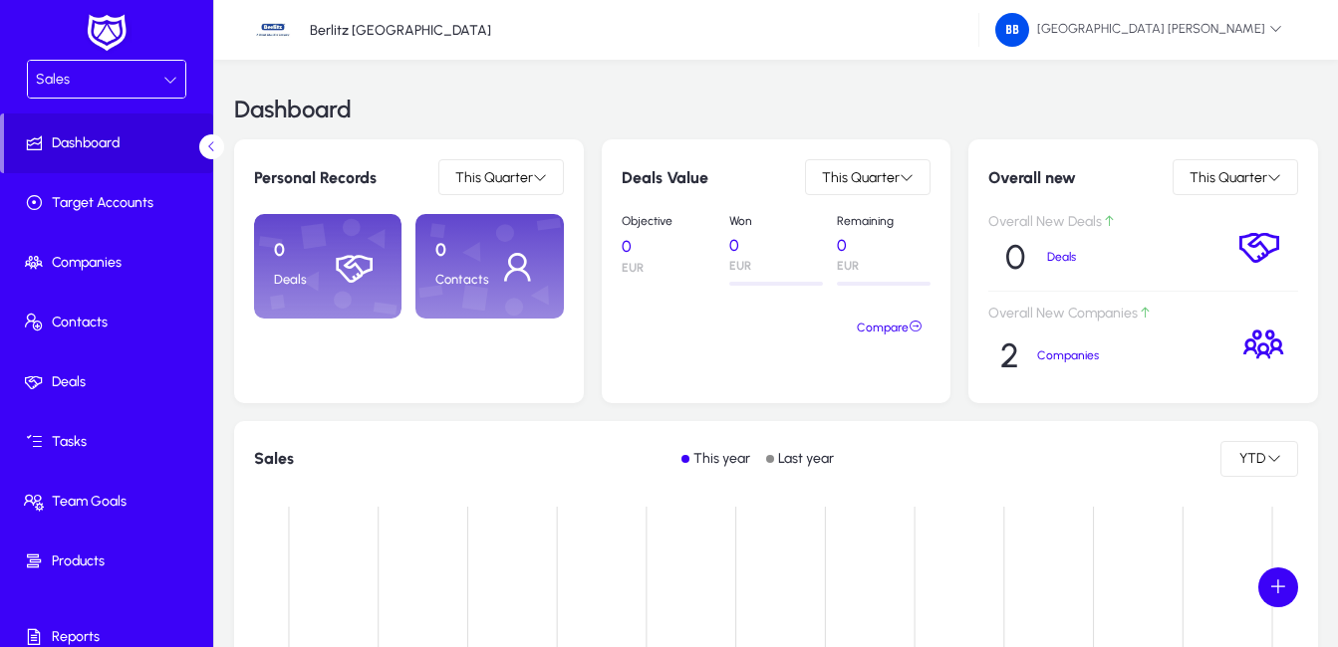
click at [1273, 345] on icon at bounding box center [1263, 345] width 46 height 46
click at [1062, 358] on p "Companies" at bounding box center [1080, 356] width 86 height 14
click at [1061, 351] on p "Companies" at bounding box center [1080, 356] width 86 height 14
click at [1263, 350] on icon at bounding box center [1263, 345] width 46 height 46
click at [1075, 312] on p "Overall New Companies" at bounding box center [1105, 314] width 234 height 17
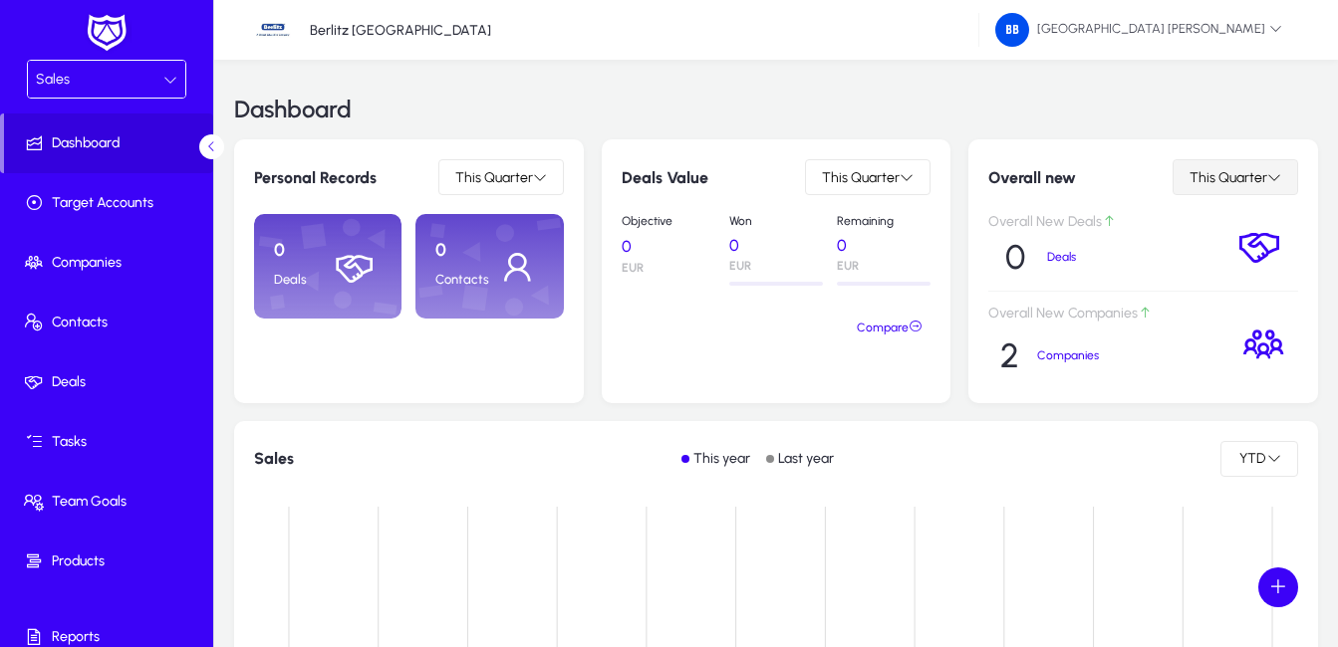
click at [1214, 183] on span "This Quarter" at bounding box center [1228, 177] width 78 height 17
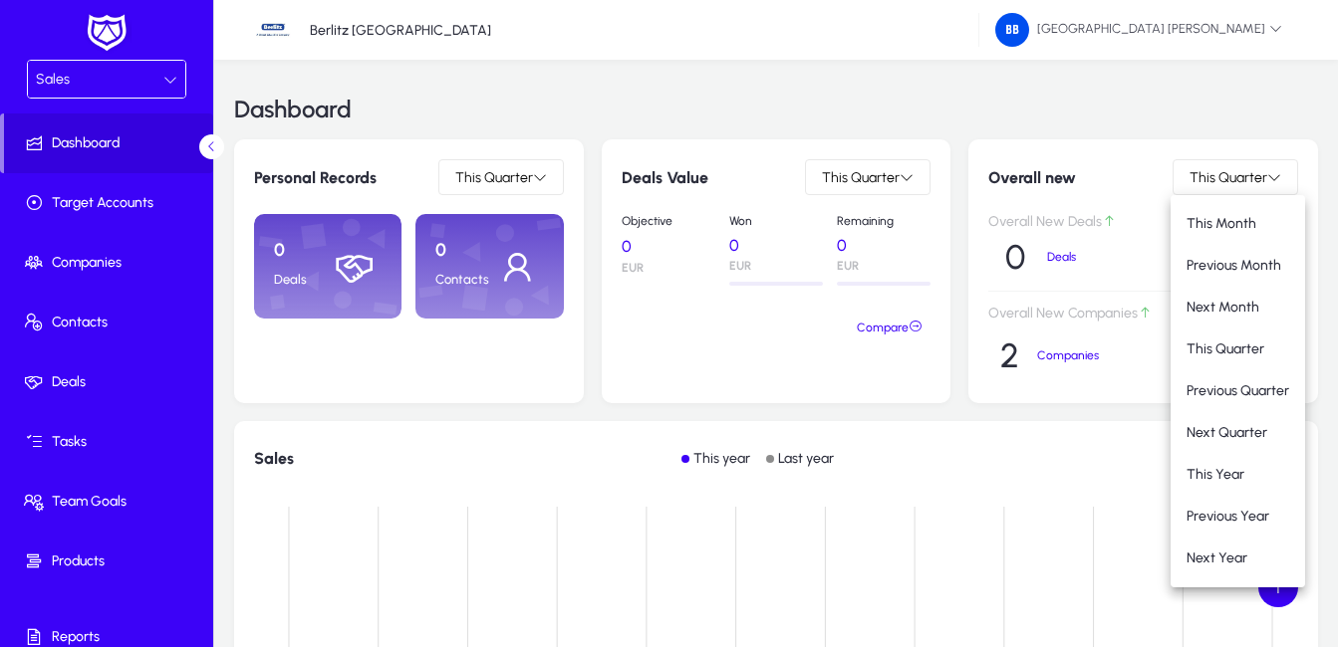
click at [1076, 186] on div at bounding box center [669, 323] width 1338 height 647
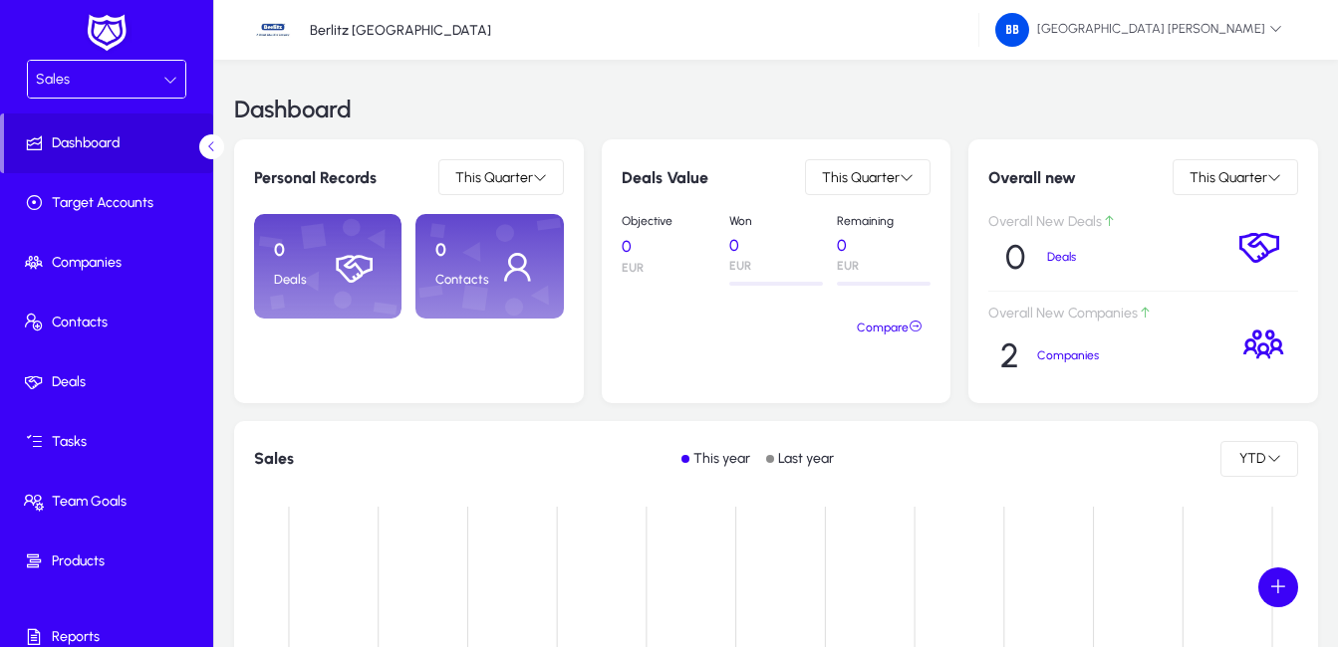
click at [1267, 347] on icon at bounding box center [1263, 345] width 46 height 46
click at [1267, 346] on icon at bounding box center [1263, 345] width 46 height 46
click at [1247, 244] on icon at bounding box center [1259, 246] width 46 height 46
click at [1050, 260] on p "Deals" at bounding box center [1078, 257] width 62 height 14
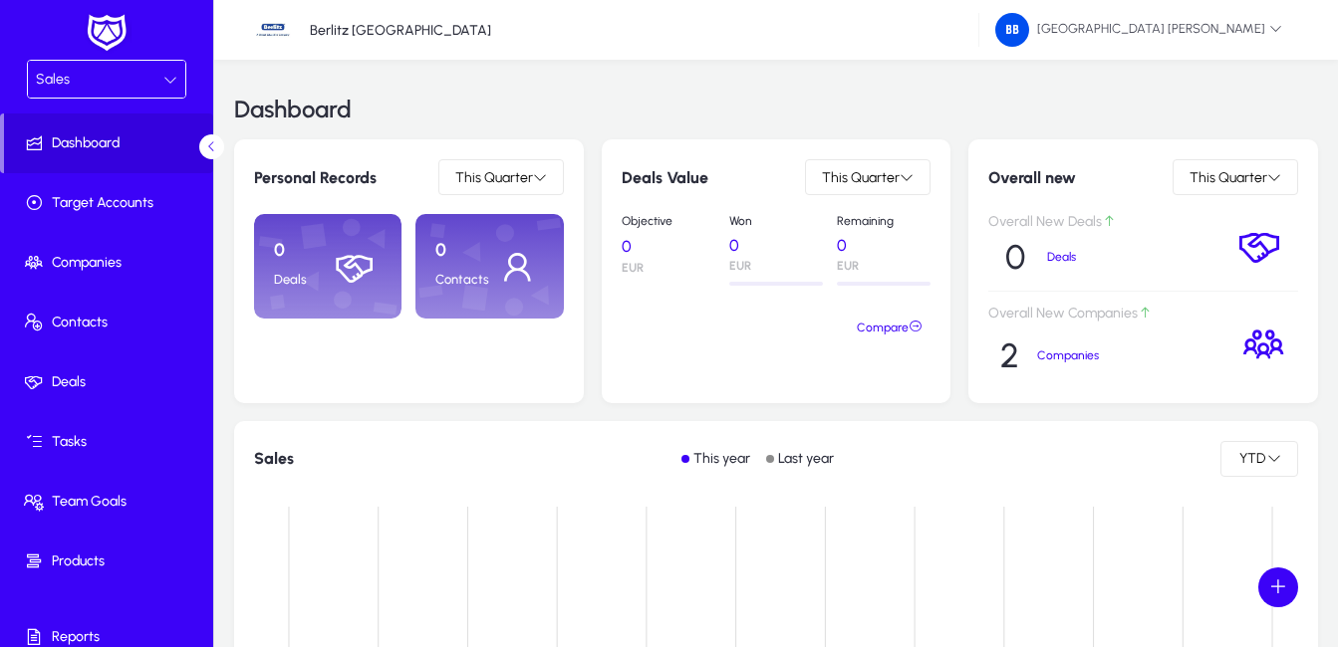
click at [163, 78] on icon at bounding box center [170, 80] width 14 height 14
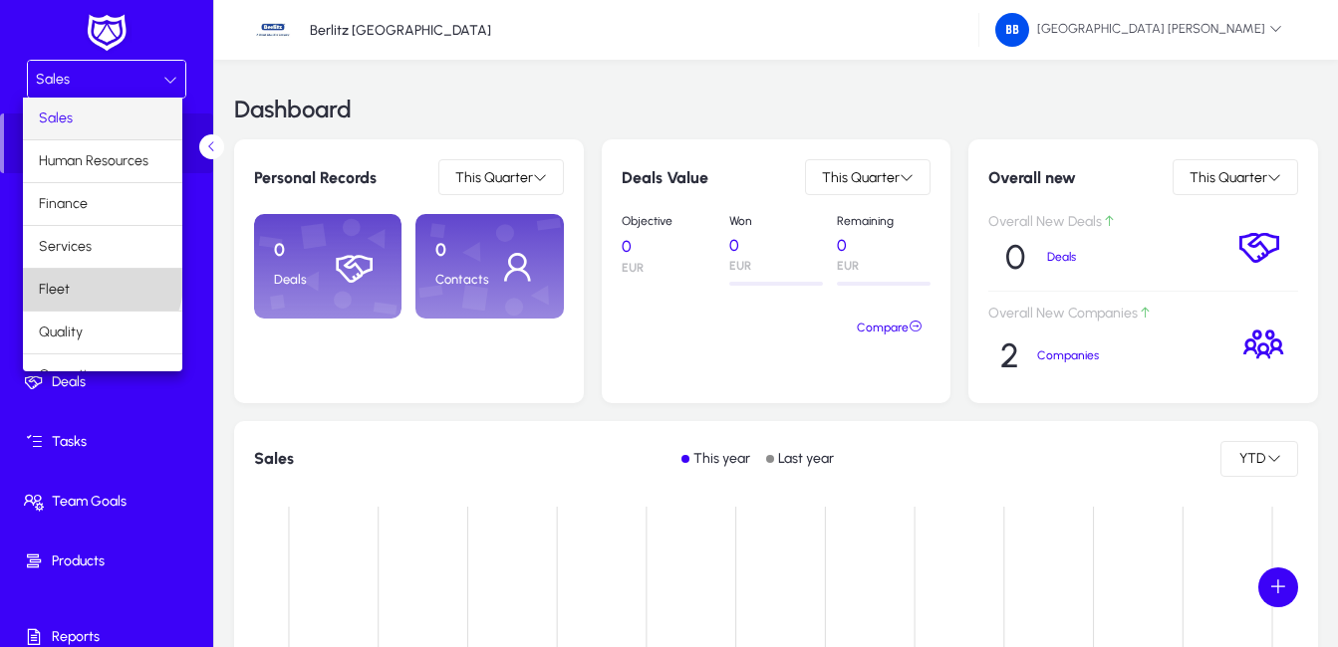
click at [101, 284] on mat-option "Fleet" at bounding box center [102, 290] width 159 height 42
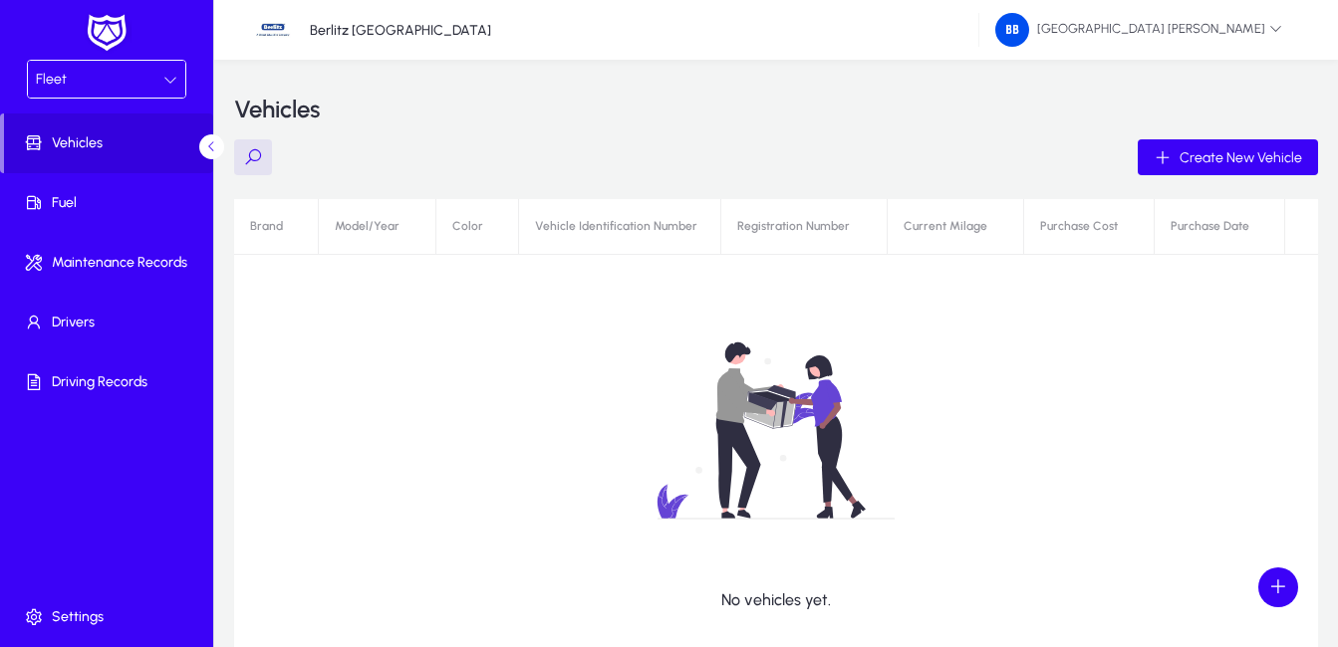
click at [175, 75] on icon at bounding box center [170, 80] width 14 height 14
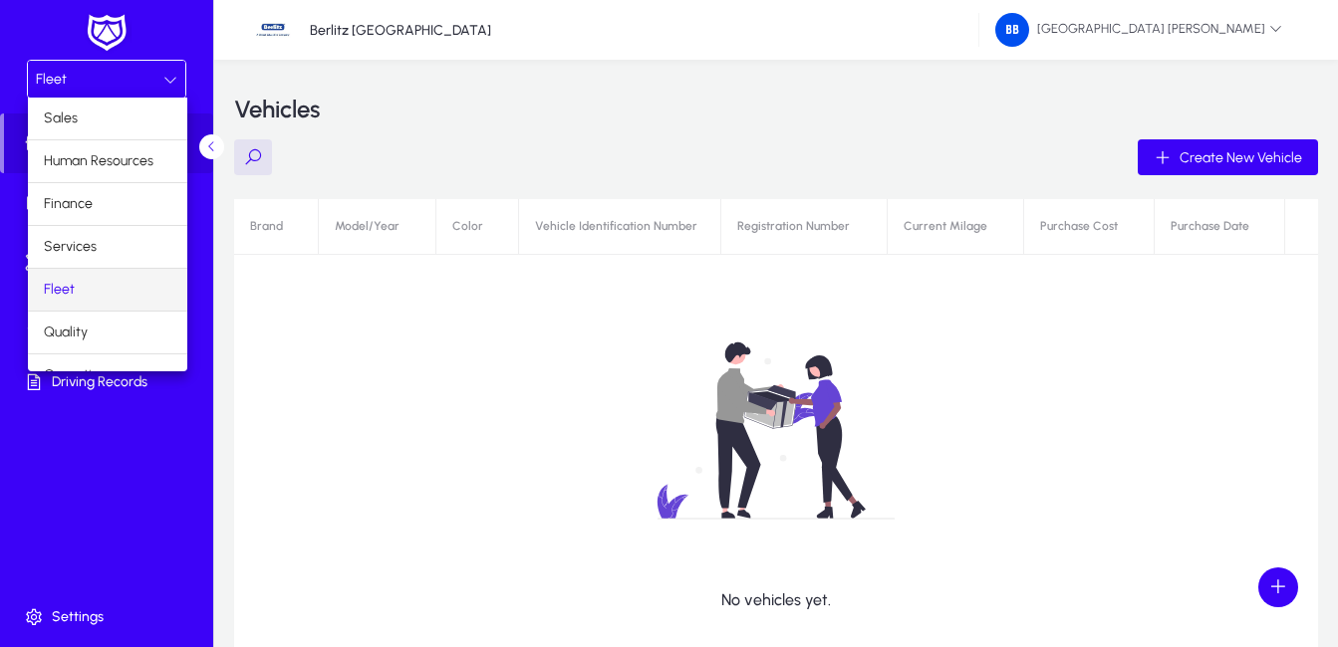
click at [110, 292] on mat-option "Fleet" at bounding box center [107, 290] width 159 height 42
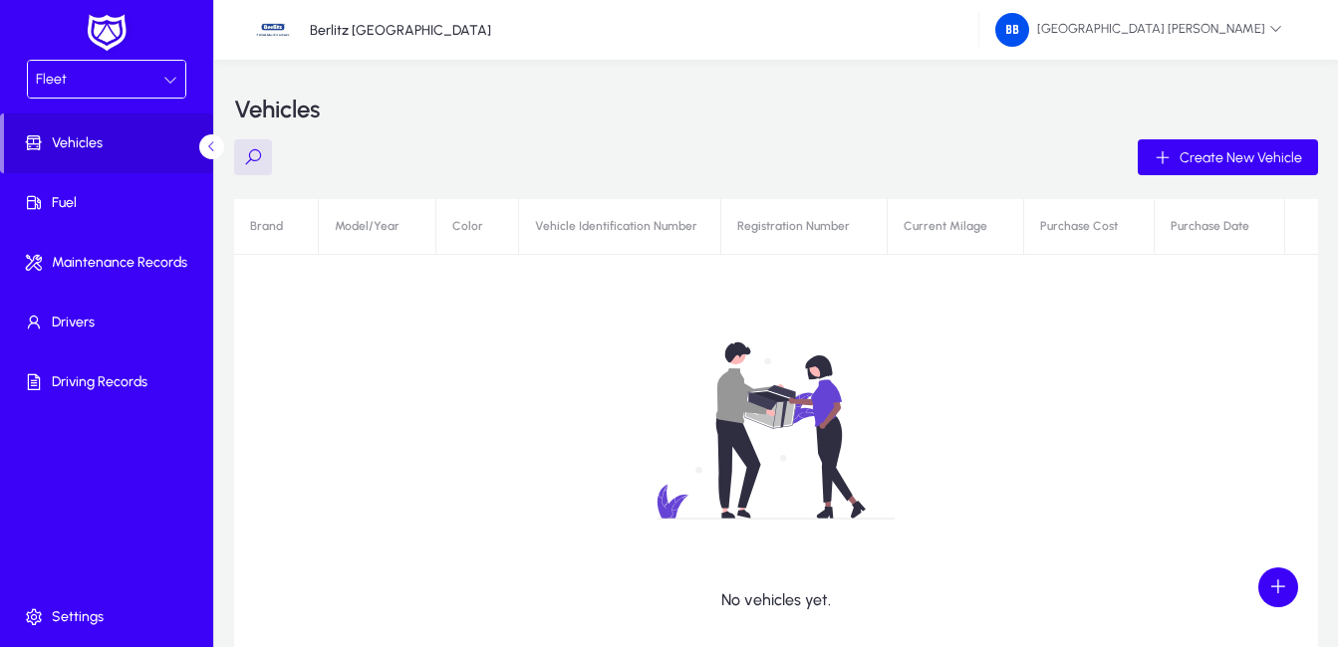
click at [170, 78] on icon at bounding box center [170, 80] width 14 height 14
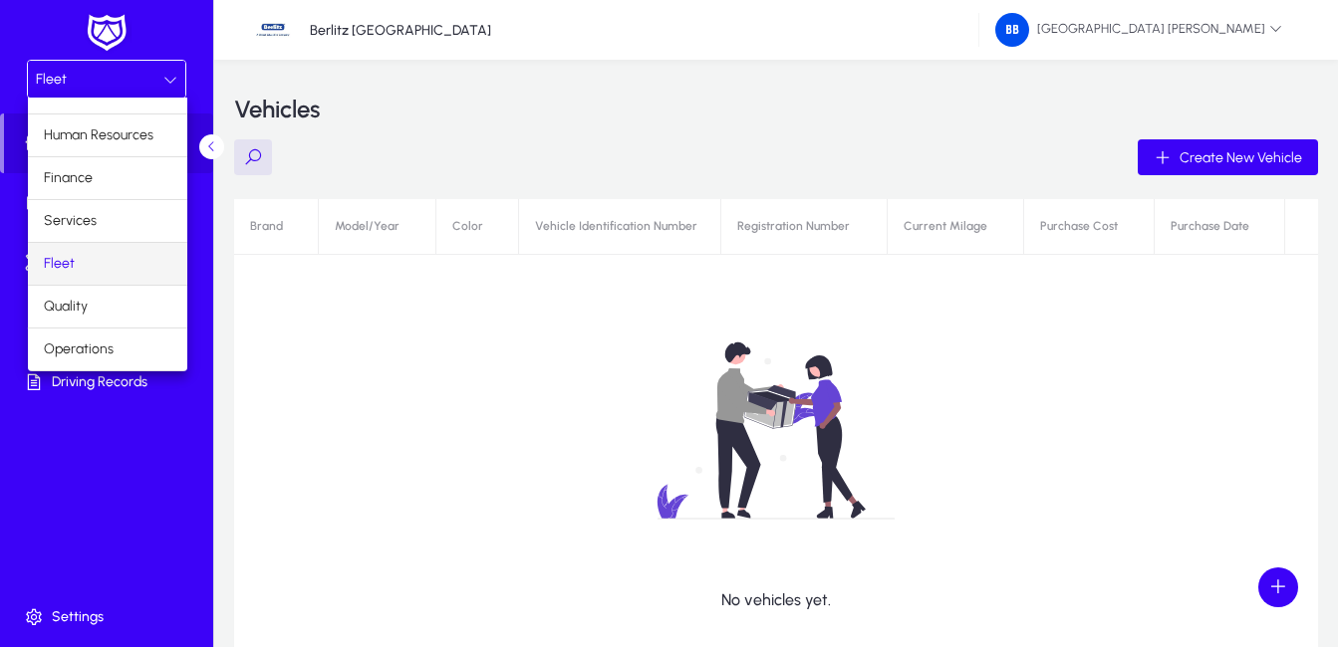
scroll to position [68, 0]
click at [102, 267] on mat-option "Quality" at bounding box center [107, 265] width 159 height 42
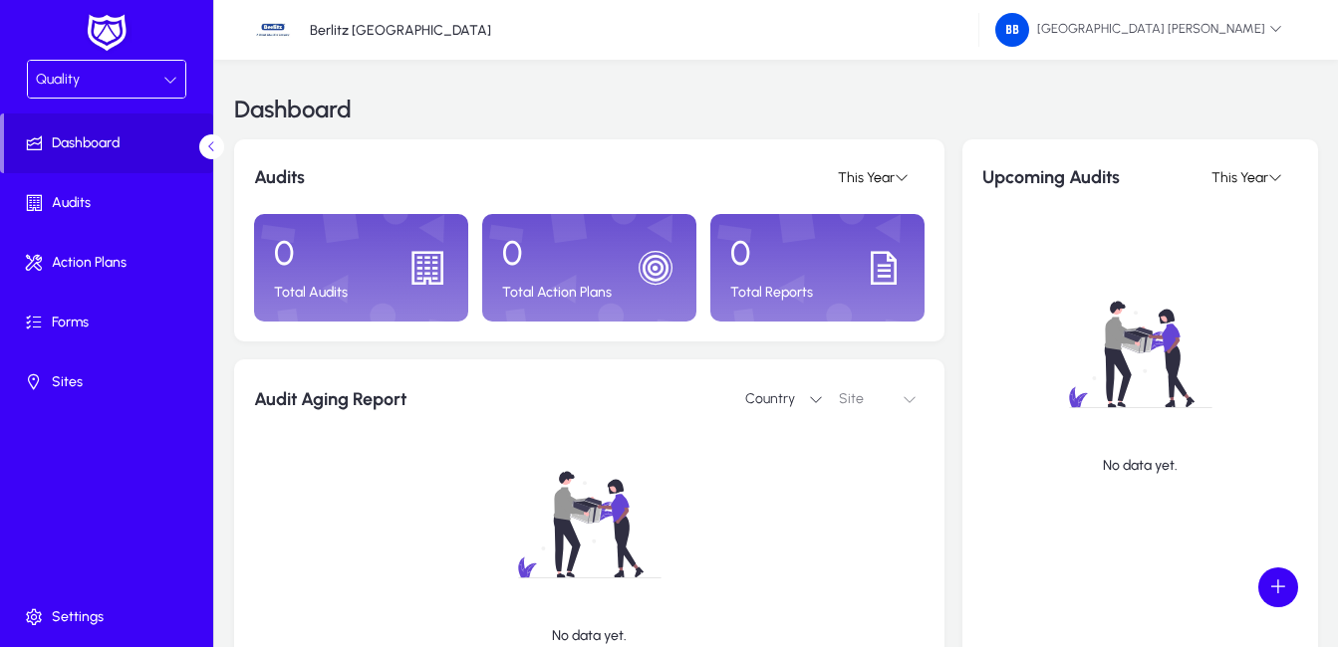
click at [173, 79] on icon at bounding box center [170, 80] width 14 height 14
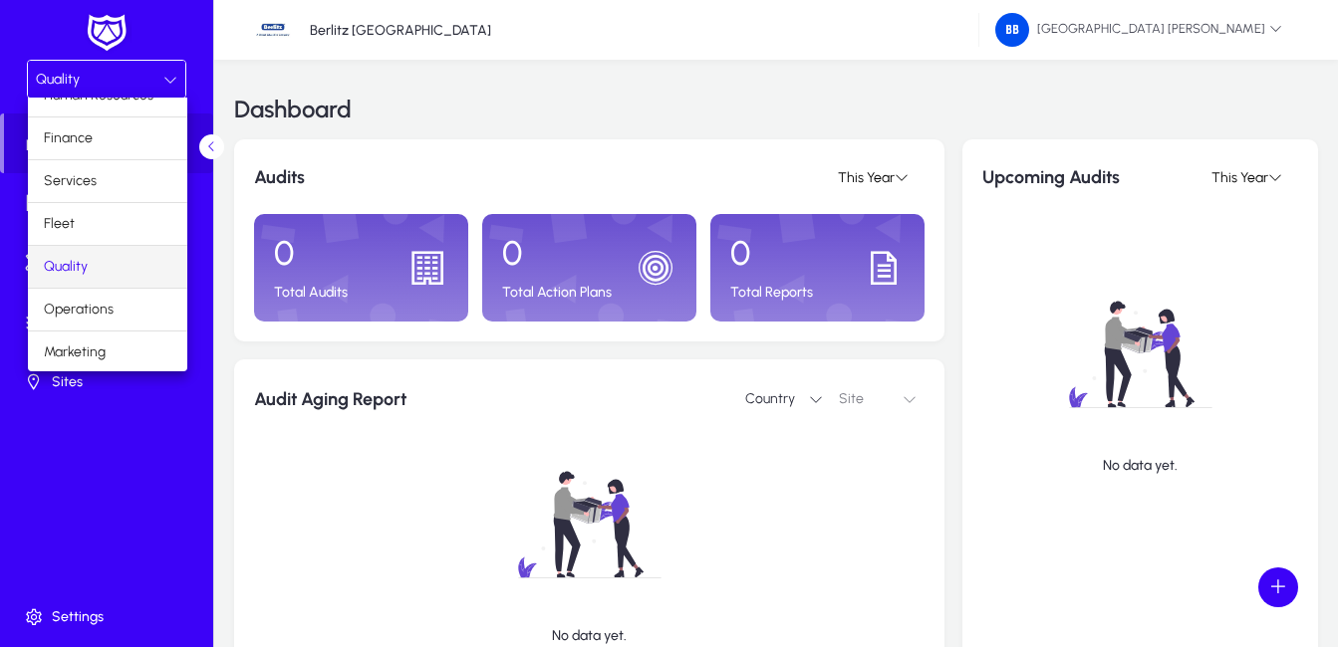
scroll to position [68, 0]
click at [119, 225] on mat-option "Fleet" at bounding box center [107, 222] width 159 height 42
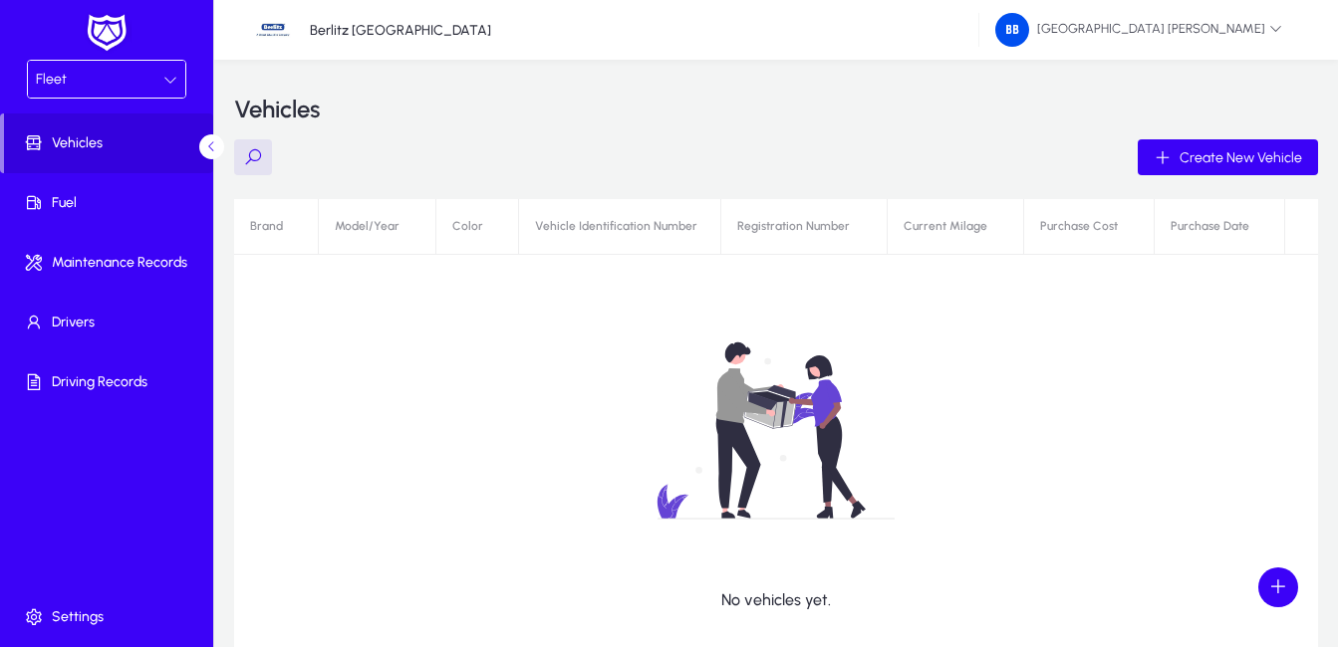
click at [170, 79] on icon at bounding box center [170, 80] width 14 height 14
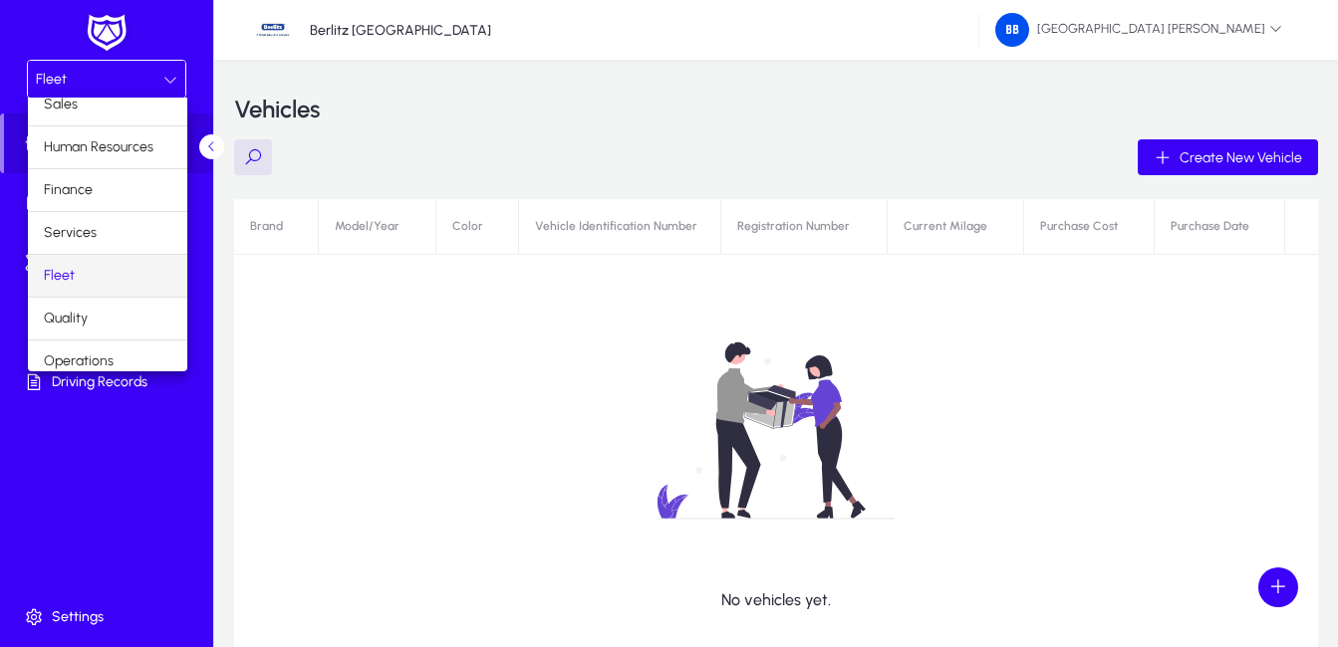
scroll to position [68, 0]
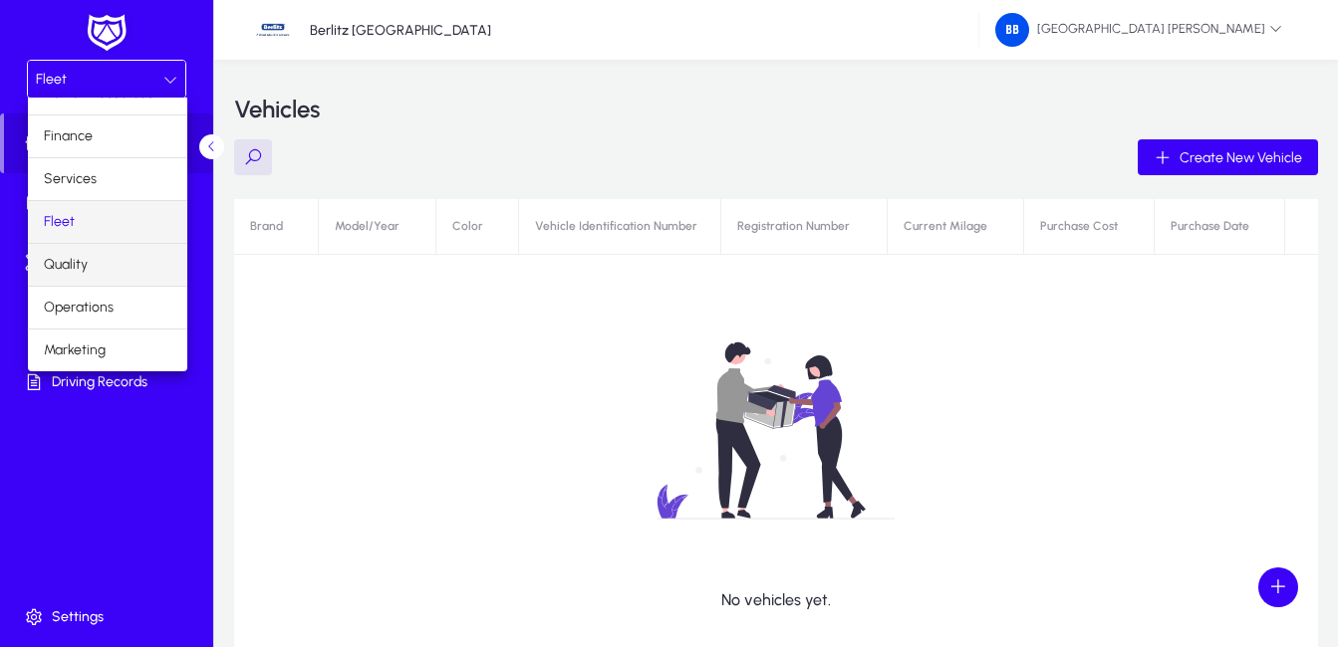
click at [108, 267] on mat-option "Quality" at bounding box center [107, 265] width 159 height 42
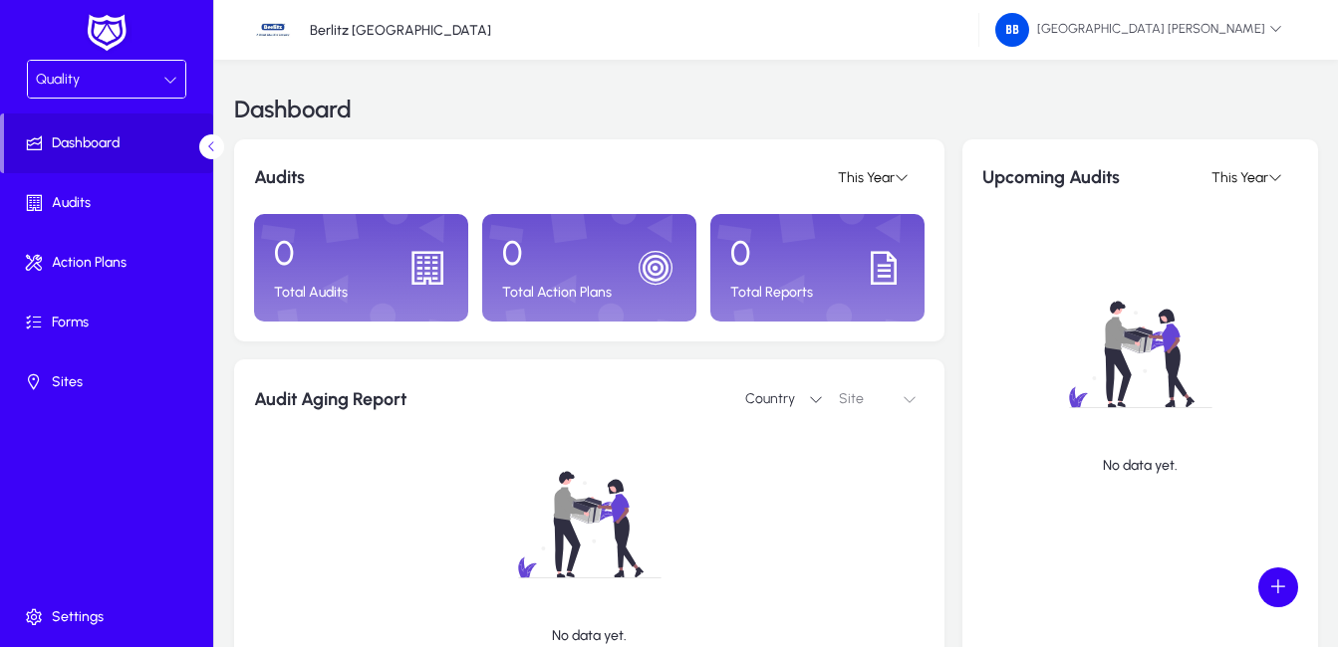
click at [166, 76] on icon at bounding box center [170, 80] width 14 height 14
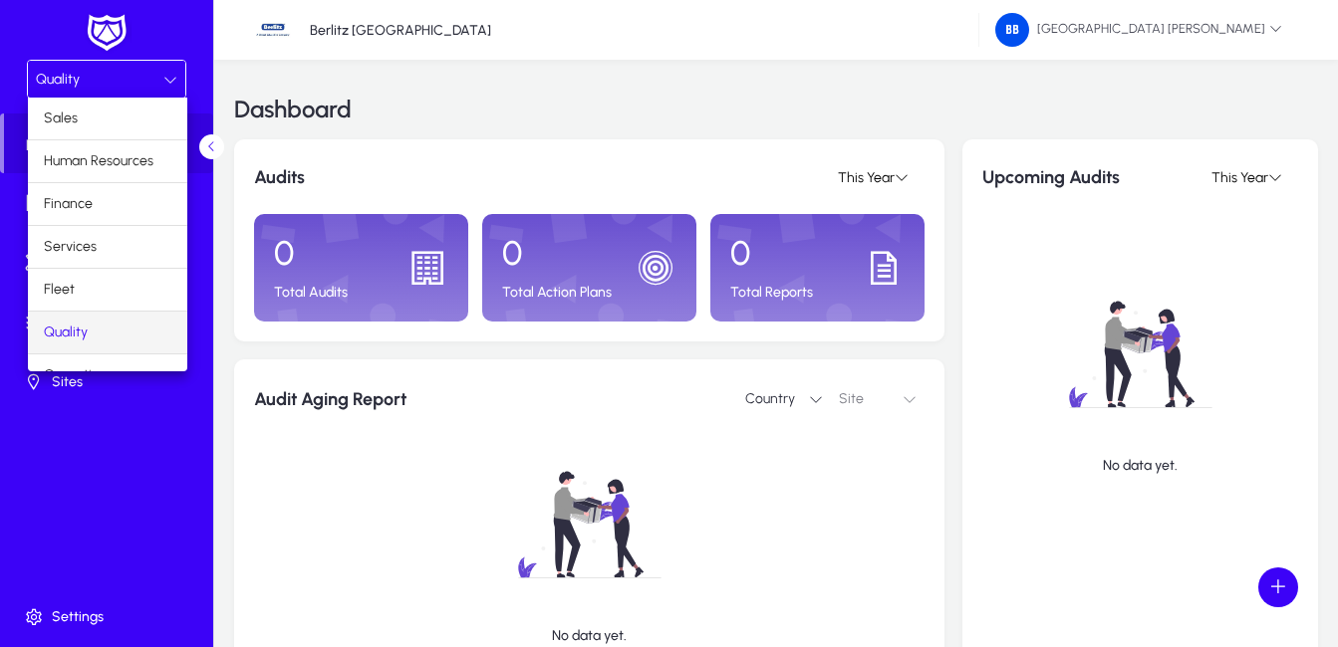
click at [176, 35] on div at bounding box center [669, 323] width 1338 height 647
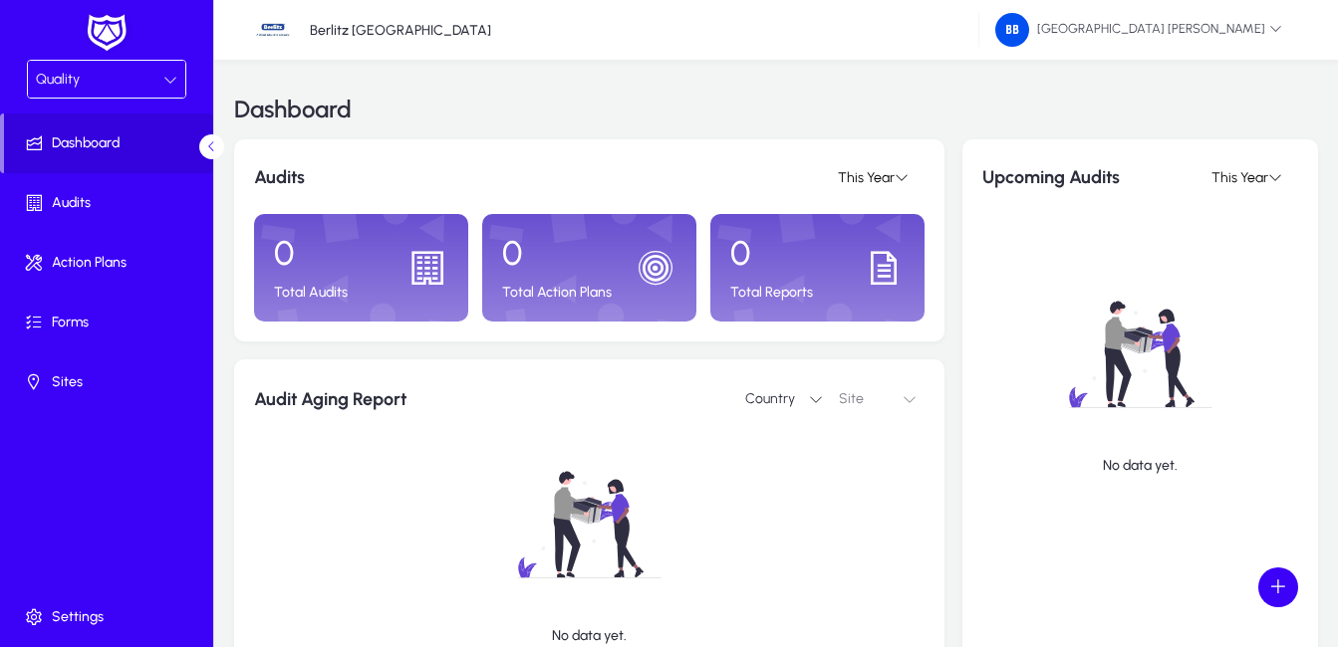
click at [173, 69] on div at bounding box center [170, 80] width 14 height 24
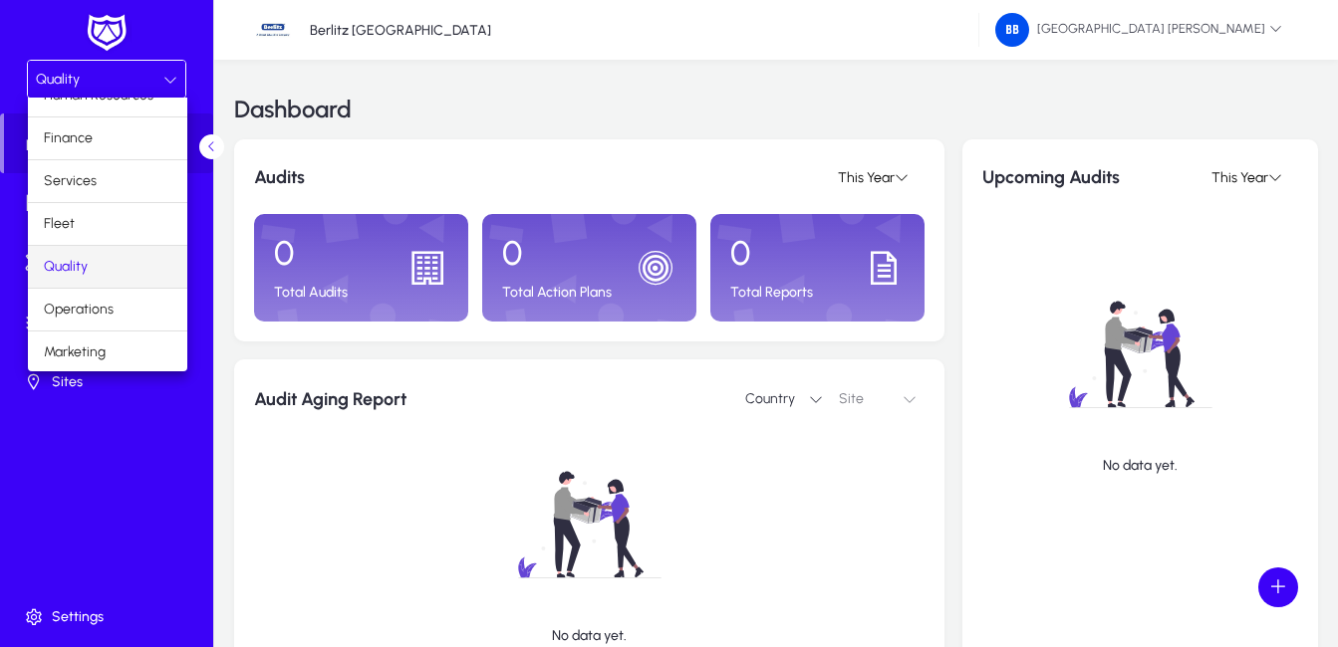
scroll to position [68, 0]
click at [122, 433] on div at bounding box center [669, 323] width 1338 height 647
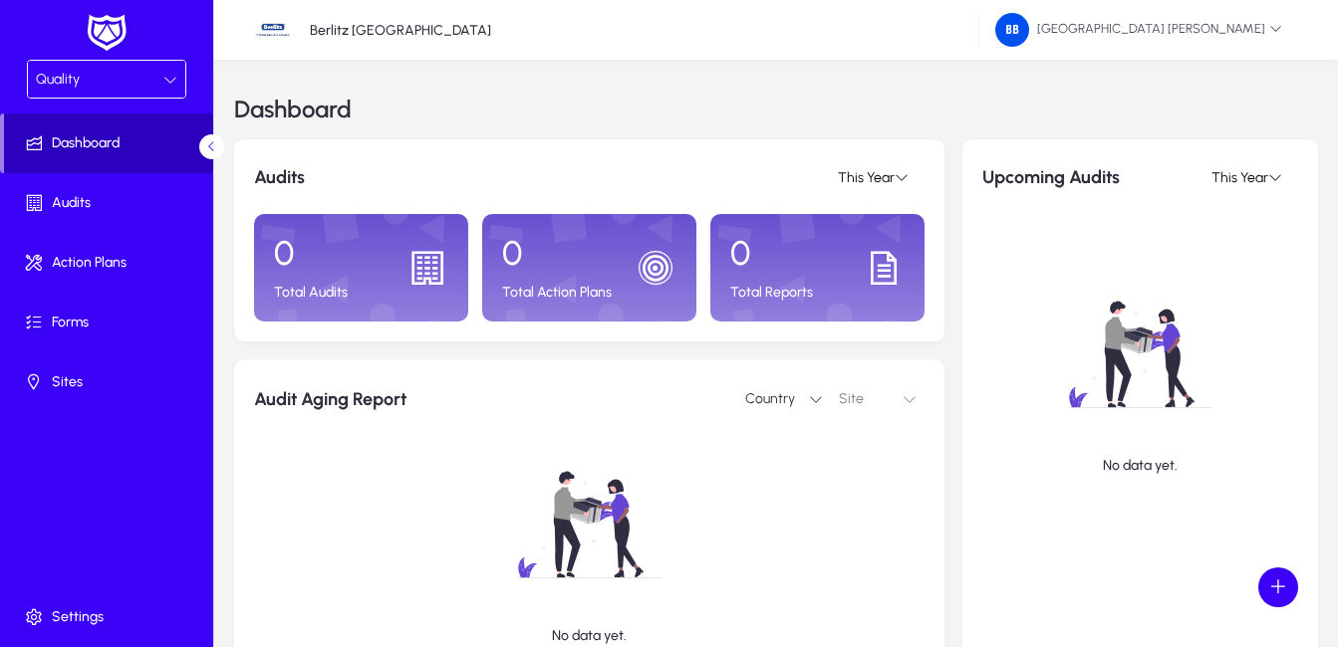
click at [141, 138] on span "Dashboard" at bounding box center [108, 143] width 209 height 20
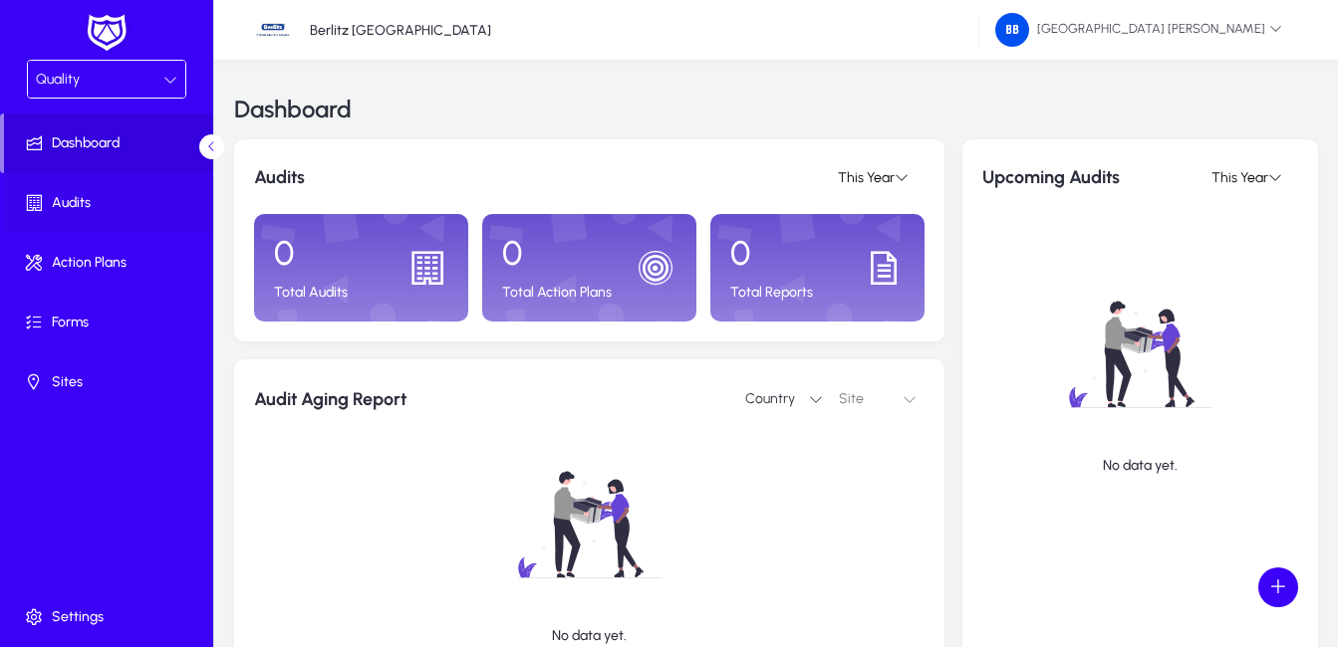
click at [88, 200] on span "Audits" at bounding box center [110, 203] width 213 height 20
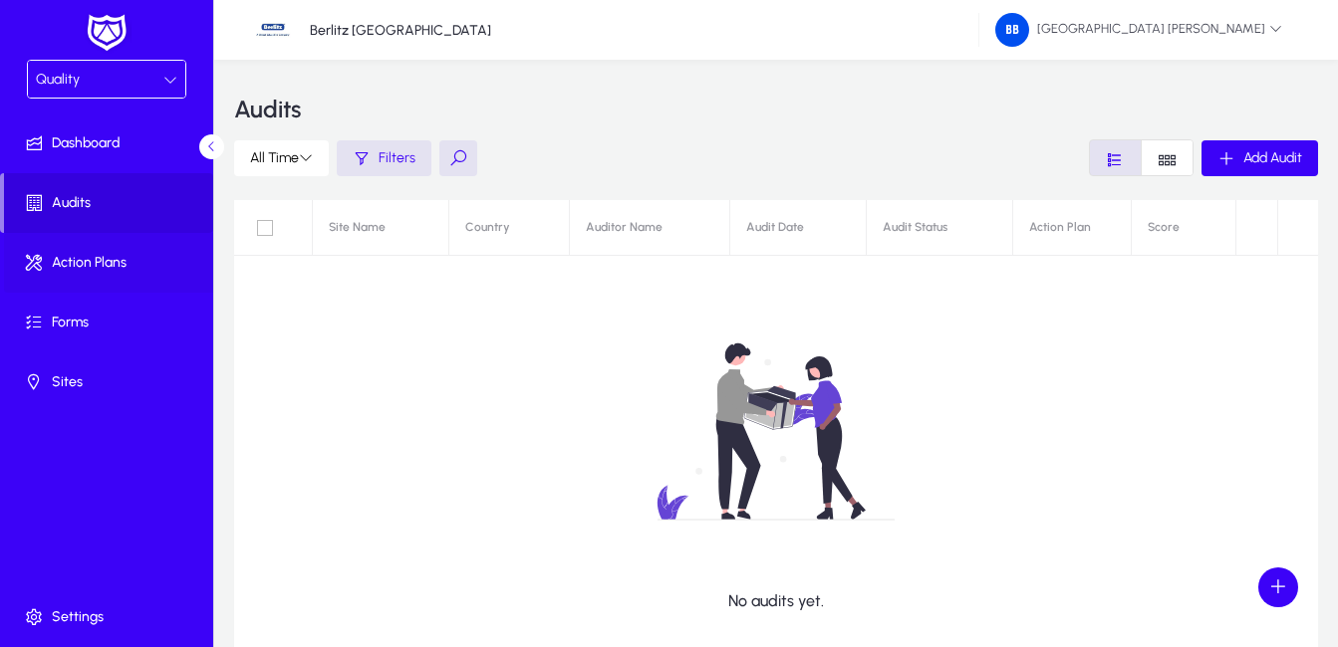
click at [116, 261] on span "Action Plans" at bounding box center [110, 263] width 213 height 20
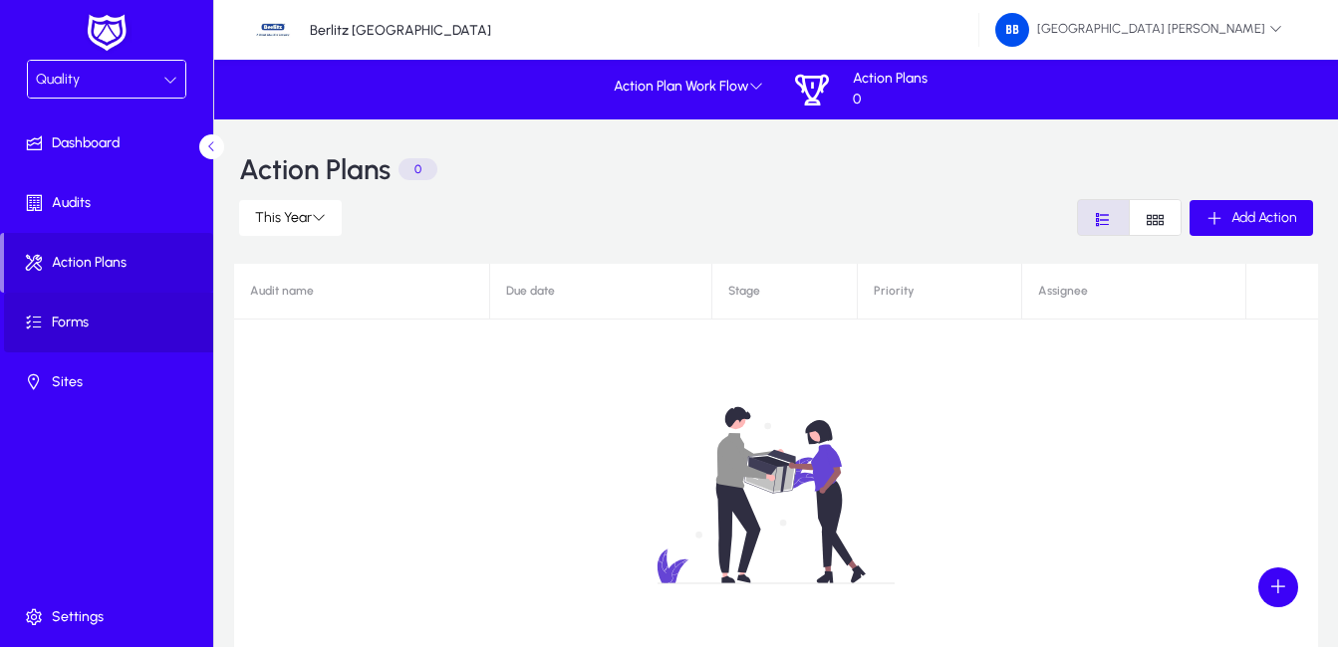
click at [117, 313] on span "Forms" at bounding box center [110, 323] width 213 height 20
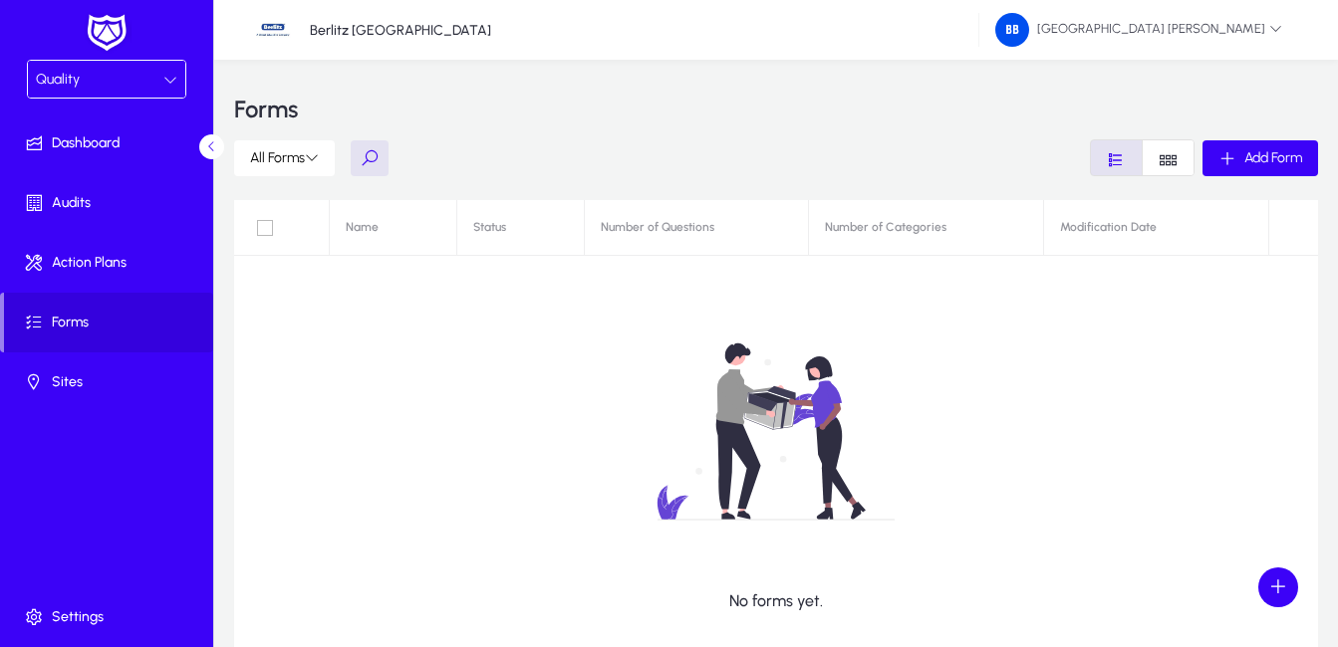
click at [130, 434] on div "Quality Dashboard Audits Action Plans Forms Sites Settings" at bounding box center [106, 323] width 213 height 647
